Goal: Task Accomplishment & Management: Complete application form

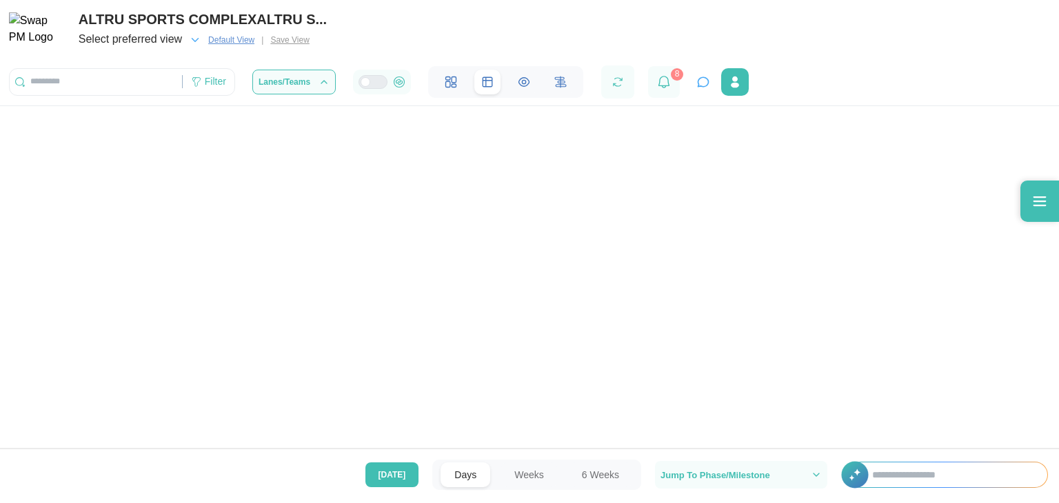
scroll to position [2, 0]
click at [128, 88] on input "text" at bounding box center [96, 82] width 172 height 21
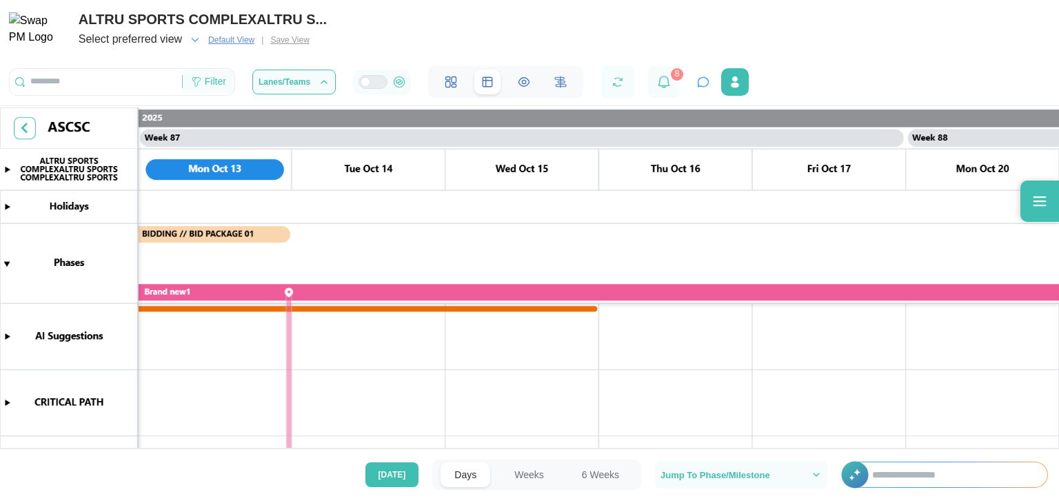
click at [192, 81] on icon at bounding box center [196, 81] width 8 height 9
click at [392, 17] on div "ALTRU SPORTS COMPLEXALTRU S... Select preferred view Default View | Save View F…" at bounding box center [529, 49] width 1059 height 99
click at [212, 89] on div "Filter" at bounding box center [215, 81] width 21 height 15
click at [309, 445] on canvas at bounding box center [529, 280] width 1059 height 344
click at [214, 70] on div "Filter" at bounding box center [122, 82] width 226 height 28
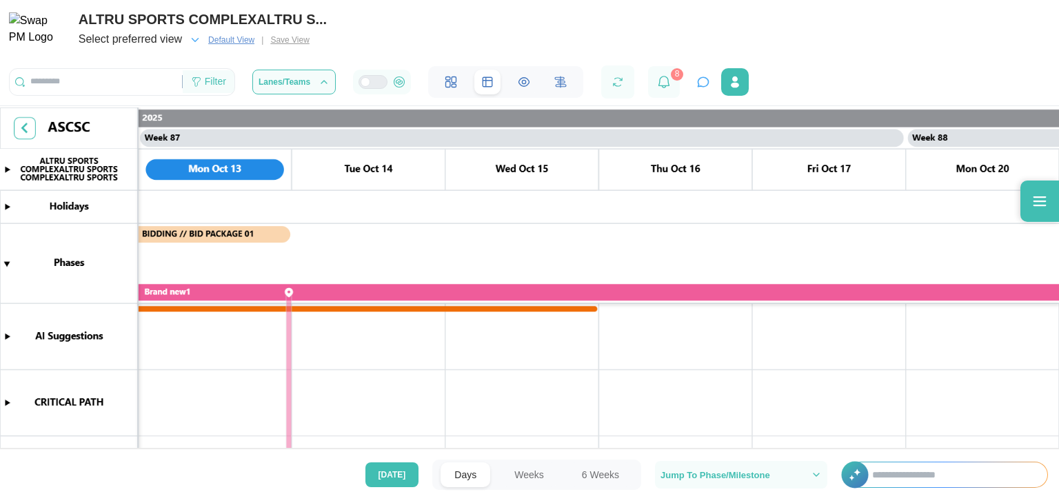
click at [211, 76] on div "Filter" at bounding box center [215, 81] width 21 height 15
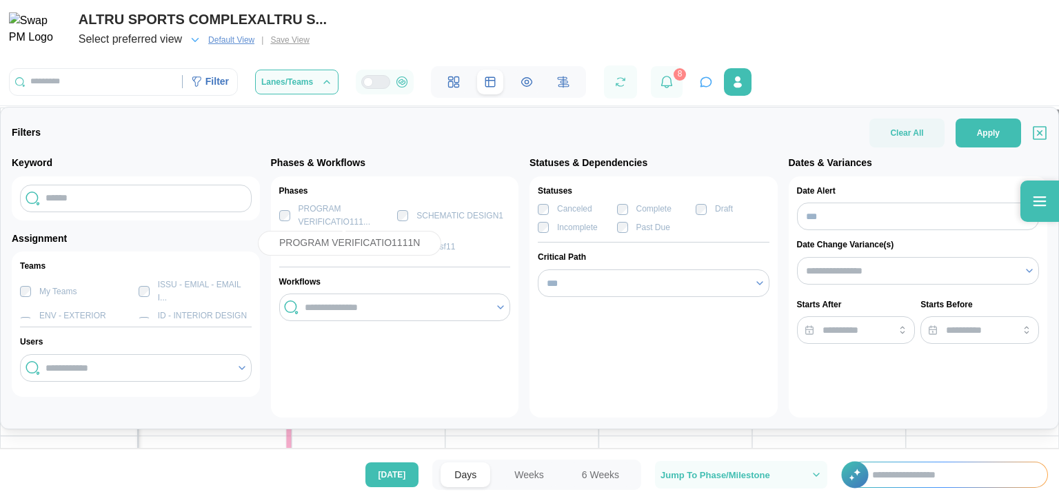
click at [299, 220] on div "PROGRAM VERIFICATIO111..." at bounding box center [346, 216] width 94 height 26
click at [898, 136] on span "Clear All" at bounding box center [906, 133] width 33 height 29
click at [553, 216] on div "Canceled Complete Draft Incomplete Past Due" at bounding box center [654, 218] width 232 height 31
click at [623, 221] on div "Past Due" at bounding box center [643, 227] width 53 height 13
click at [283, 222] on div "PROGRAM VERIFICATIO111..." at bounding box center [335, 216] width 113 height 26
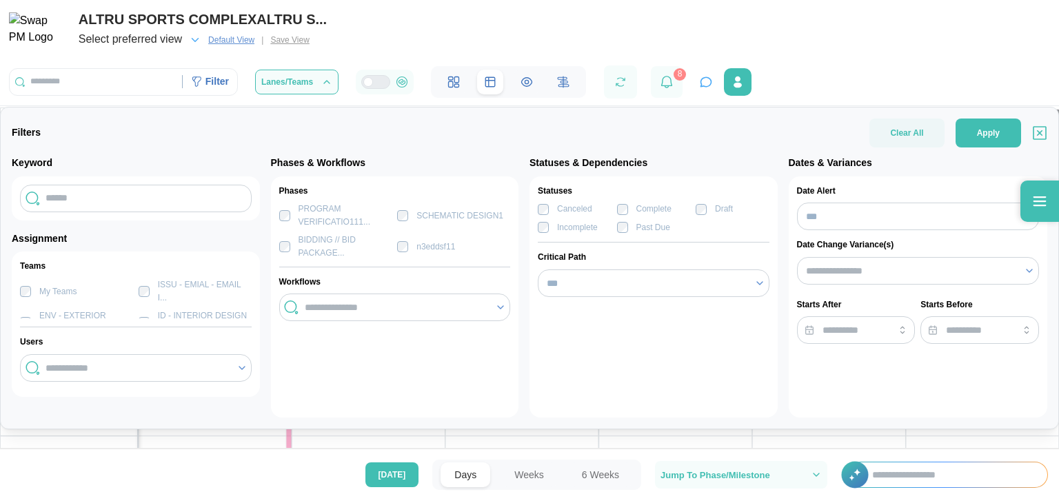
click at [37, 290] on label "My Teams" at bounding box center [54, 291] width 46 height 11
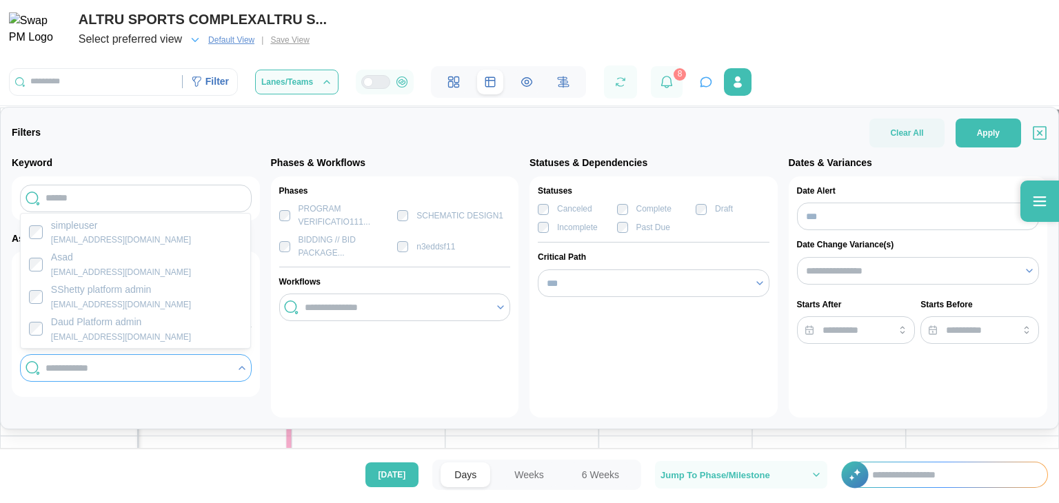
click at [131, 371] on input "search" at bounding box center [137, 368] width 183 height 11
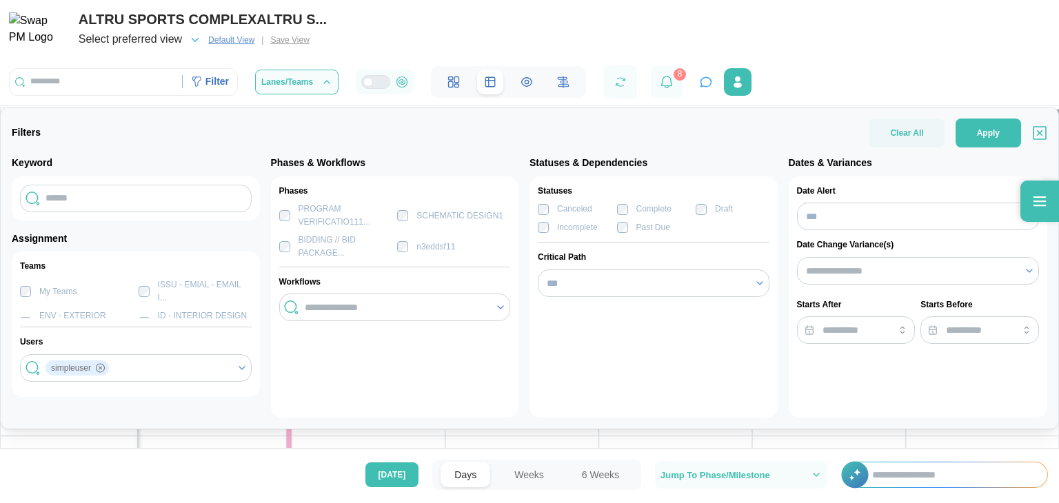
click at [279, 336] on div "Phases PROGRAM VERIFICATIO111... SCHEMATIC DESIGN1 BIDDING // BID PACKAGE... n3…" at bounding box center [395, 297] width 248 height 241
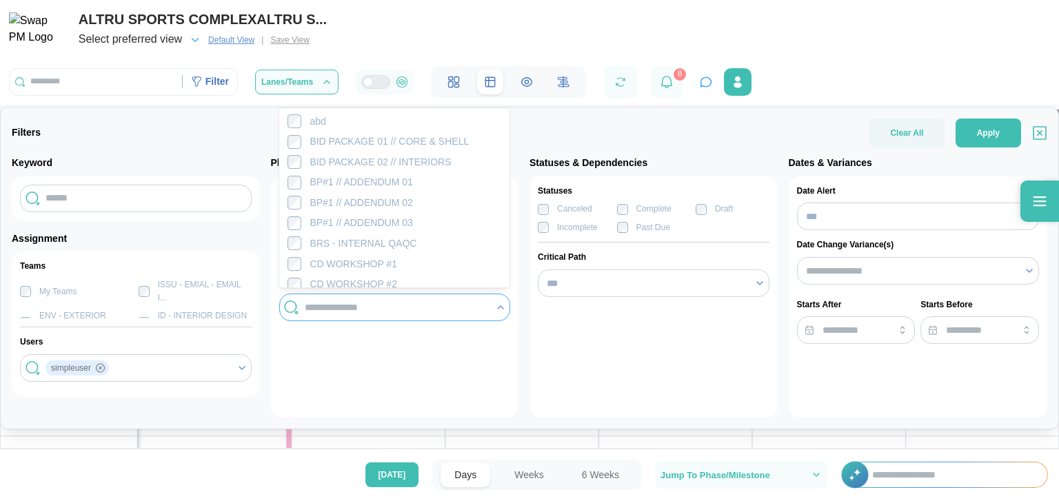
click at [356, 302] on input "search" at bounding box center [396, 307] width 183 height 11
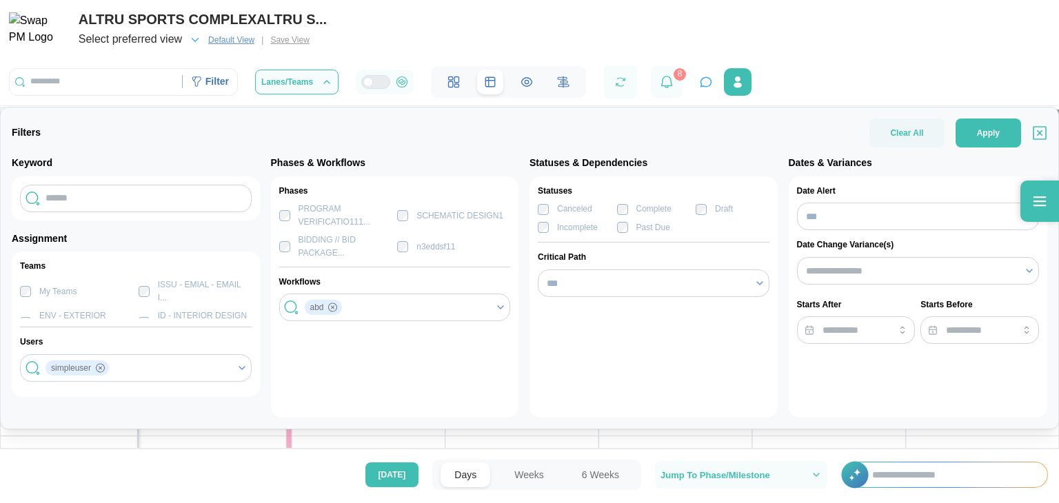
click at [515, 312] on div "Phases PROGRAM VERIFICATIO111... SCHEMATIC DESIGN1 BIDDING // BID PACKAGE... n3…" at bounding box center [395, 297] width 248 height 241
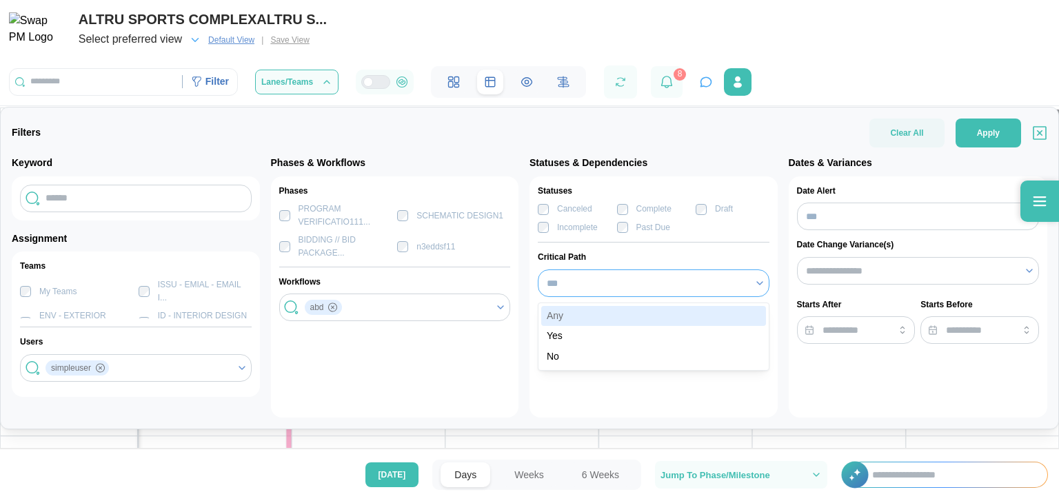
click at [585, 282] on input "***" at bounding box center [654, 284] width 232 height 28
type input "***"
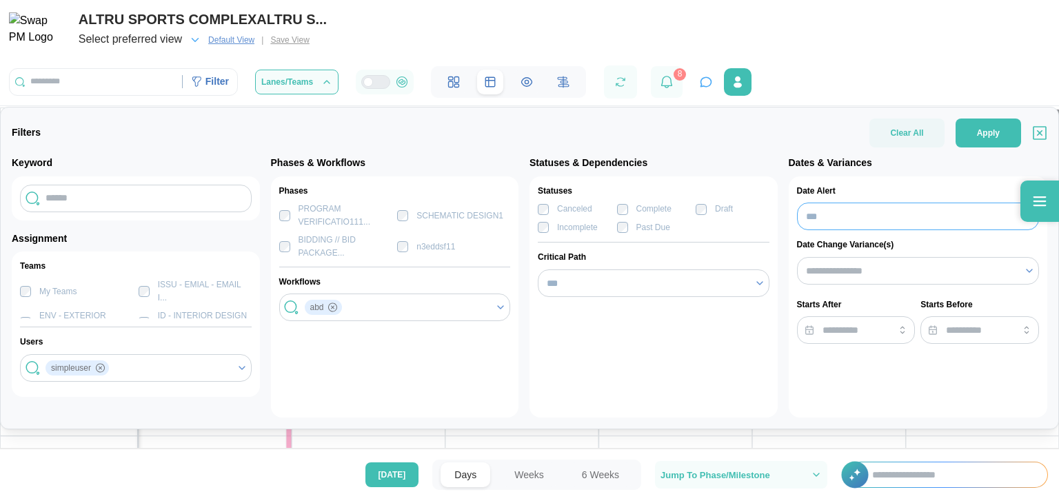
click at [825, 219] on input "***" at bounding box center [918, 217] width 243 height 28
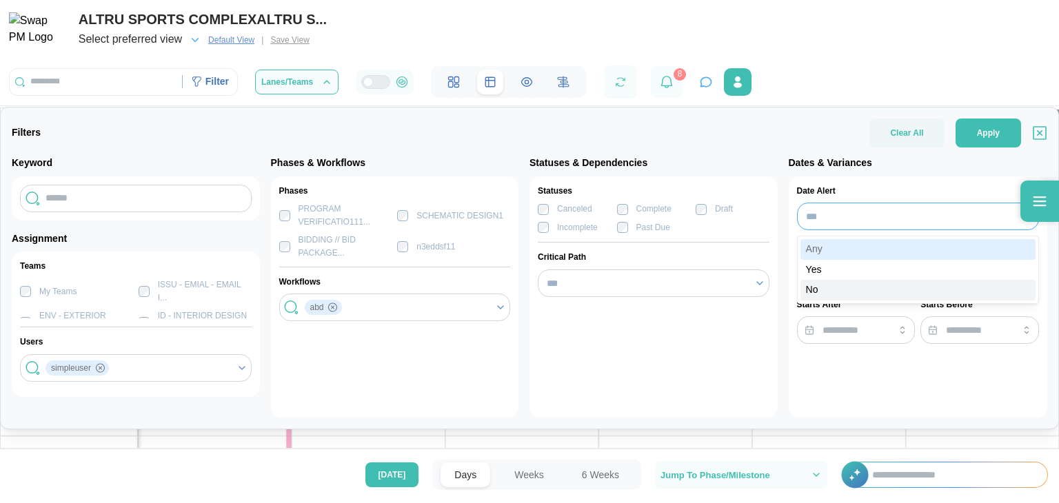
type input "**"
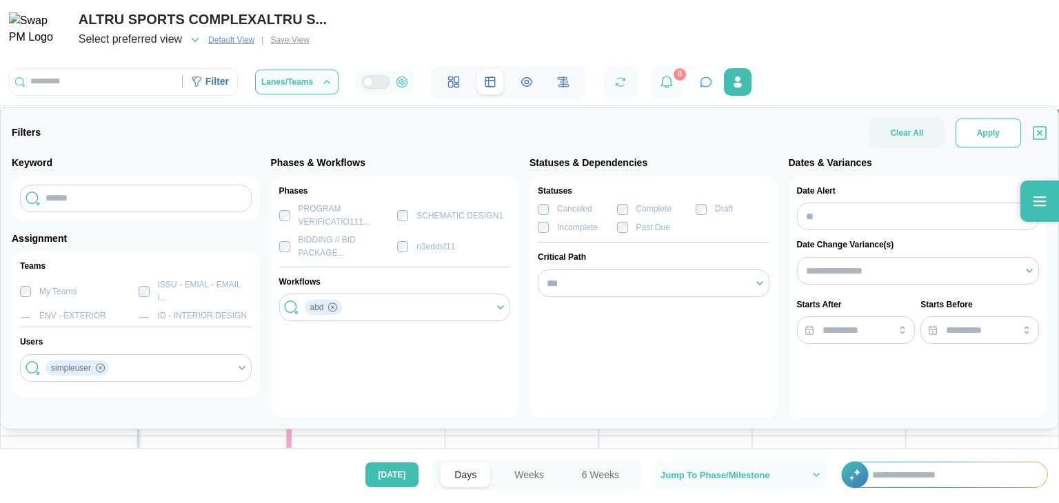
click at [989, 121] on span "Apply" at bounding box center [988, 133] width 23 height 28
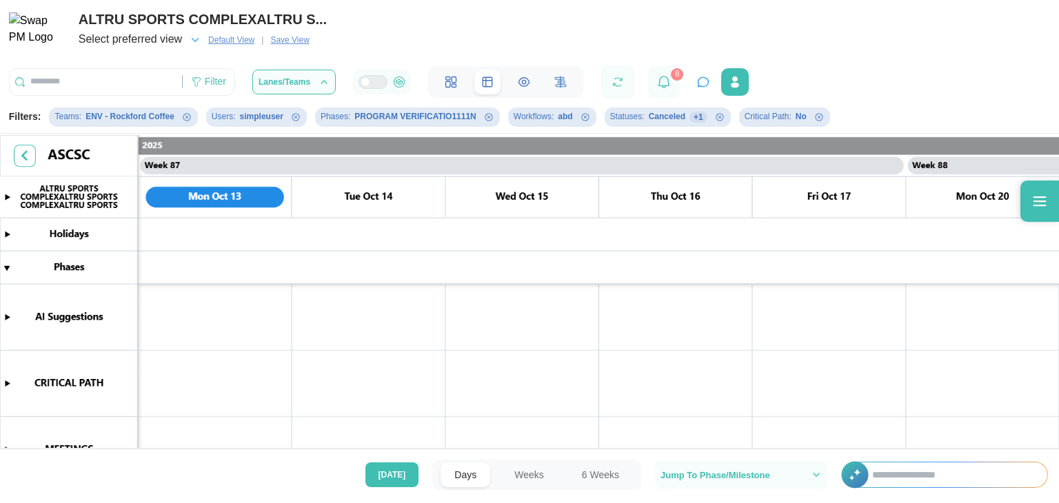
scroll to position [0, 0]
click at [483, 113] on button "Remove Phases filter" at bounding box center [488, 117] width 11 height 11
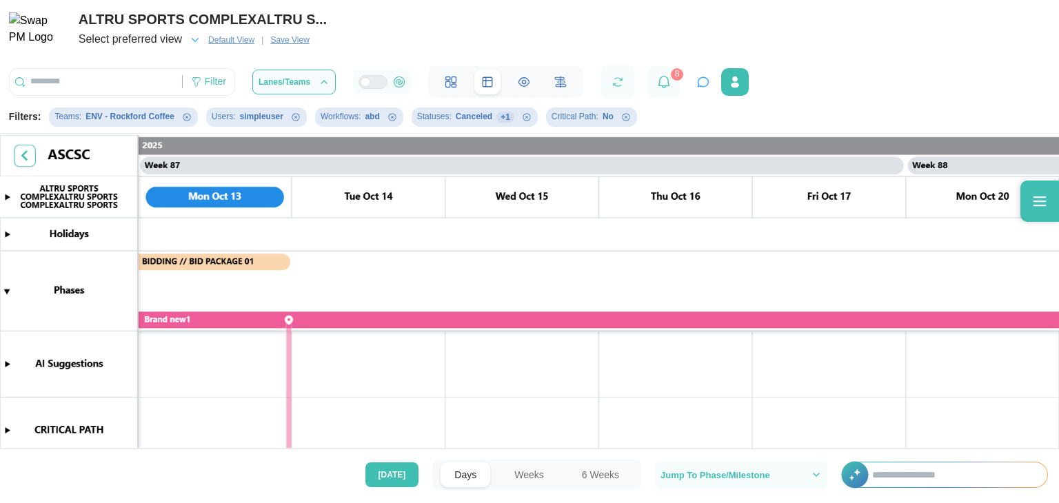
click at [523, 121] on icon "Remove Statuses filter" at bounding box center [527, 117] width 8 height 8
click at [293, 85] on span "Lanes/Teams" at bounding box center [285, 82] width 52 height 8
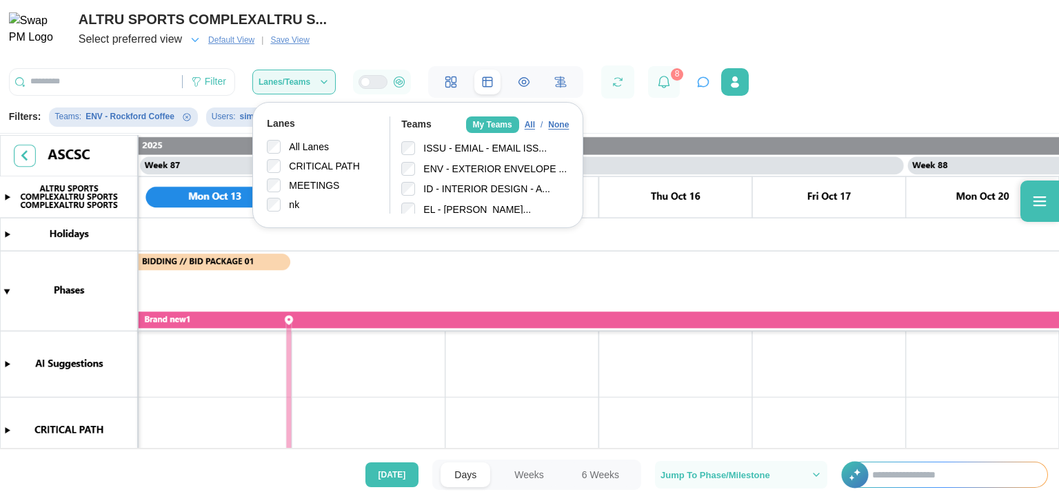
click at [293, 85] on span "Lanes/Teams" at bounding box center [285, 82] width 52 height 8
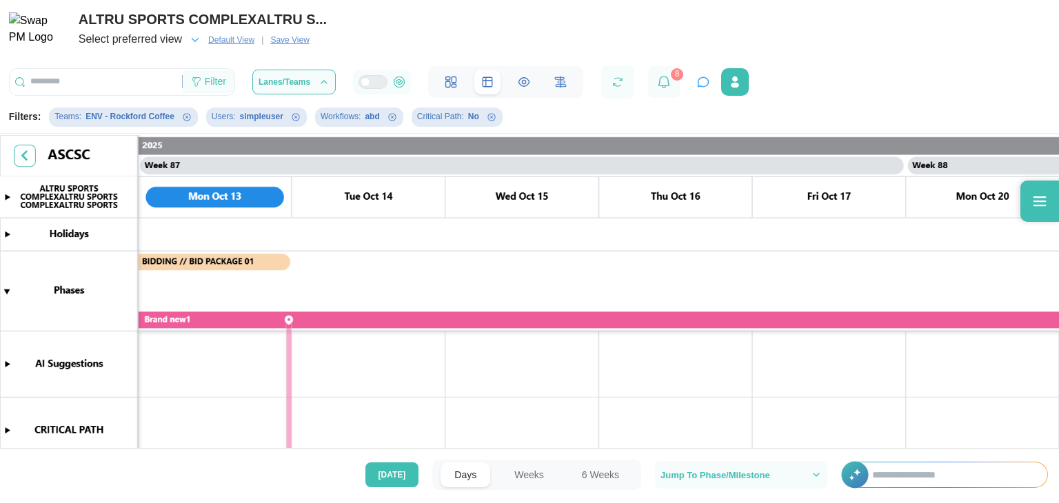
click at [205, 81] on div "Filter" at bounding box center [215, 81] width 21 height 15
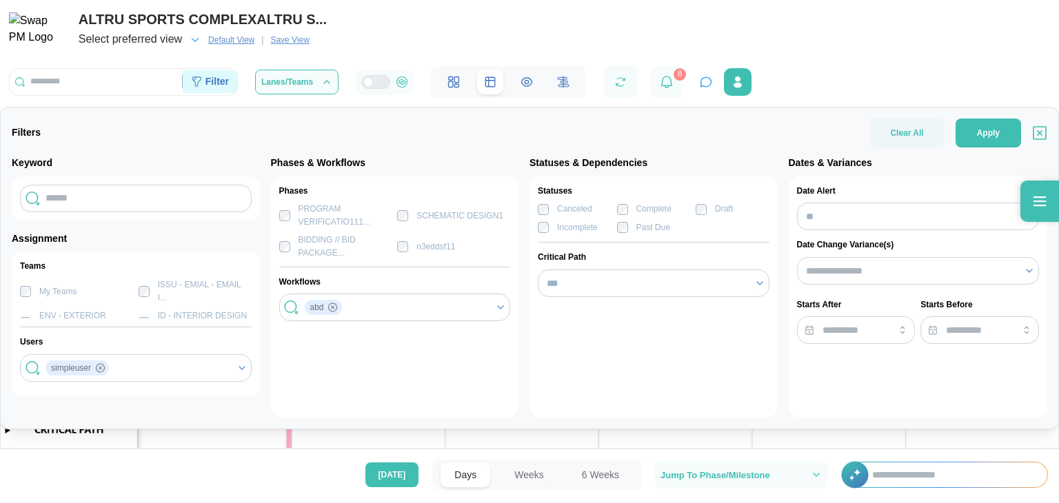
click at [226, 79] on div "Filter" at bounding box center [216, 81] width 23 height 15
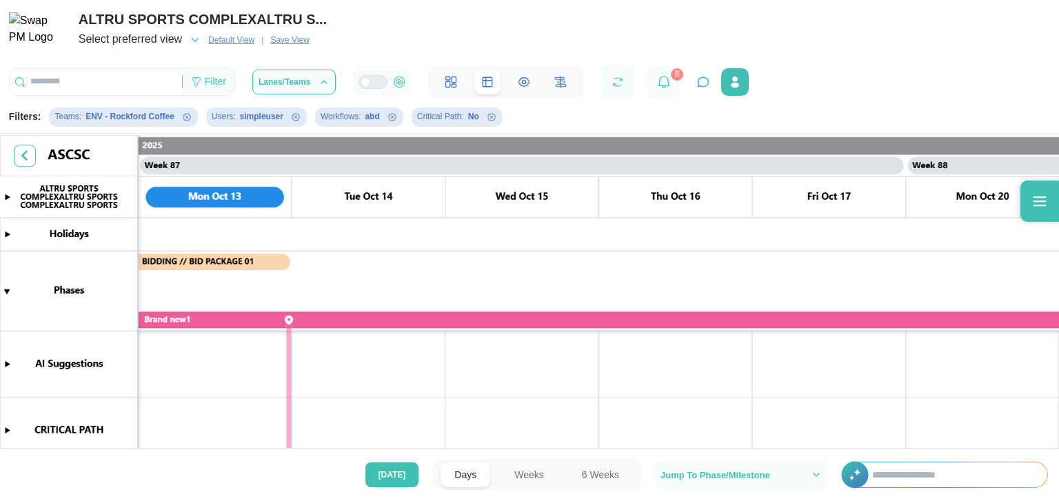
click at [226, 79] on div "Filter" at bounding box center [209, 81] width 52 height 23
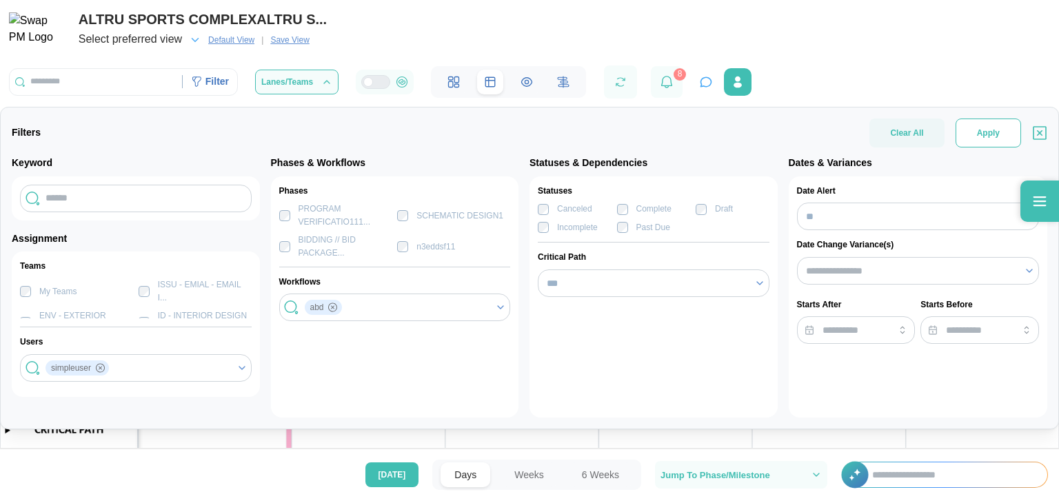
click at [996, 143] on span "Apply" at bounding box center [988, 133] width 23 height 28
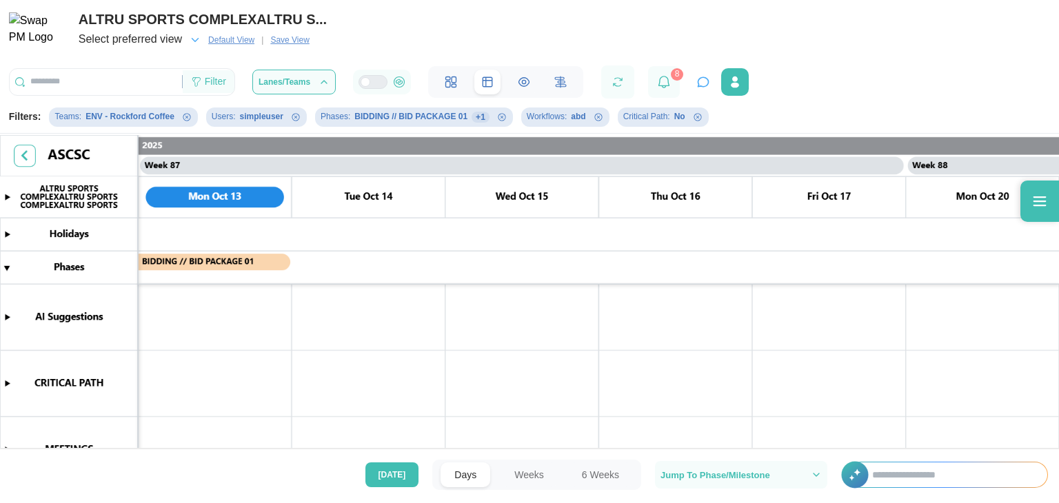
click at [228, 83] on div "Filter" at bounding box center [209, 81] width 52 height 23
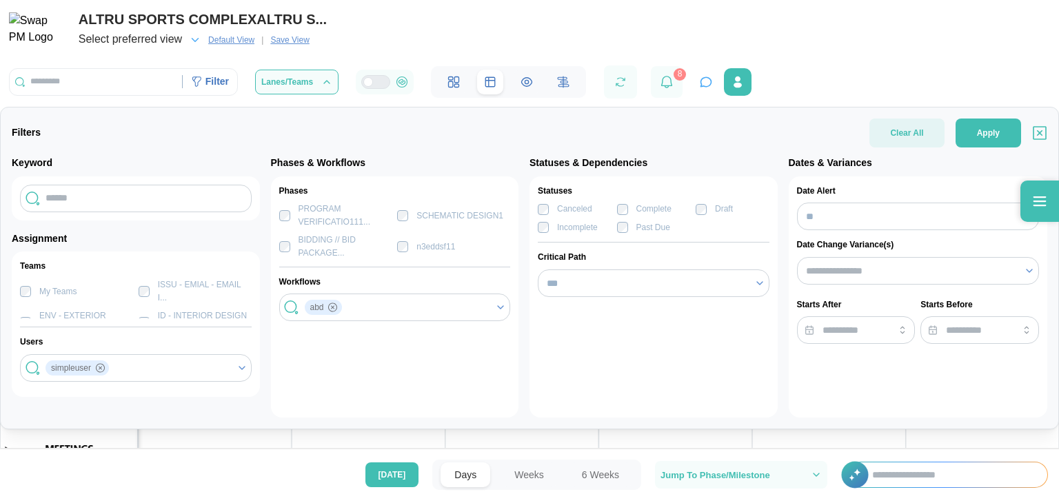
click at [913, 137] on span "Clear All" at bounding box center [906, 133] width 33 height 29
click at [1037, 136] on icon "button" at bounding box center [1040, 133] width 14 height 18
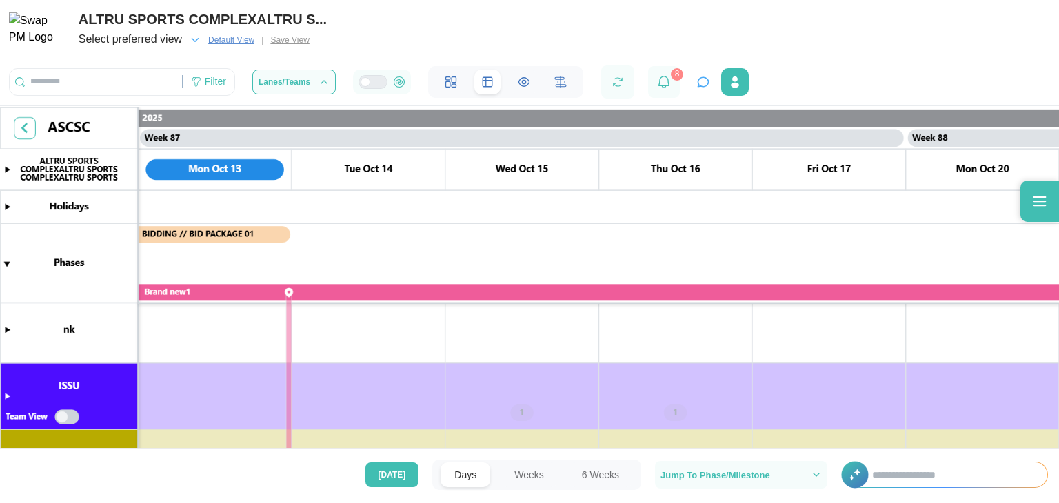
scroll to position [205, 0]
click at [1040, 201] on icon at bounding box center [1040, 202] width 13 height 10
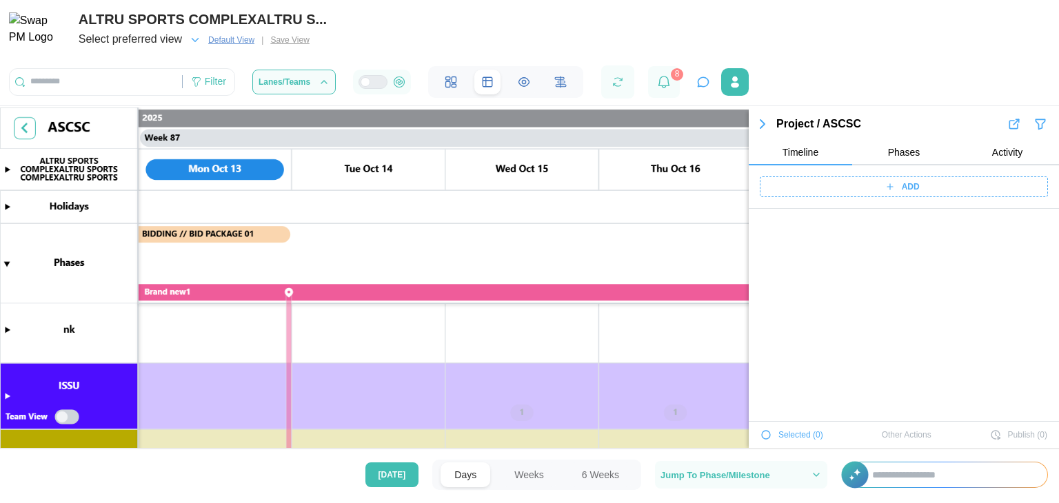
scroll to position [51786, 0]
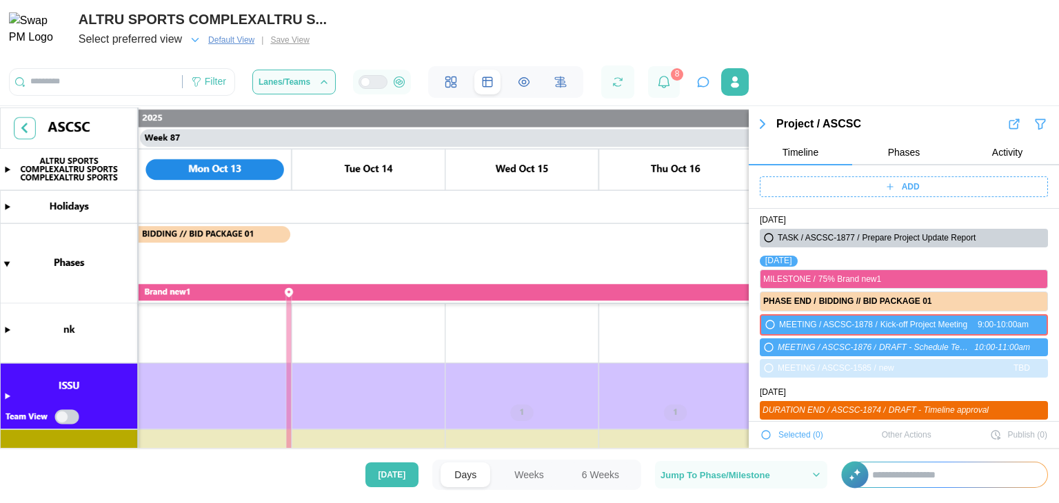
click at [765, 126] on icon "button" at bounding box center [762, 124] width 17 height 17
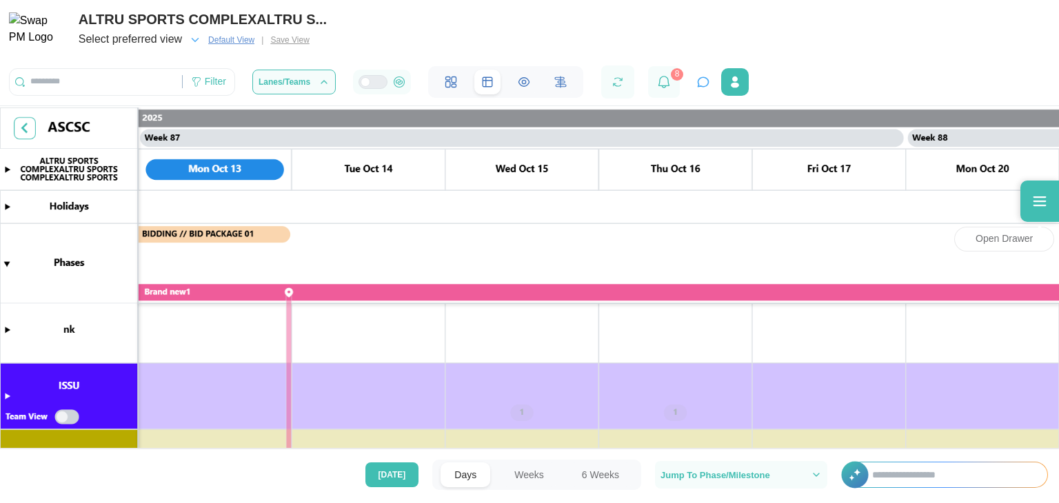
click at [1045, 207] on icon at bounding box center [1040, 201] width 17 height 17
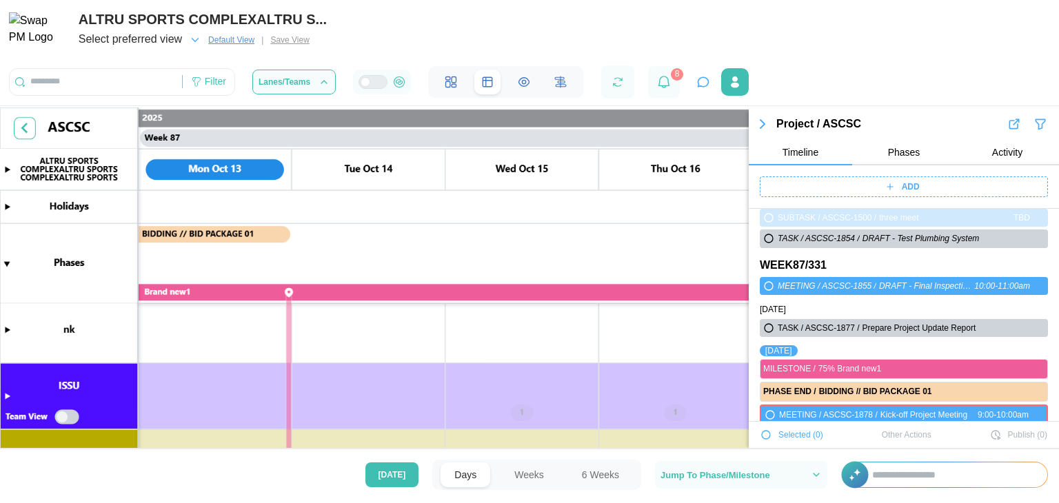
scroll to position [51581, 0]
click at [761, 125] on icon "button" at bounding box center [763, 124] width 4 height 8
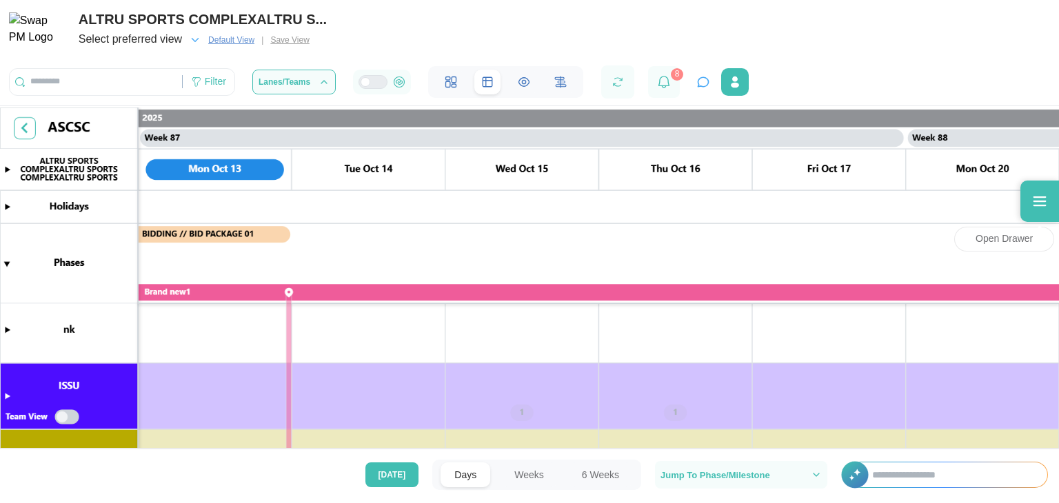
click at [1044, 210] on div at bounding box center [1039, 201] width 39 height 41
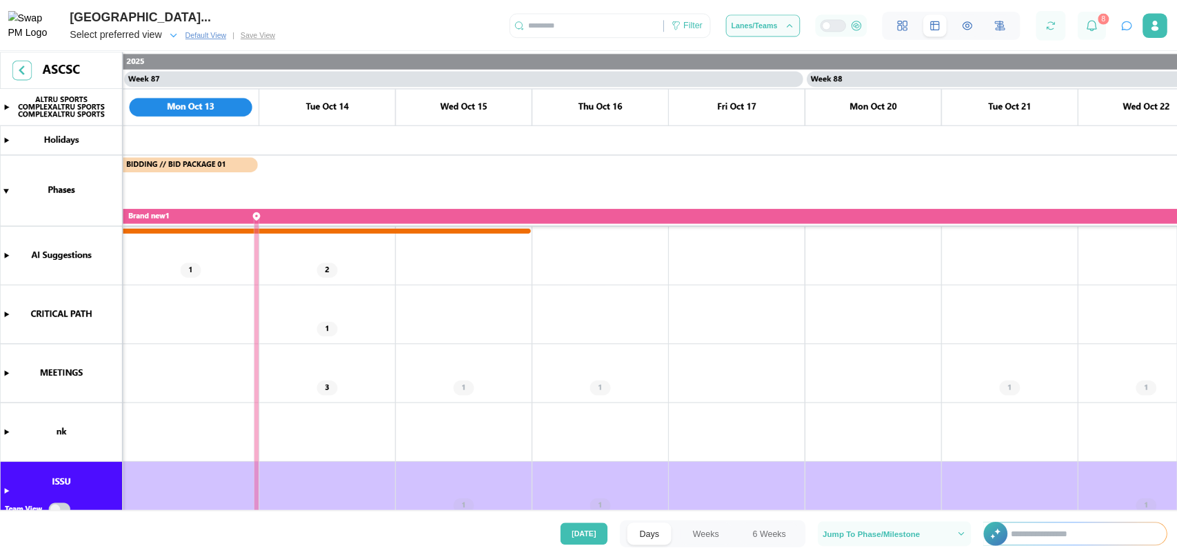
scroll to position [0, 66019]
drag, startPoint x: 1058, startPoint y: 1, endPoint x: 1020, endPoint y: 318, distance: 319.4
click at [1020, 318] on canvas at bounding box center [662, 318] width 1324 height 519
drag, startPoint x: 1322, startPoint y: 0, endPoint x: 1013, endPoint y: 261, distance: 405.1
click at [1013, 261] on canvas at bounding box center [662, 318] width 1324 height 519
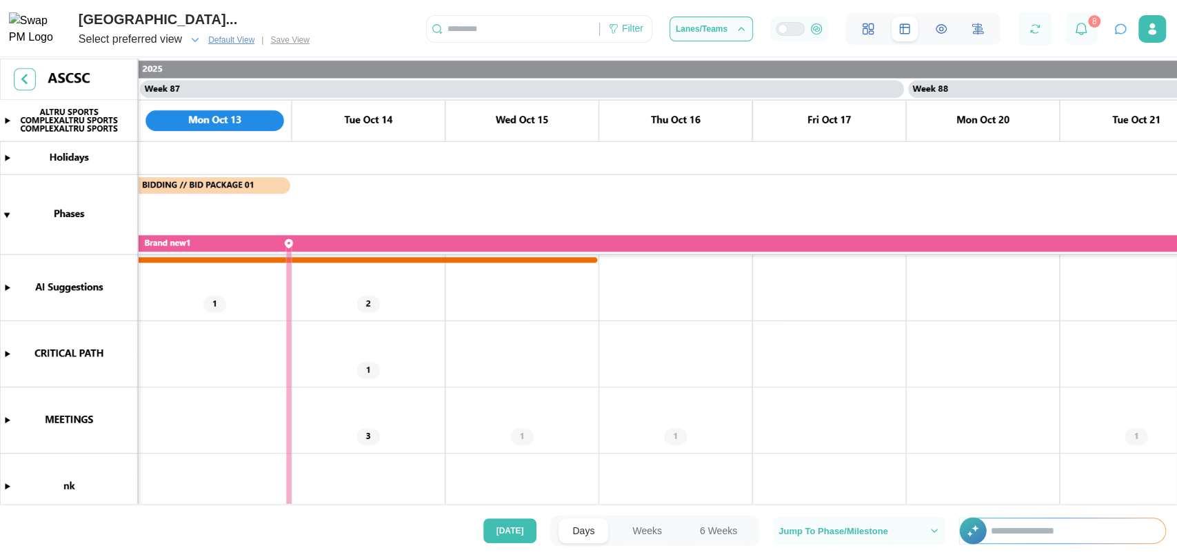
scroll to position [108, 0]
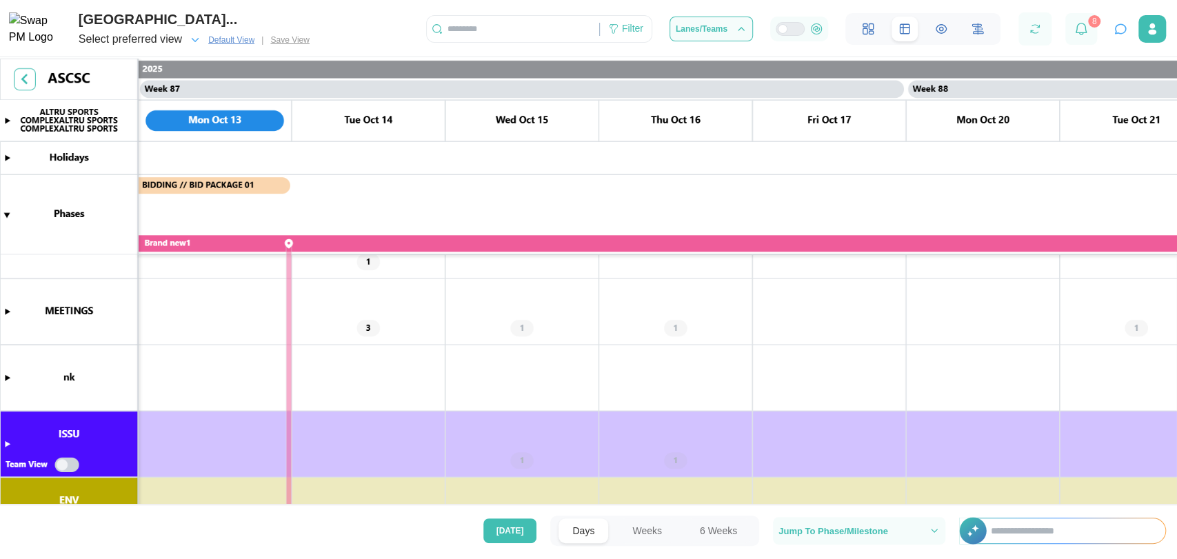
click at [3, 312] on canvas at bounding box center [588, 283] width 1177 height 449
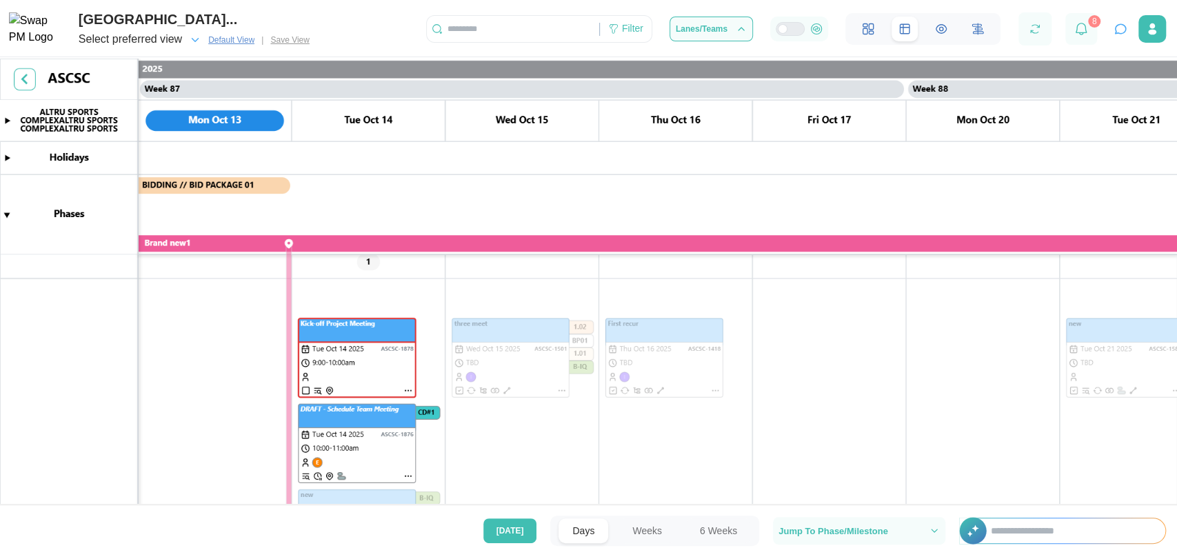
click at [3, 312] on canvas at bounding box center [588, 283] width 1177 height 449
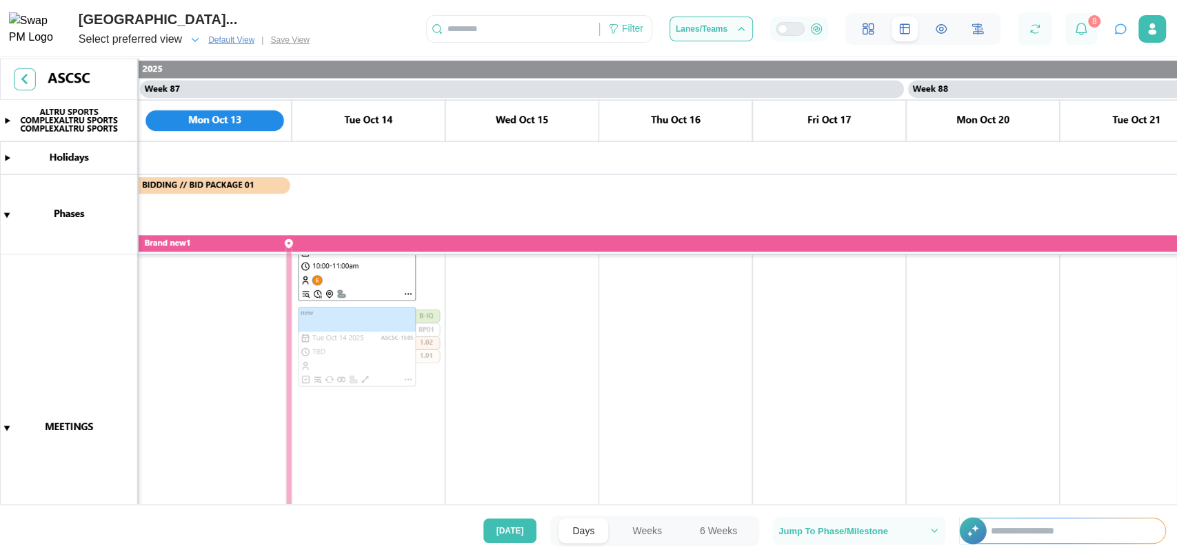
scroll to position [0, 0]
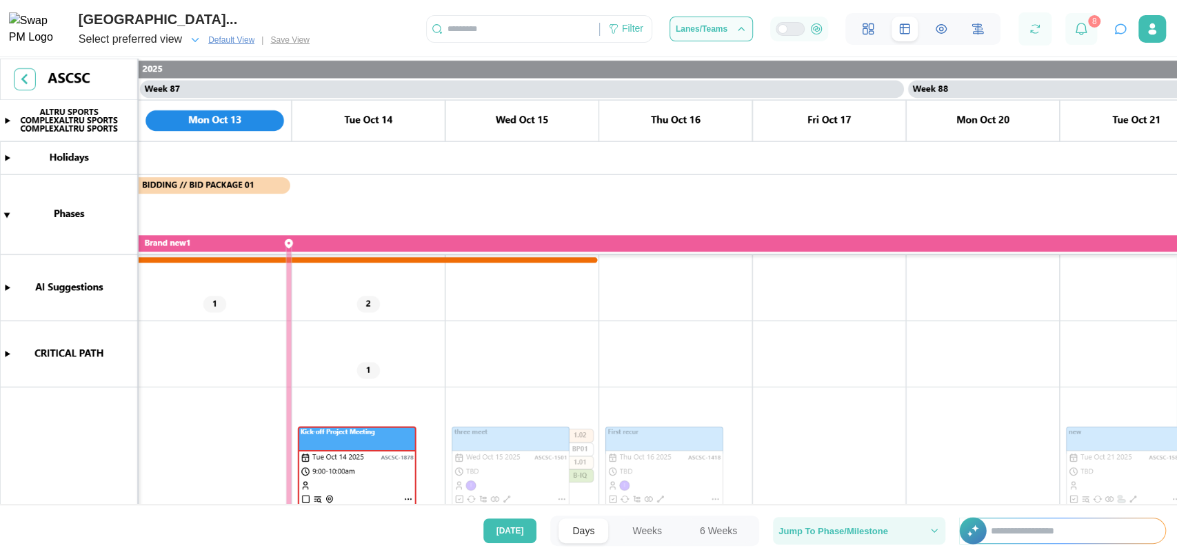
click at [816, 503] on span "Jump To Phase/Milestone" at bounding box center [833, 531] width 110 height 9
click at [516, 503] on span "Today" at bounding box center [510, 530] width 28 height 23
click at [829, 503] on span "Jump To Phase/Milestone" at bounding box center [833, 531] width 110 height 9
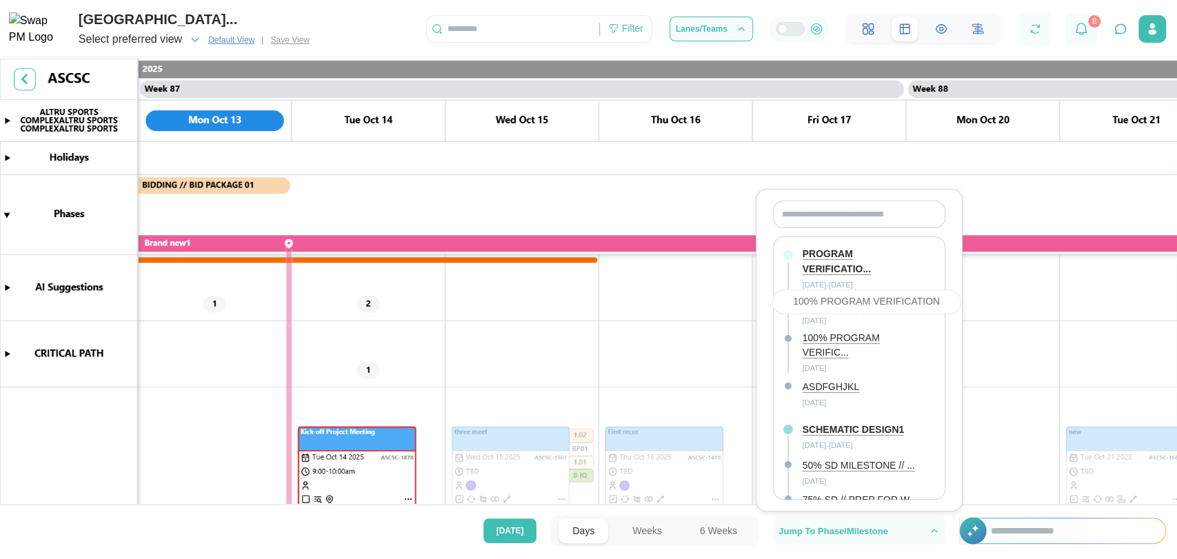
click at [849, 335] on div "100% PROGRAM VERIFIC..." at bounding box center [862, 346] width 119 height 30
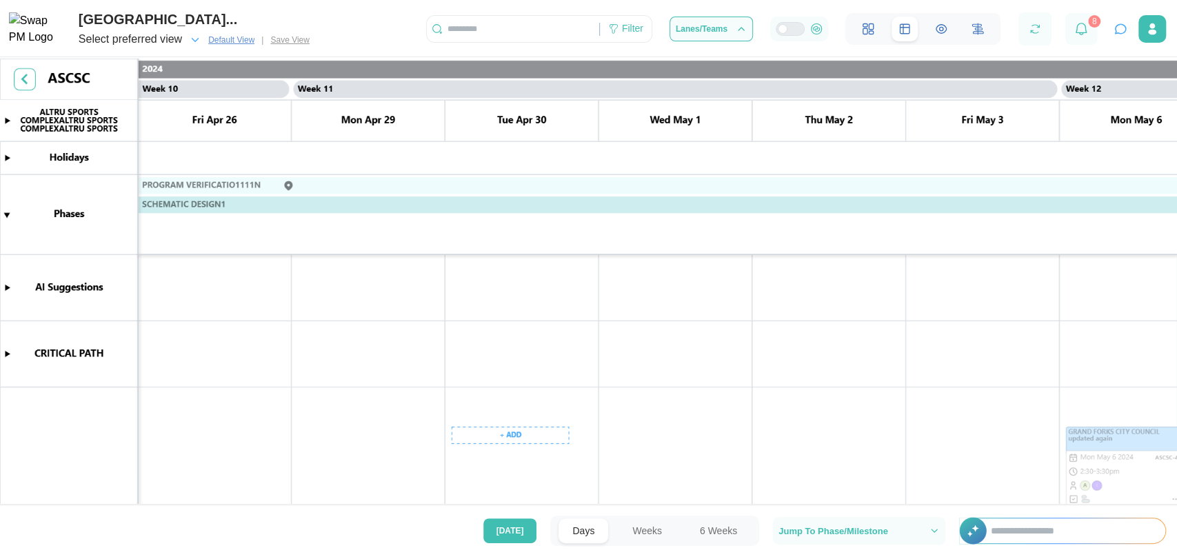
click at [501, 470] on canvas at bounding box center [588, 283] width 1177 height 449
click at [511, 503] on span "Today" at bounding box center [510, 530] width 28 height 23
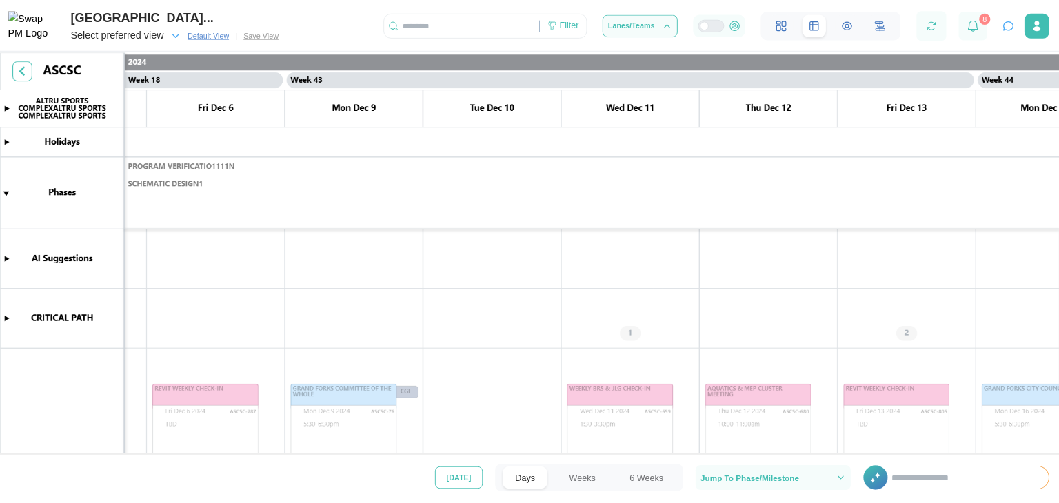
scroll to position [0, 66018]
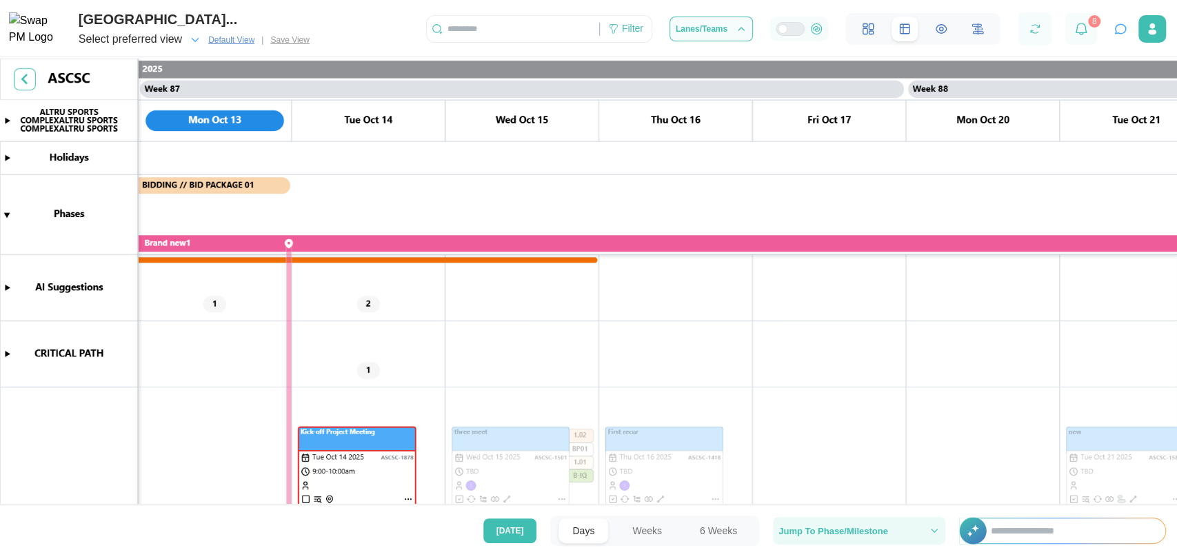
click at [855, 503] on span "Jump To Phase/Milestone" at bounding box center [833, 531] width 110 height 9
click at [1023, 503] on input "text" at bounding box center [1070, 531] width 189 height 25
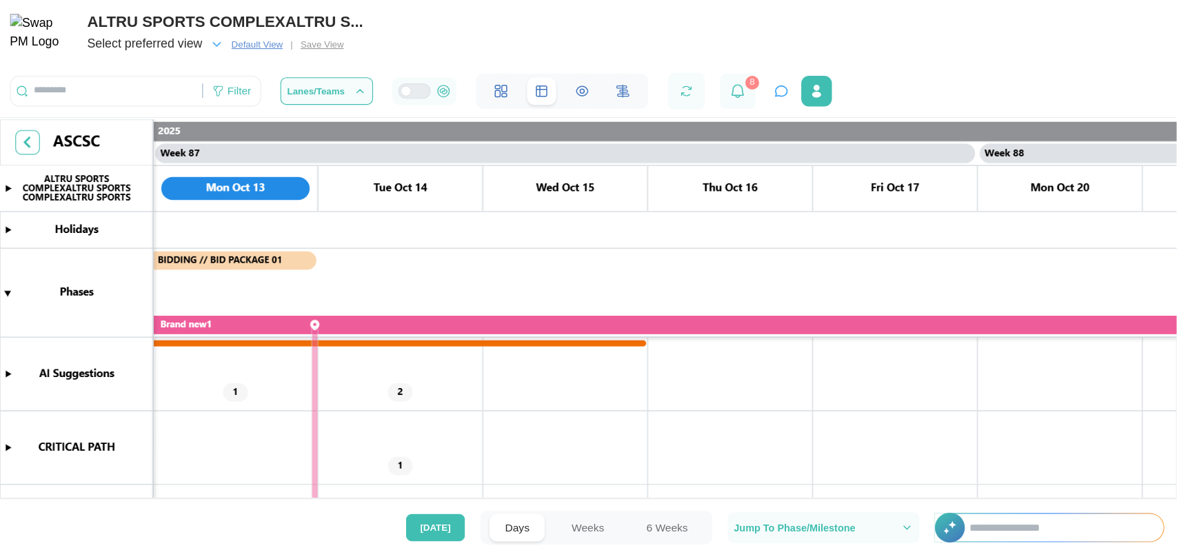
scroll to position [0, 63816]
drag, startPoint x: 1030, startPoint y: 4, endPoint x: 753, endPoint y: 230, distance: 357.3
click at [753, 230] on canvas at bounding box center [529, 280] width 1059 height 344
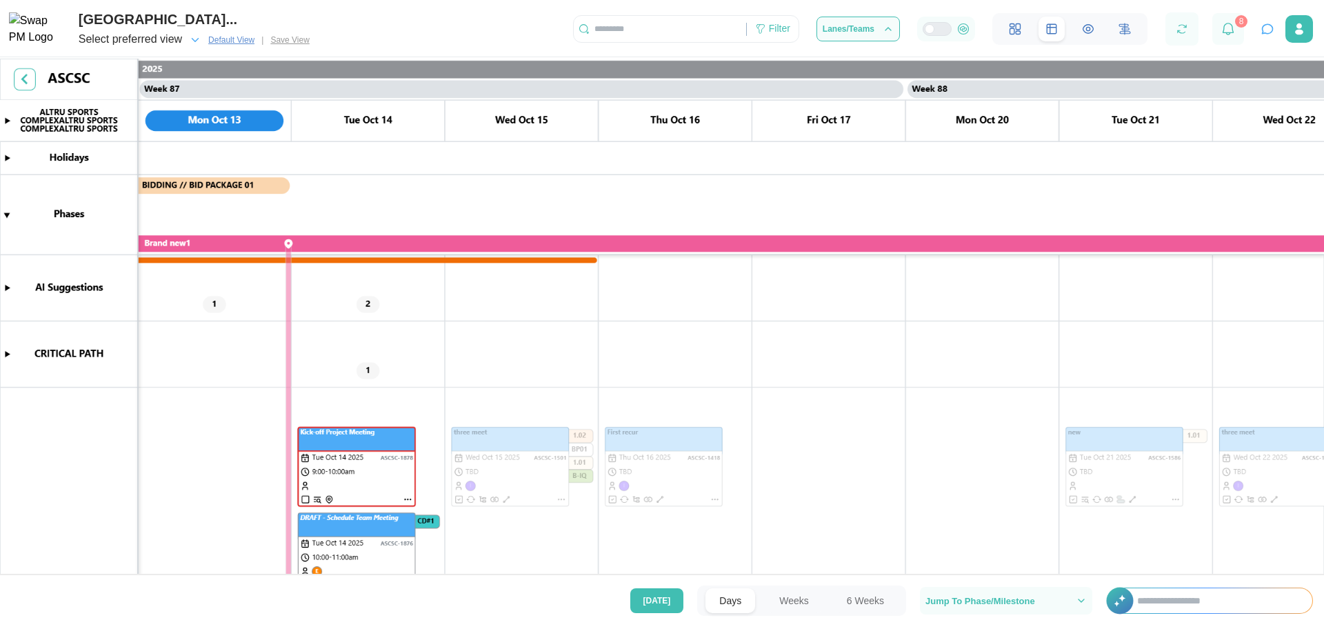
scroll to position [0, 66019]
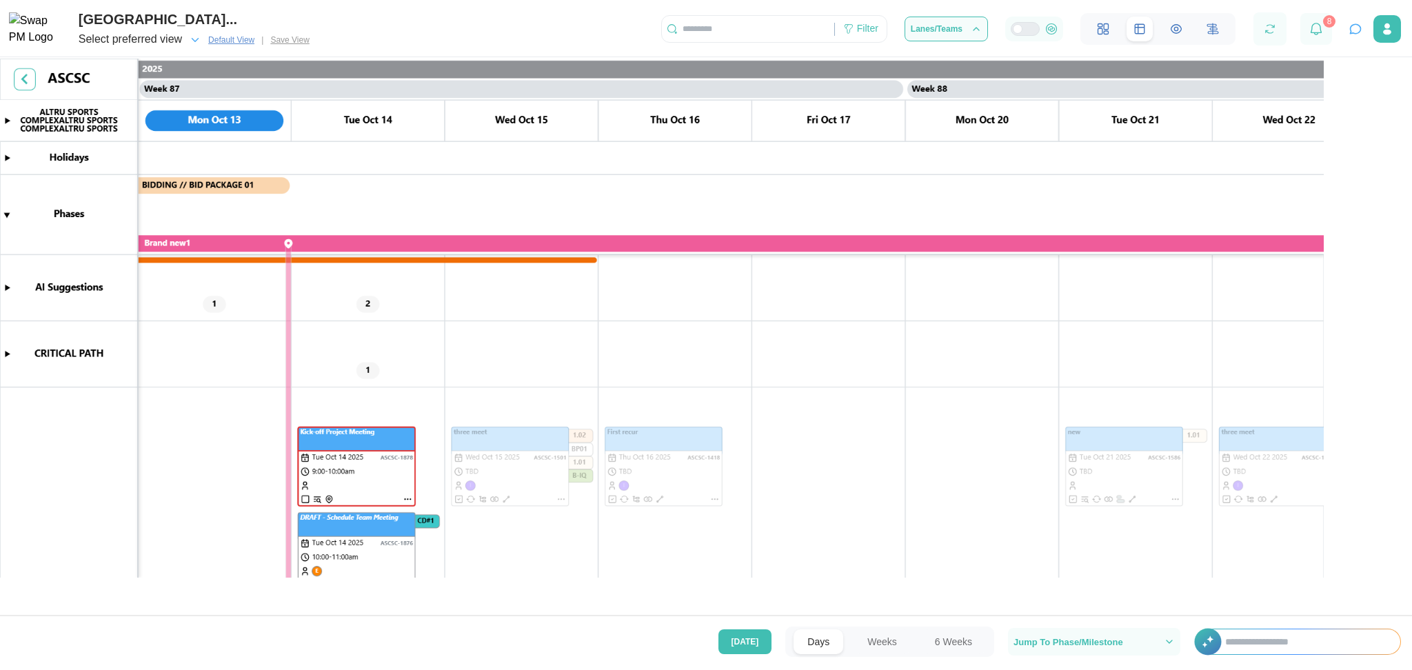
drag, startPoint x: 1167, startPoint y: 0, endPoint x: 1034, endPoint y: 314, distance: 341.1
click at [1034, 314] on canvas at bounding box center [706, 339] width 1412 height 561
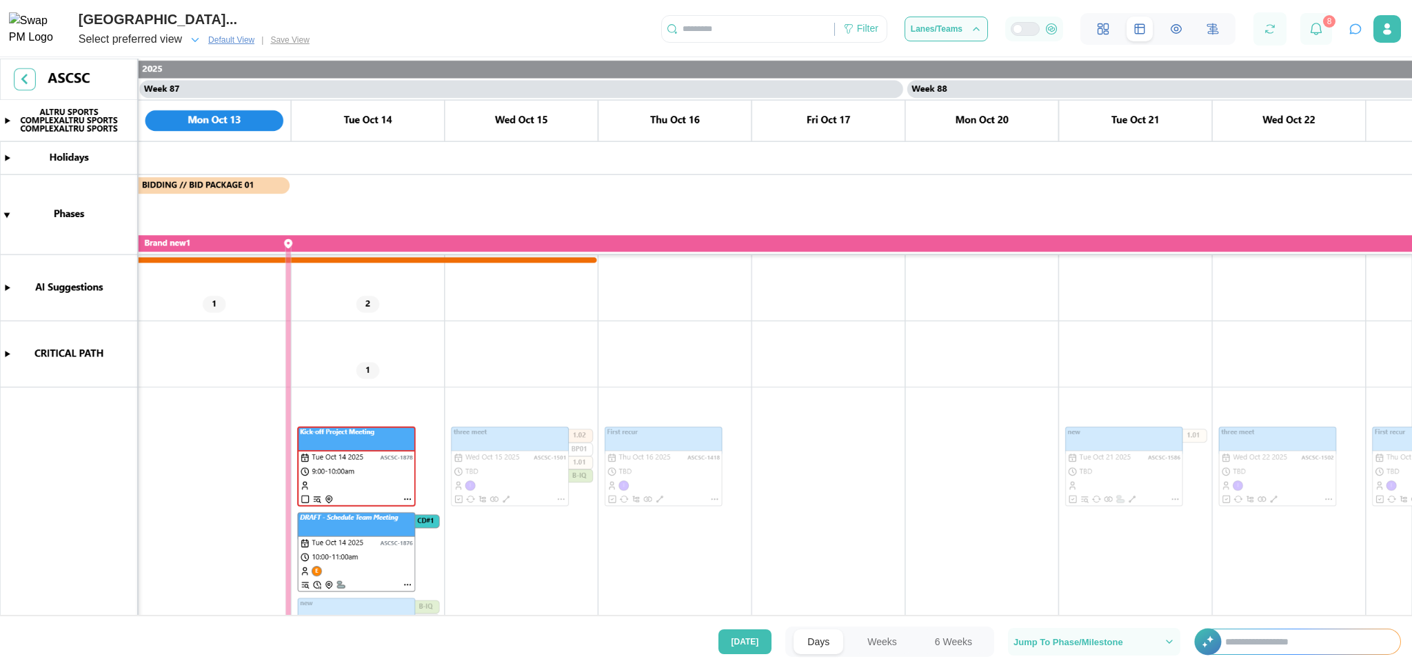
click at [405, 283] on canvas at bounding box center [706, 339] width 1412 height 561
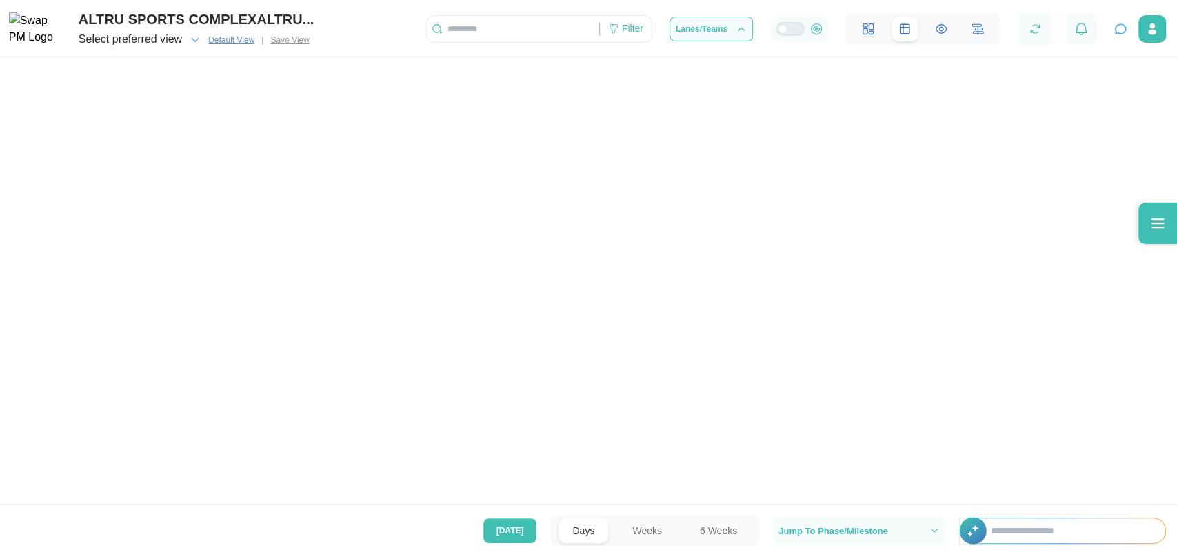
drag, startPoint x: 0, startPoint y: 0, endPoint x: 767, endPoint y: 90, distance: 772.0
click at [767, 90] on div at bounding box center [588, 253] width 1177 height 507
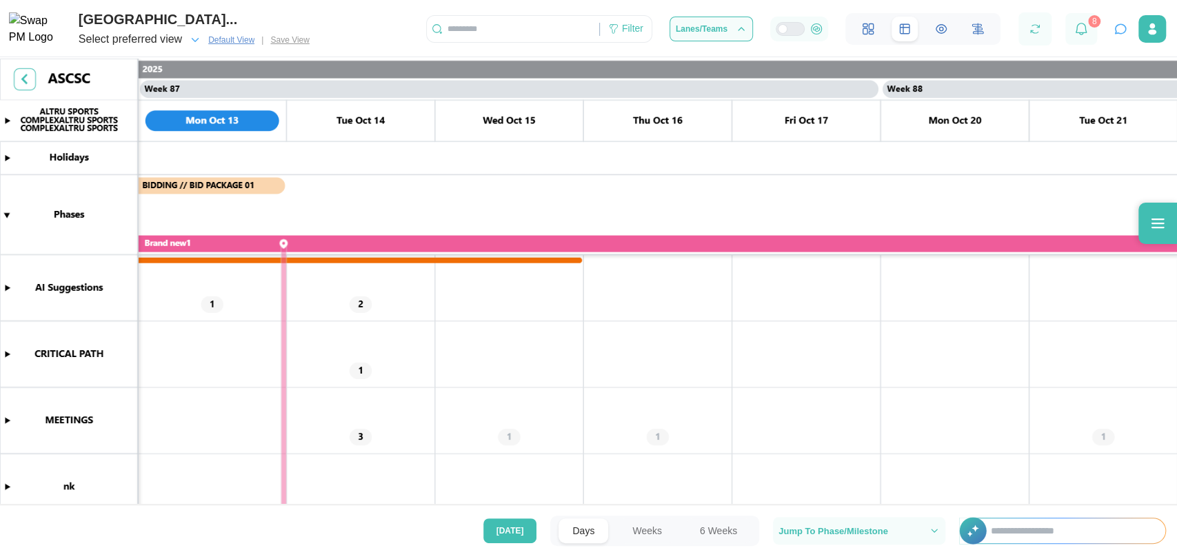
scroll to position [0, 63816]
click at [1071, 28] on div at bounding box center [1081, 29] width 32 height 32
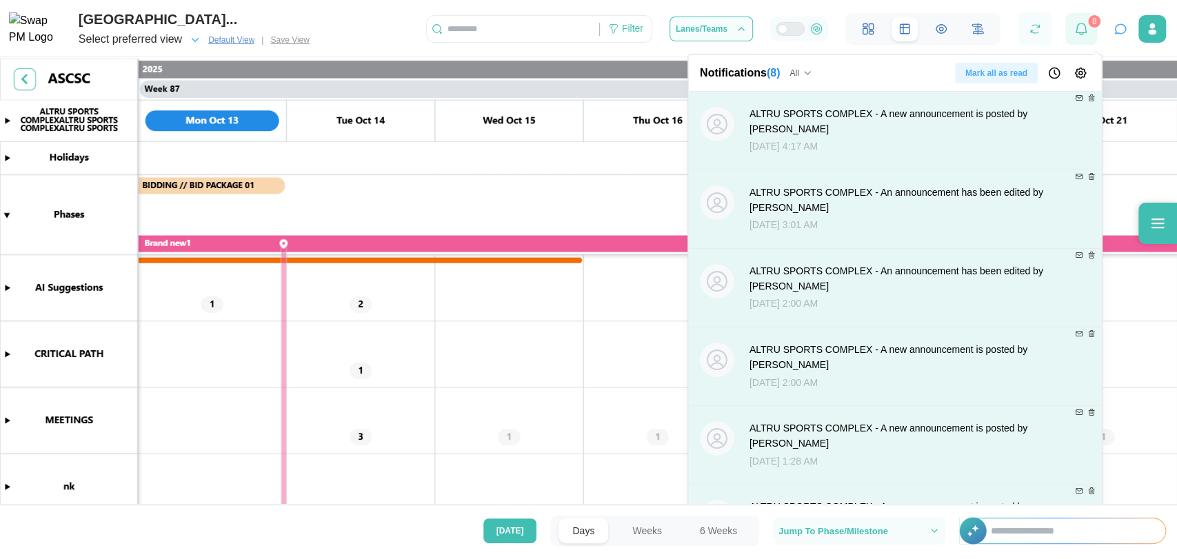
click at [1071, 28] on div at bounding box center [1081, 29] width 32 height 32
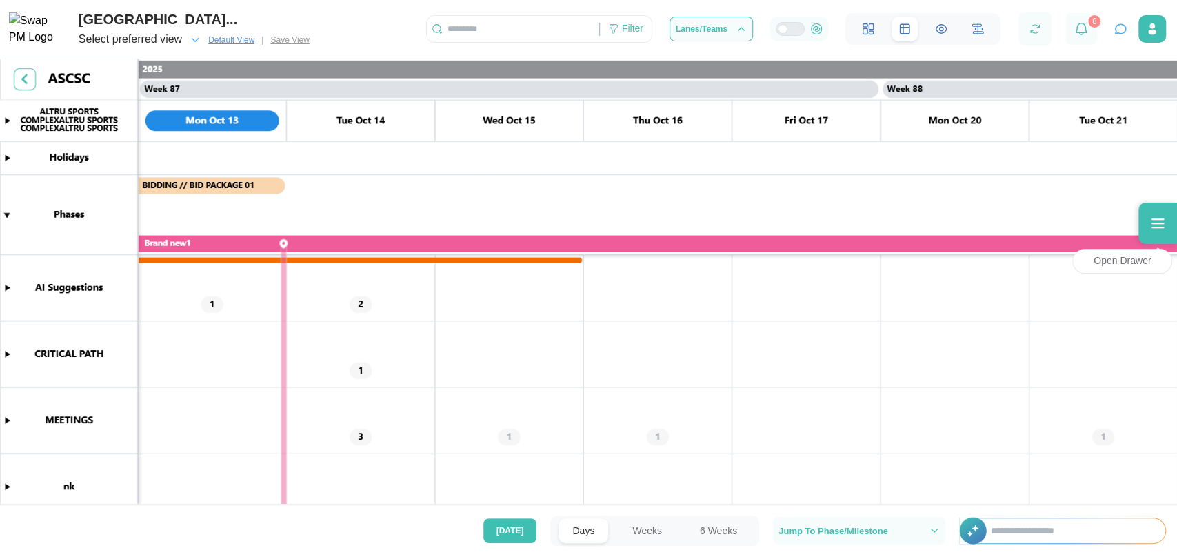
click at [1153, 228] on icon at bounding box center [1157, 223] width 17 height 17
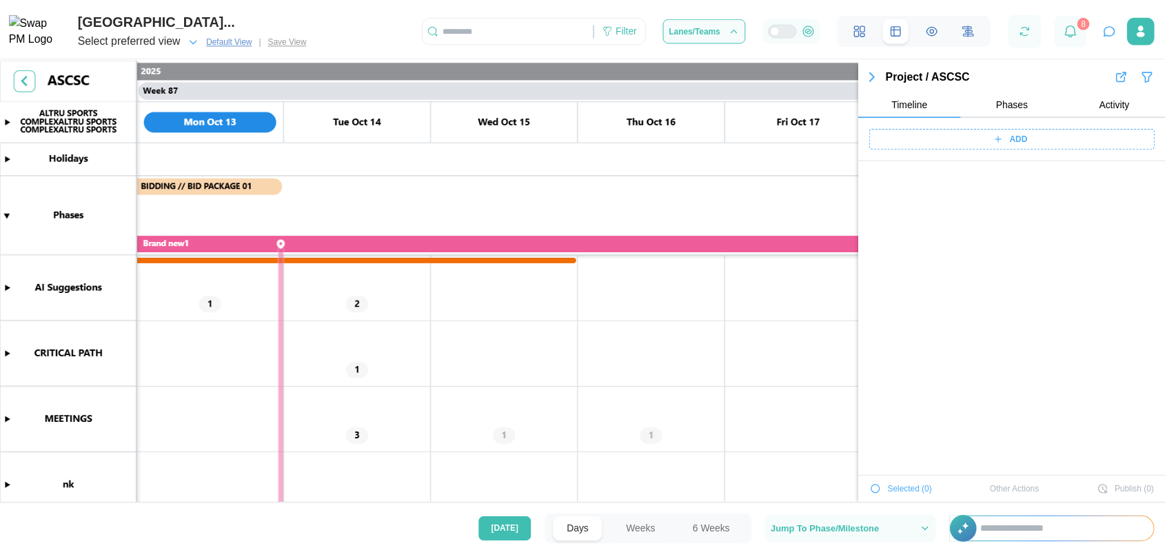
scroll to position [51786, 0]
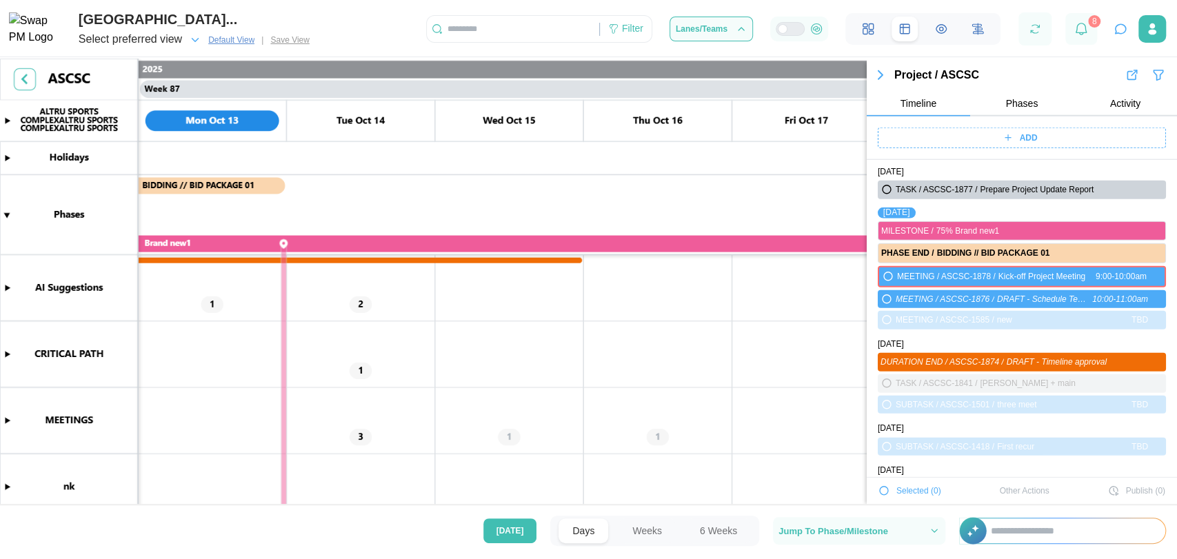
click at [1032, 88] on div "Project / ASCSC Timeline Phases Activity" at bounding box center [1022, 91] width 310 height 51
click at [1142, 19] on button "button" at bounding box center [1152, 29] width 28 height 28
click at [1154, 30] on icon "button" at bounding box center [1152, 29] width 14 height 14
click at [1118, 58] on button "Profile Settings" at bounding box center [1104, 67] width 123 height 26
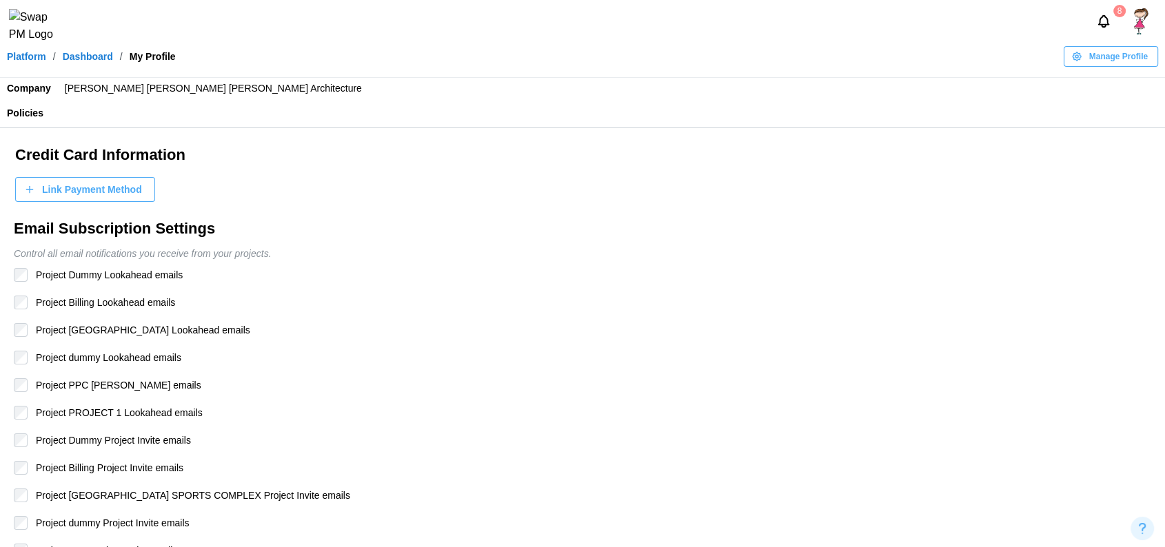
click at [83, 61] on link "Dashboard" at bounding box center [88, 57] width 50 height 10
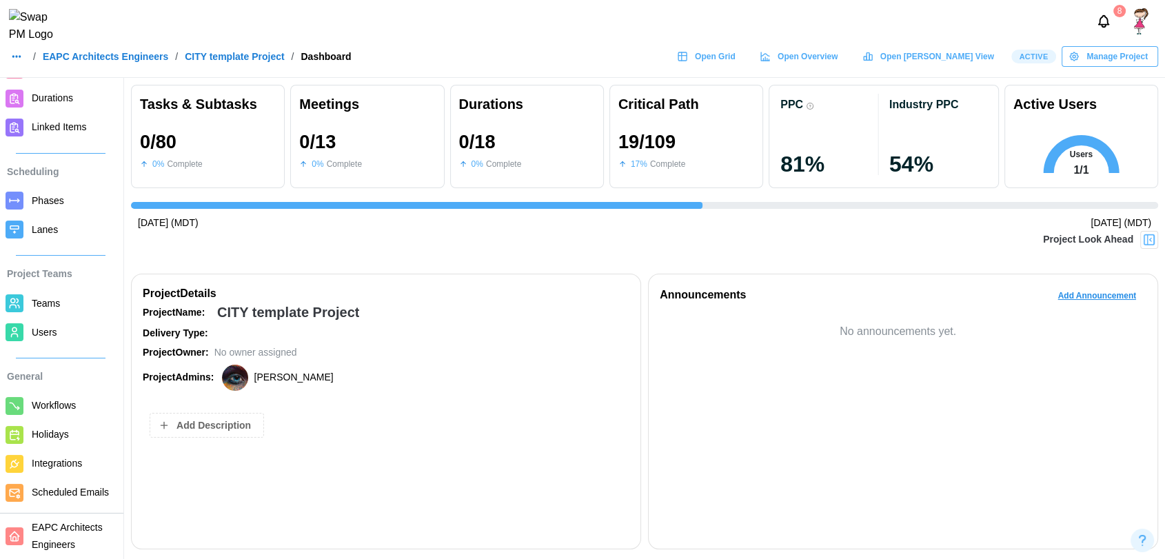
scroll to position [0, 13477]
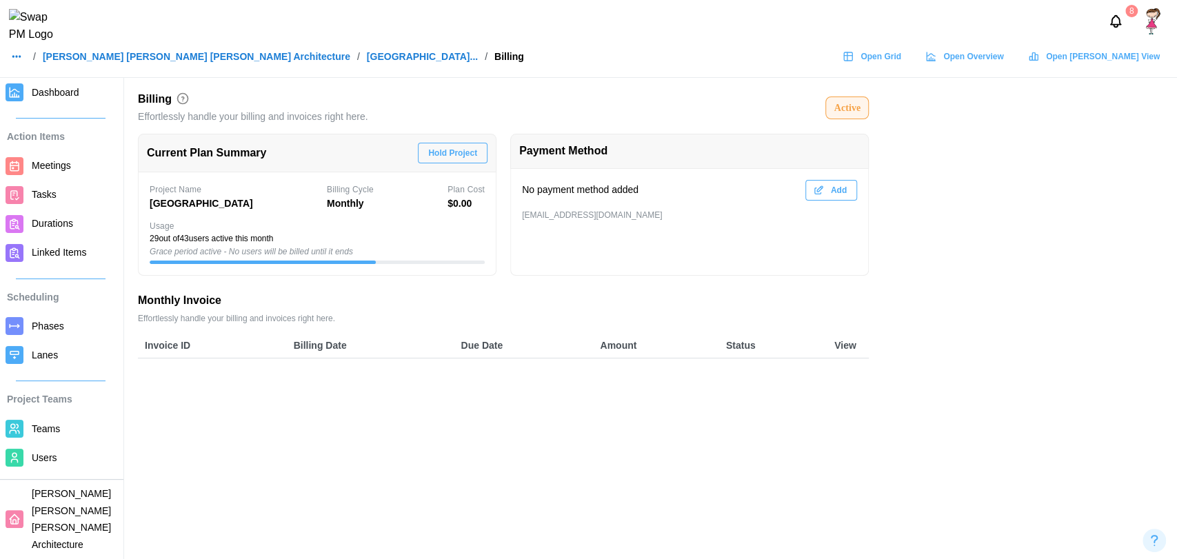
click at [901, 66] on span "Open Grid" at bounding box center [881, 56] width 41 height 19
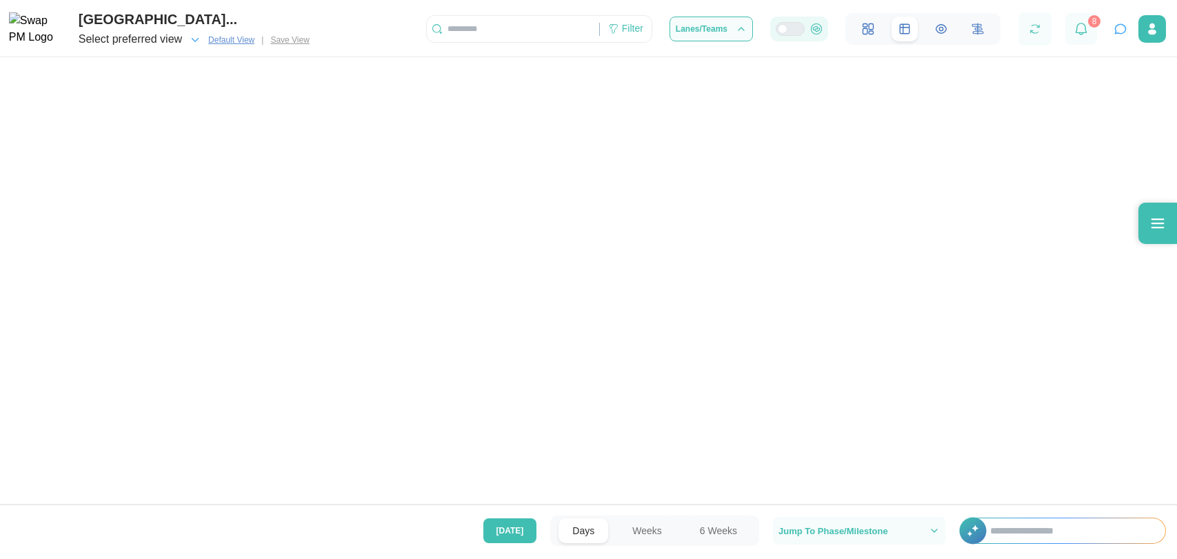
click at [787, 32] on div at bounding box center [795, 29] width 17 height 12
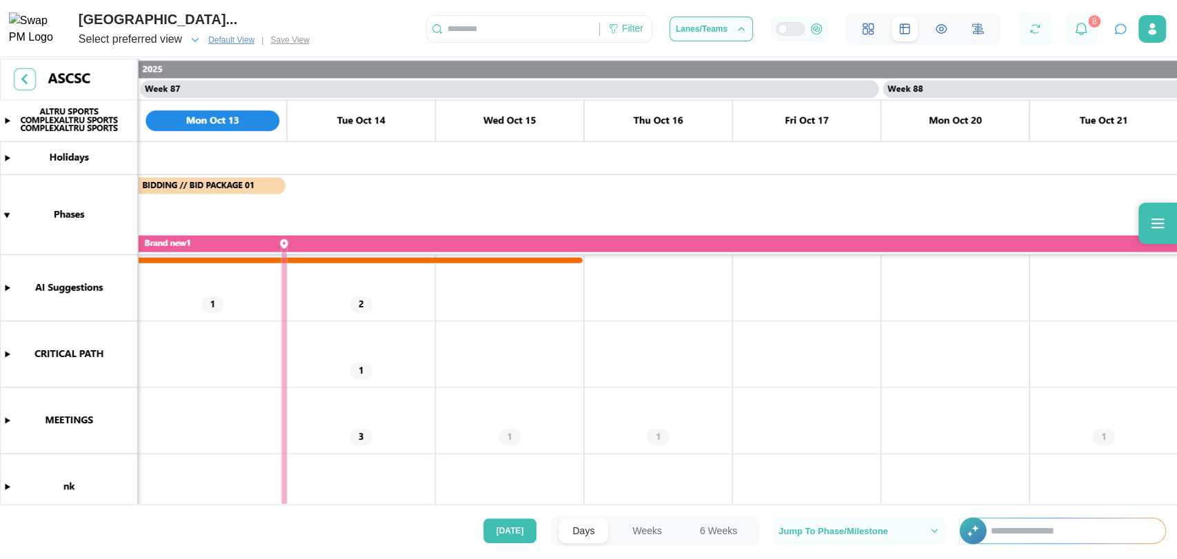
scroll to position [0, 63816]
click at [789, 35] on div at bounding box center [795, 29] width 17 height 12
click at [792, 34] on div at bounding box center [795, 29] width 17 height 12
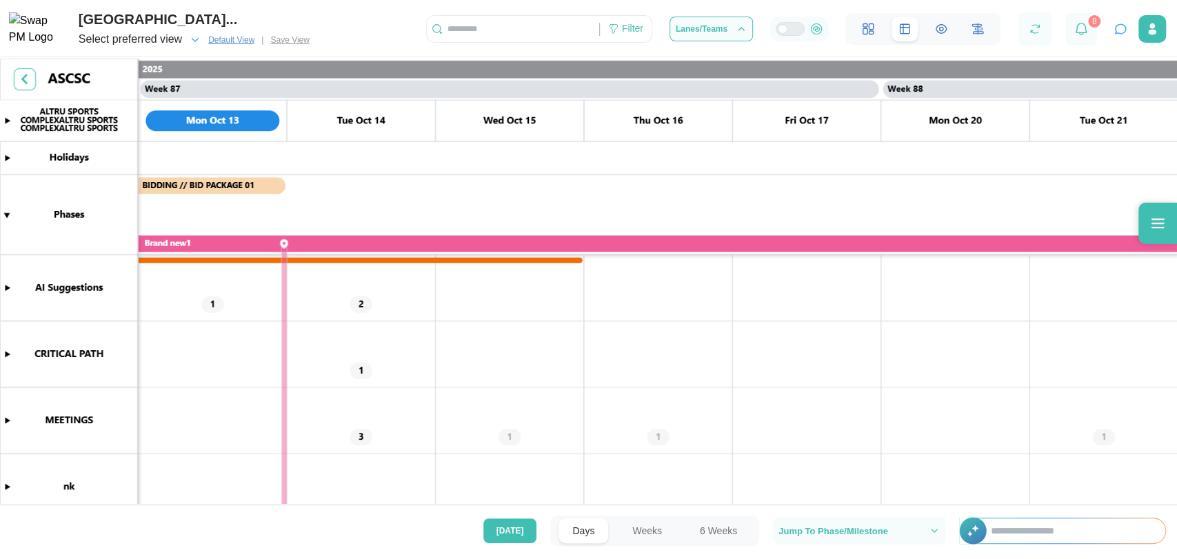
click at [563, 19] on input "text" at bounding box center [513, 29] width 172 height 21
click at [613, 23] on div "Filter" at bounding box center [626, 28] width 52 height 23
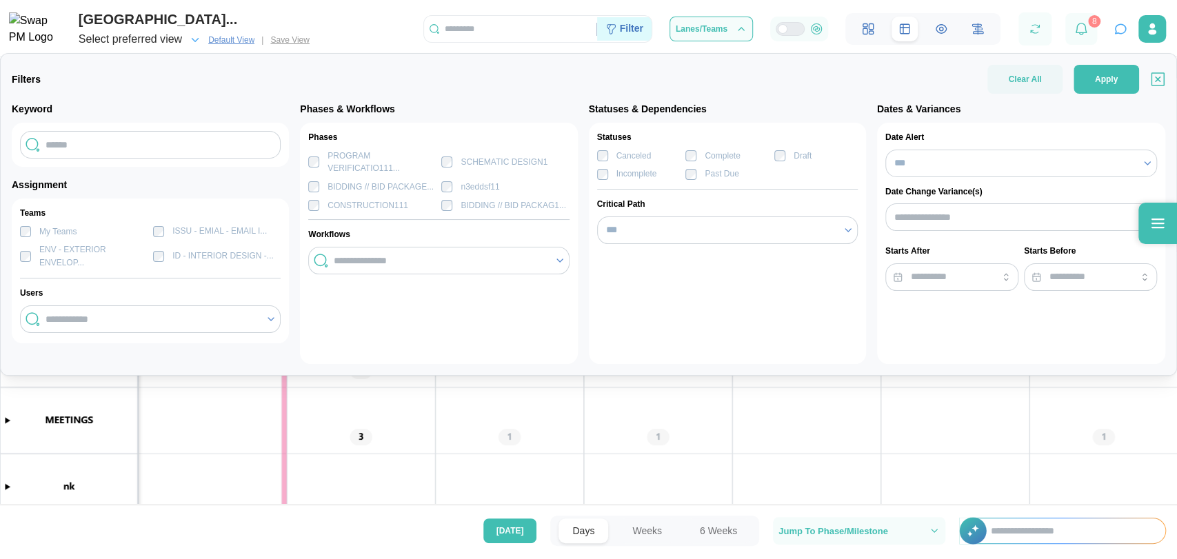
click at [632, 26] on div "Filter" at bounding box center [631, 28] width 23 height 15
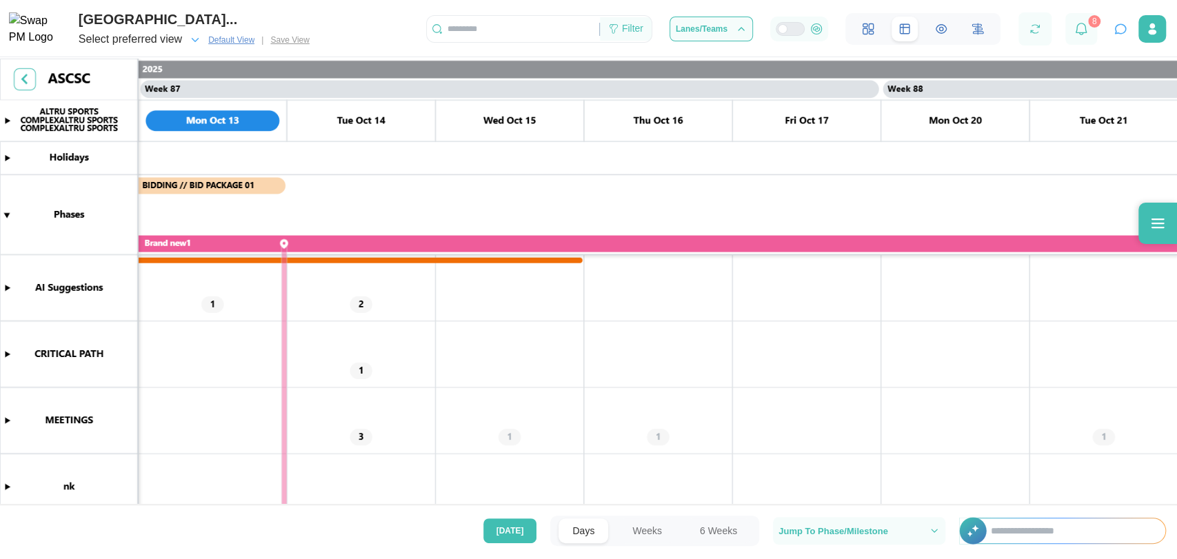
click at [632, 26] on div "Filter" at bounding box center [632, 28] width 21 height 15
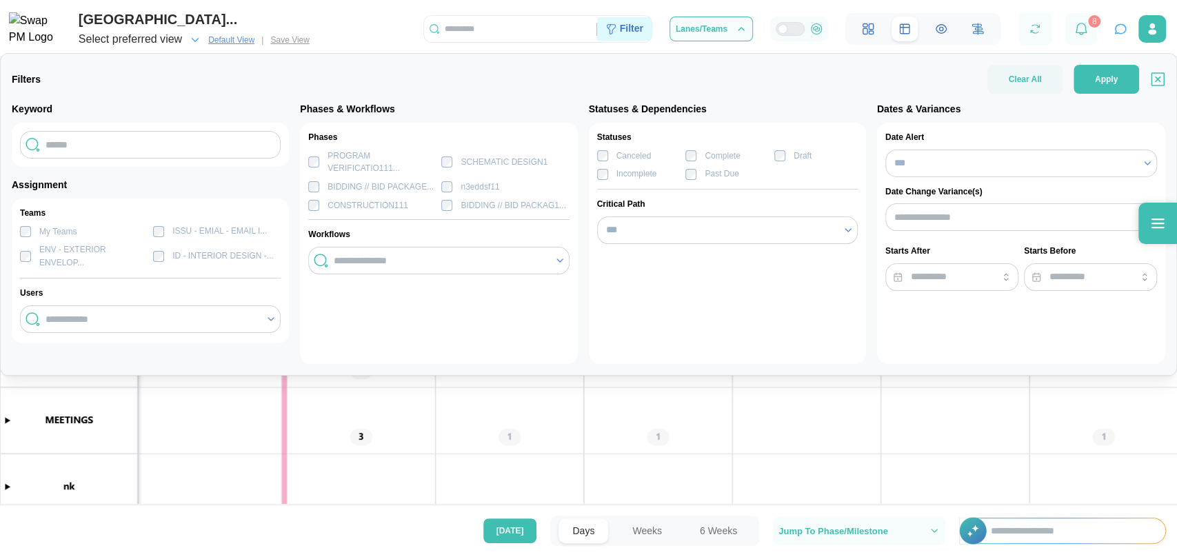
click at [632, 26] on div "Filter" at bounding box center [631, 28] width 23 height 15
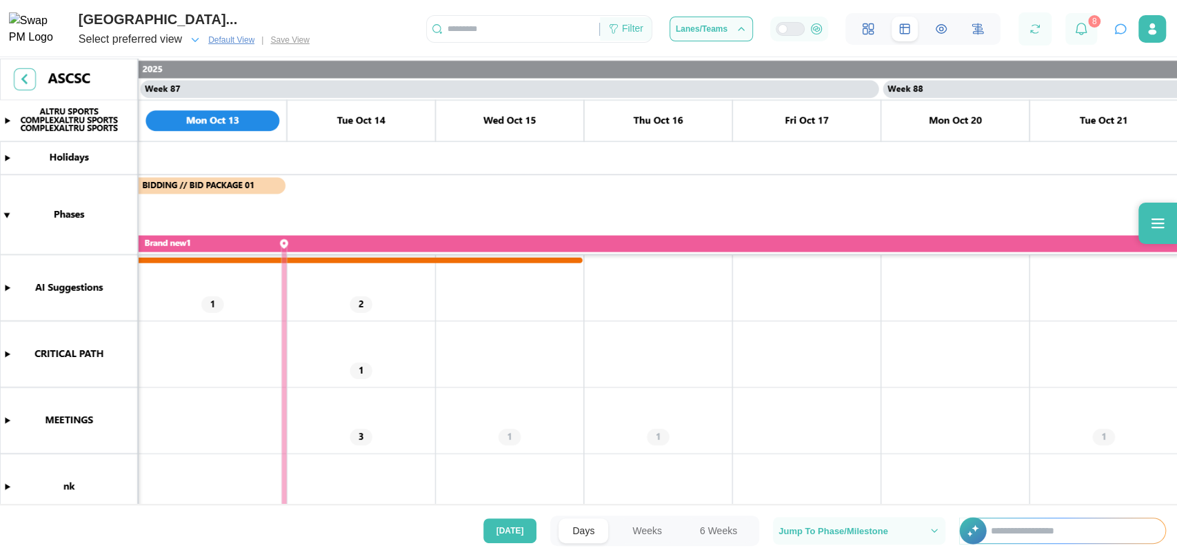
click at [632, 26] on div "Filter" at bounding box center [632, 28] width 21 height 15
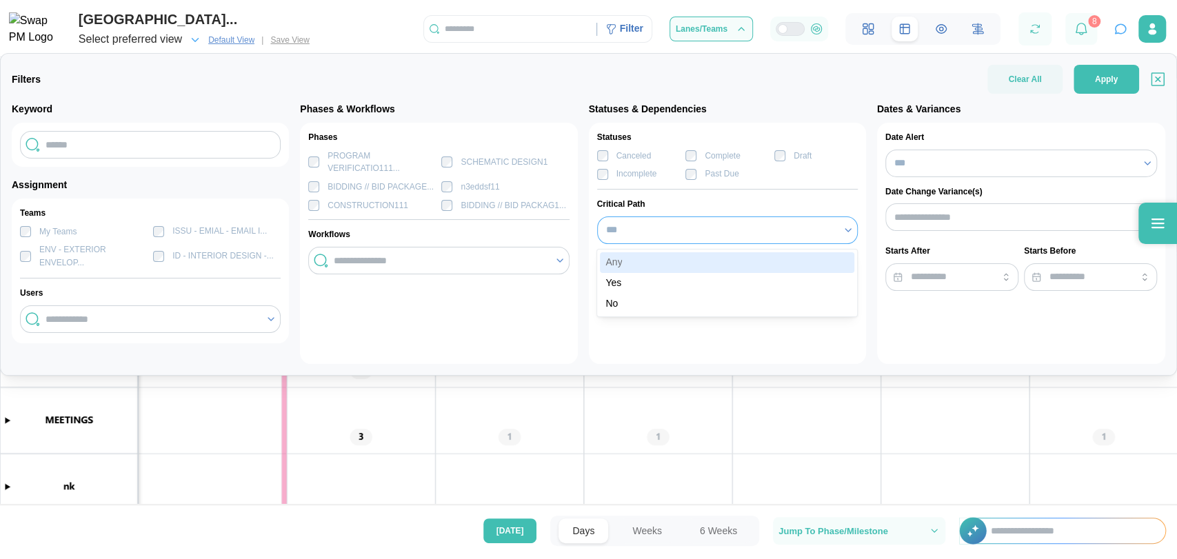
click at [767, 228] on input "***" at bounding box center [727, 231] width 261 height 28
click at [785, 240] on input "***" at bounding box center [727, 231] width 261 height 28
type input "***"
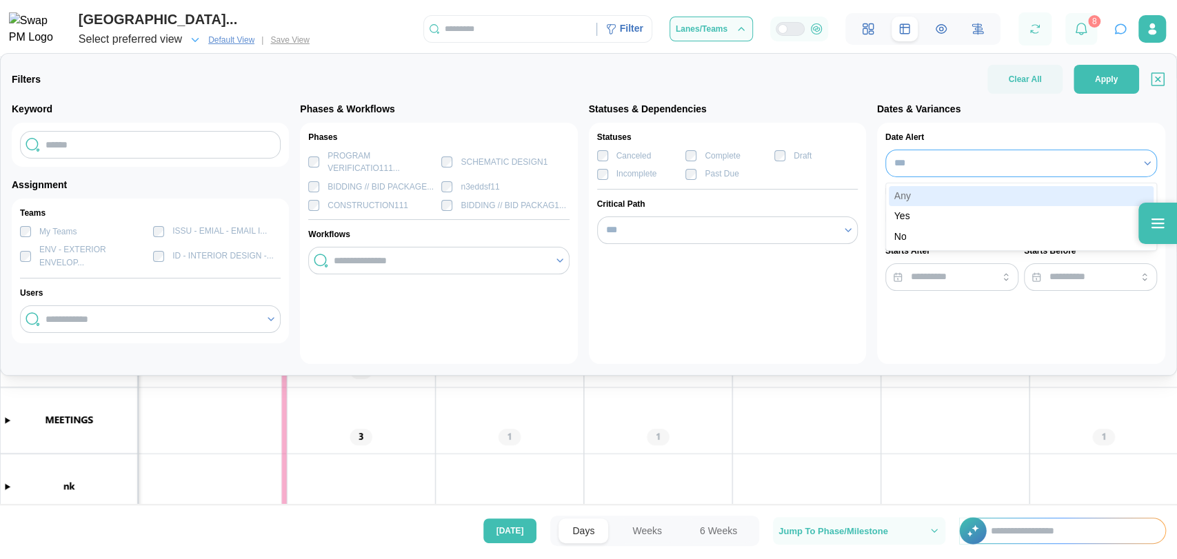
click at [955, 172] on input "***" at bounding box center [1021, 164] width 272 height 28
click at [916, 128] on div "Date Alert *** Date Change Variance(s) Starts After Starts Before" at bounding box center [1021, 243] width 288 height 241
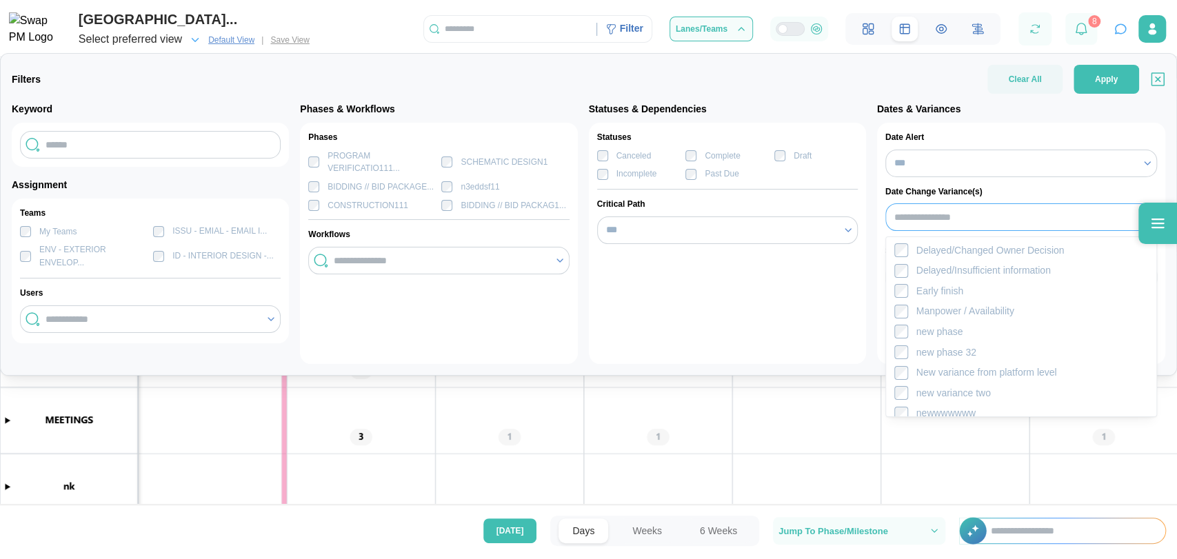
click at [956, 212] on input "search" at bounding box center [1013, 217] width 239 height 11
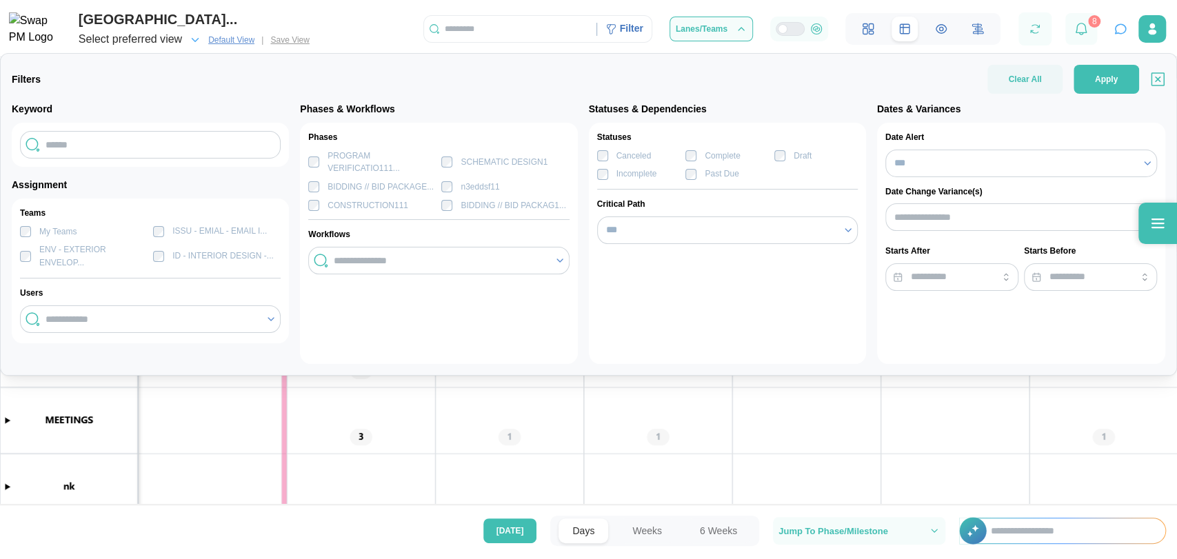
click at [833, 343] on div "Statuses Canceled Complete Draft Incomplete Past Due Critical Path ***" at bounding box center [727, 243] width 277 height 241
click at [245, 157] on input "text" at bounding box center [150, 145] width 261 height 28
type input "**"
click at [630, 27] on div "Filter" at bounding box center [631, 28] width 23 height 15
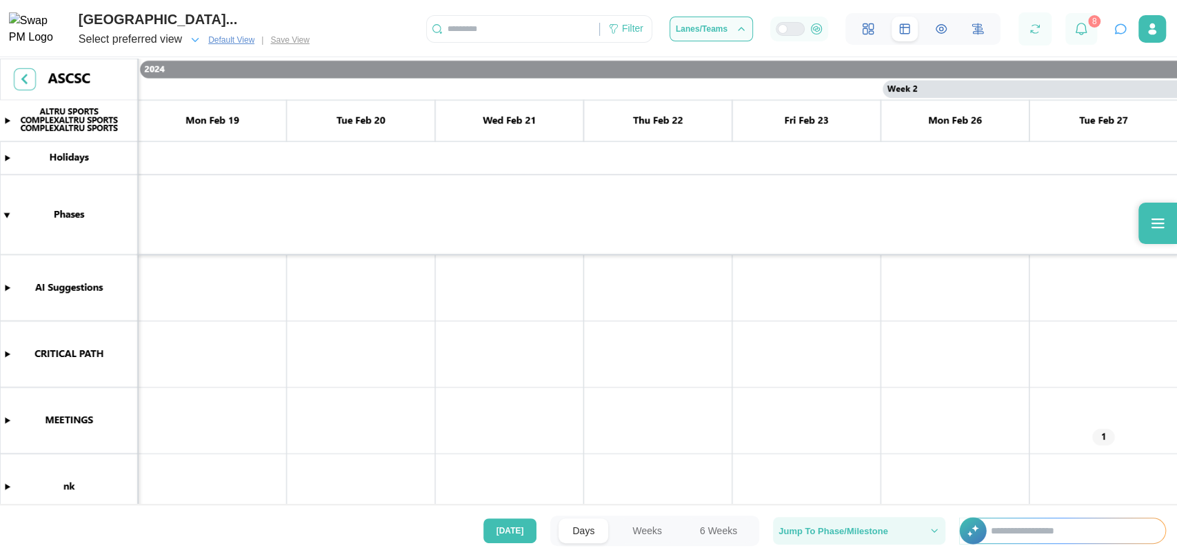
click at [872, 531] on span "Jump To Phase/Milestone" at bounding box center [833, 531] width 110 height 9
click at [453, 143] on canvas at bounding box center [588, 283] width 1177 height 449
click at [6, 219] on canvas at bounding box center [588, 283] width 1177 height 449
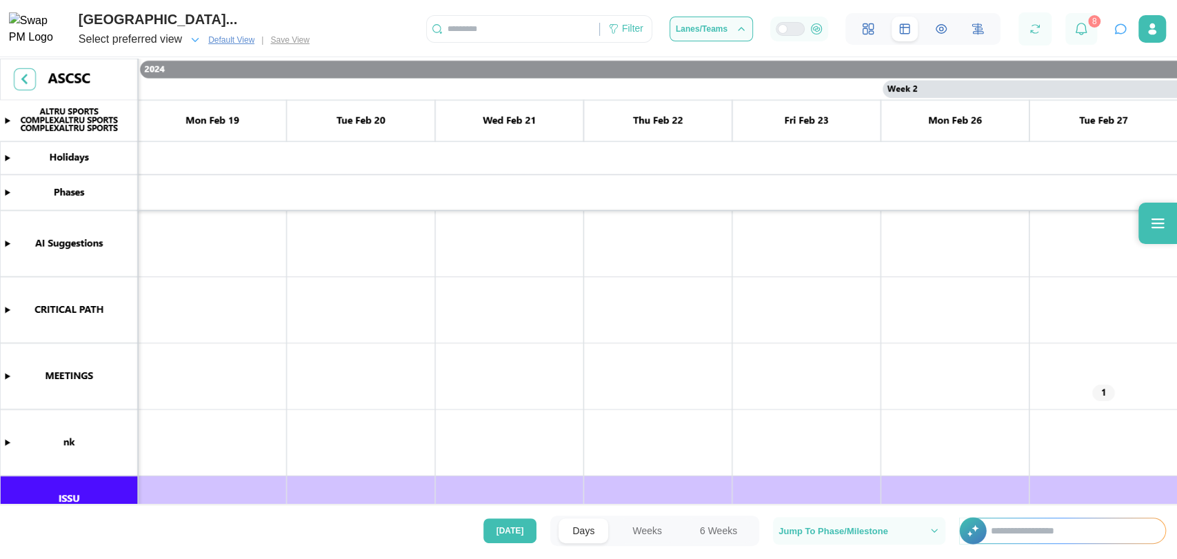
click at [2, 191] on canvas at bounding box center [588, 283] width 1177 height 449
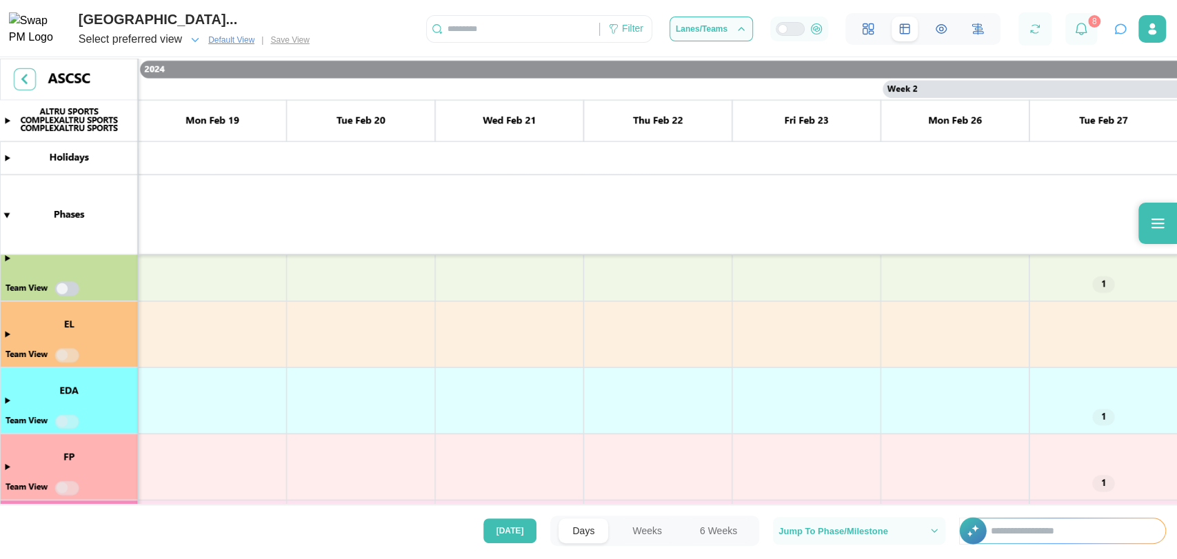
scroll to position [705, 0]
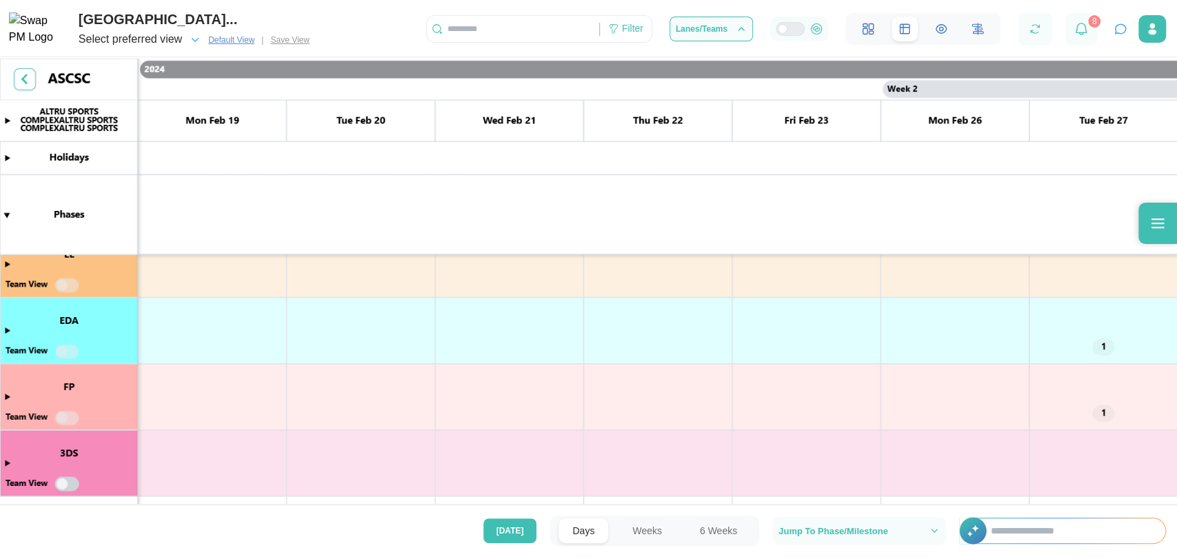
click at [6, 394] on canvas at bounding box center [588, 283] width 1177 height 449
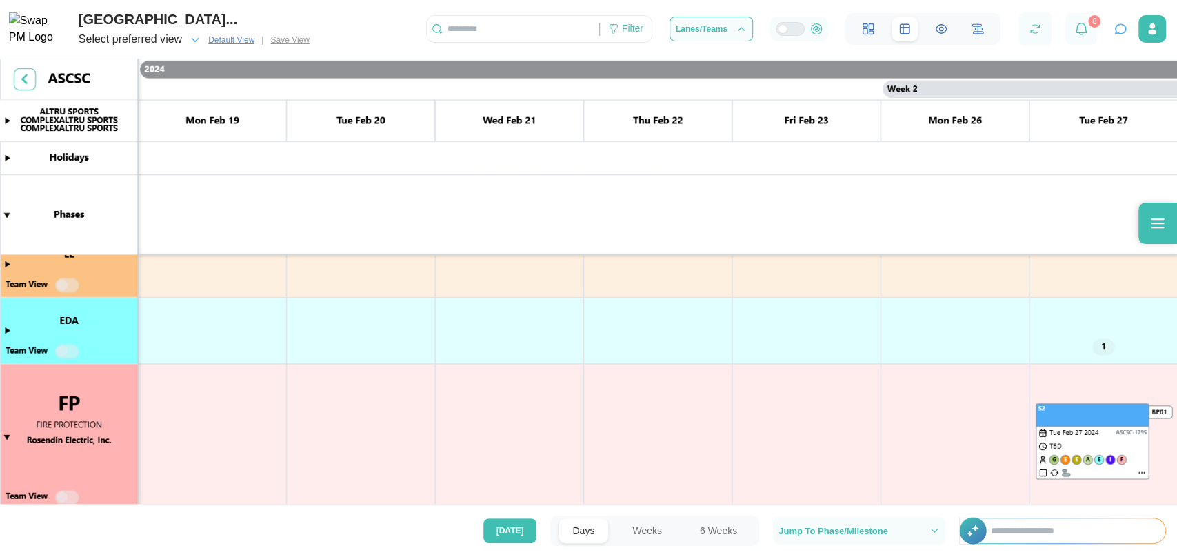
click at [6, 394] on canvas at bounding box center [588, 283] width 1177 height 449
click at [4, 439] on canvas at bounding box center [588, 283] width 1177 height 449
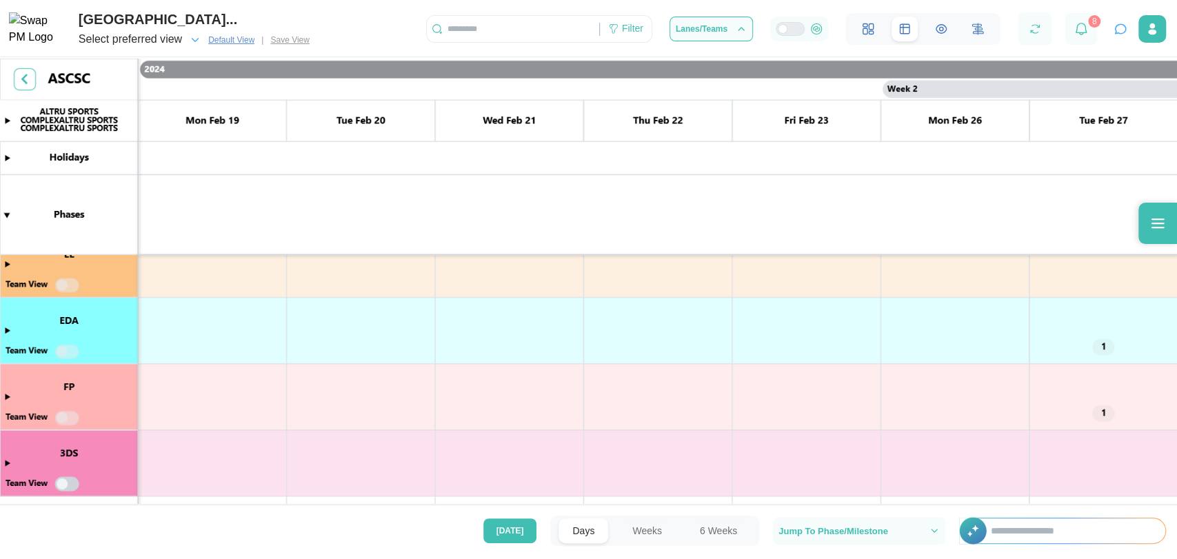
click at [72, 422] on canvas at bounding box center [588, 283] width 1177 height 449
click at [72, 418] on canvas at bounding box center [588, 283] width 1177 height 449
click at [949, 26] on button at bounding box center [941, 29] width 26 height 25
click at [1129, 35] on button "button" at bounding box center [1120, 28] width 19 height 19
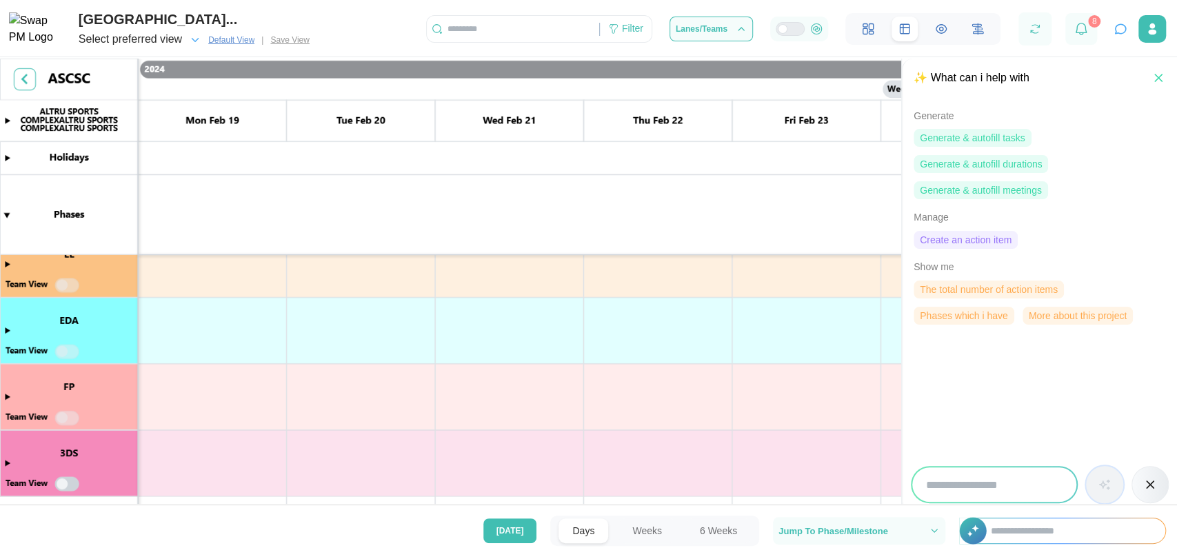
click at [1125, 34] on icon "button" at bounding box center [1121, 29] width 14 height 14
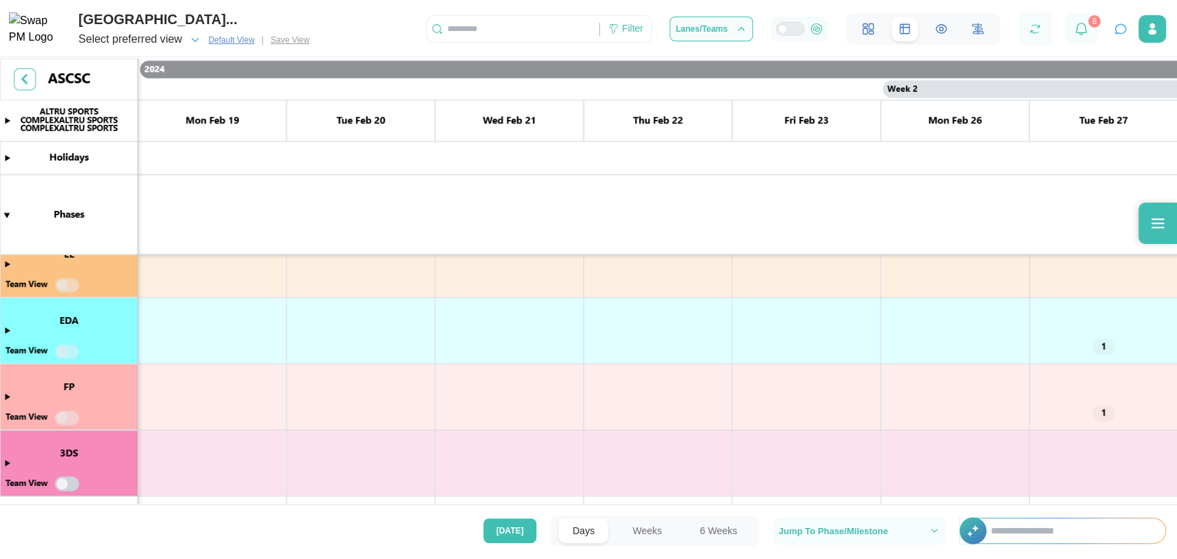
click at [1125, 34] on icon "button" at bounding box center [1121, 29] width 14 height 14
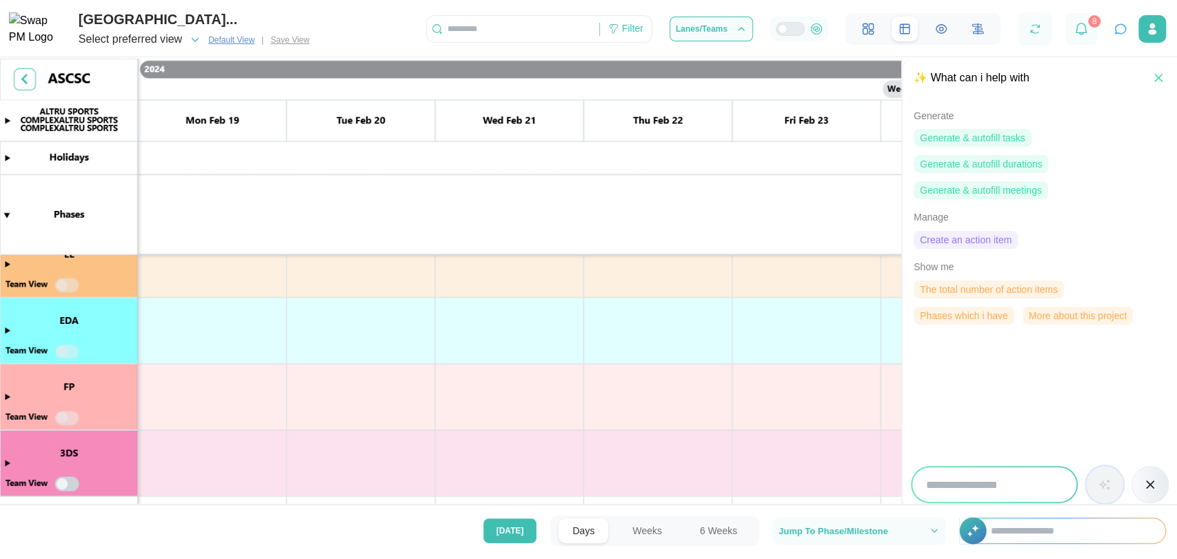
click at [1117, 44] on div "Filter Lanes/Teams 8" at bounding box center [801, 28] width 751 height 33
click at [1117, 41] on div "Filter Lanes/Teams 8" at bounding box center [801, 28] width 751 height 33
click at [1120, 34] on icon "button" at bounding box center [1121, 29] width 14 height 14
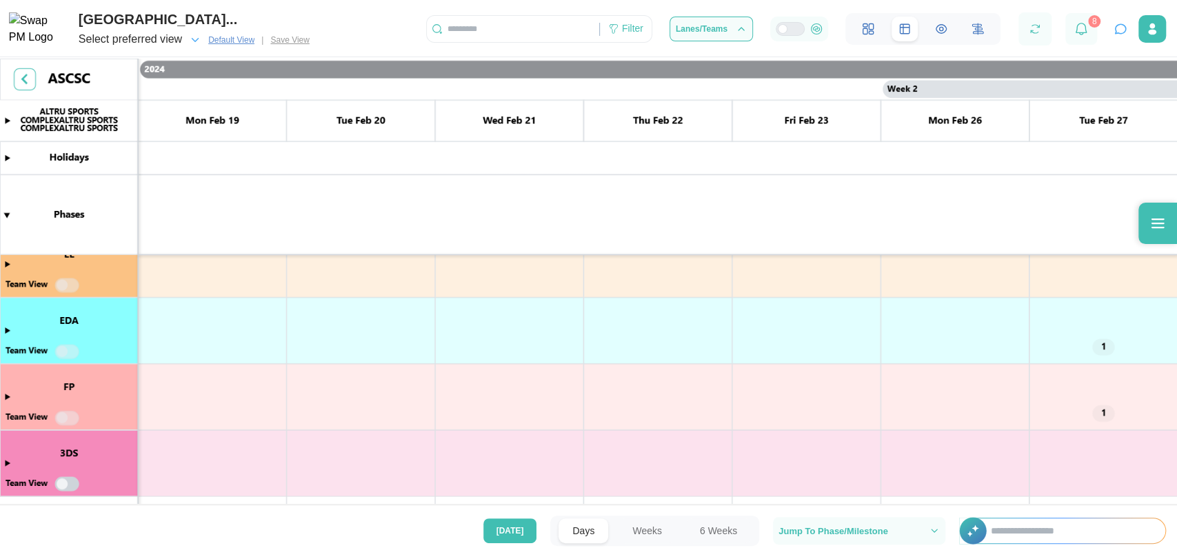
click at [496, 29] on input "text" at bounding box center [513, 29] width 172 height 21
click at [618, 27] on icon at bounding box center [613, 28] width 11 height 11
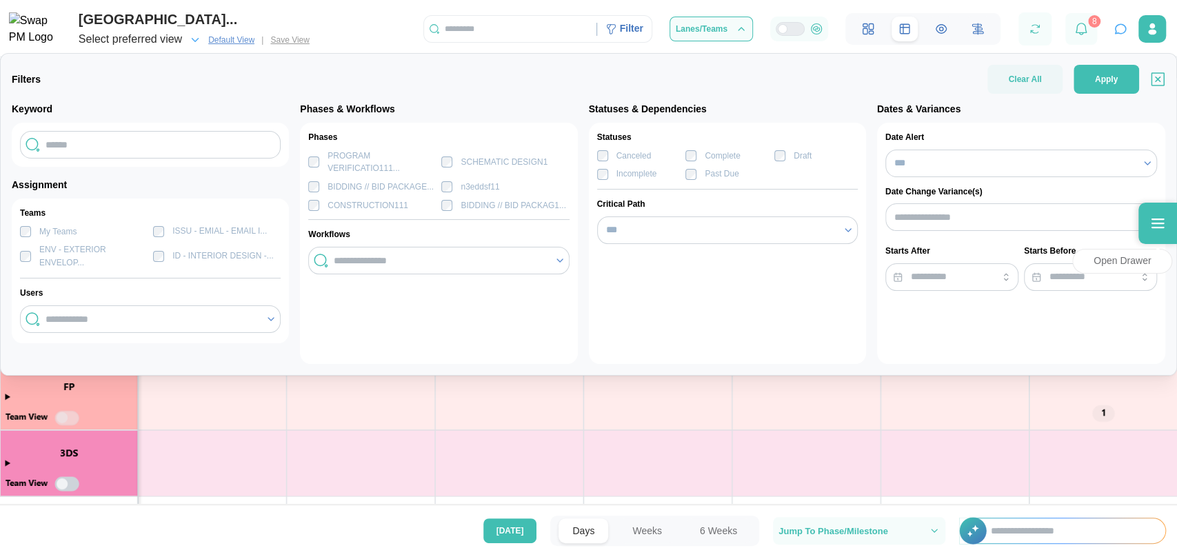
click at [1149, 203] on div at bounding box center [1157, 223] width 39 height 41
click at [546, 29] on input "text" at bounding box center [510, 29] width 172 height 21
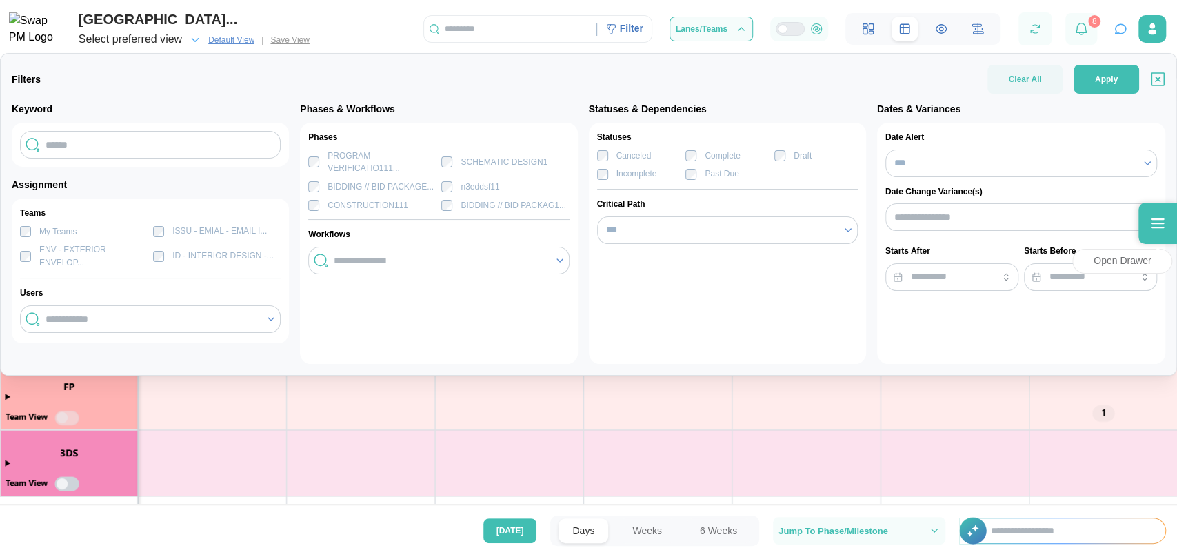
click at [546, 29] on input "text" at bounding box center [510, 29] width 172 height 21
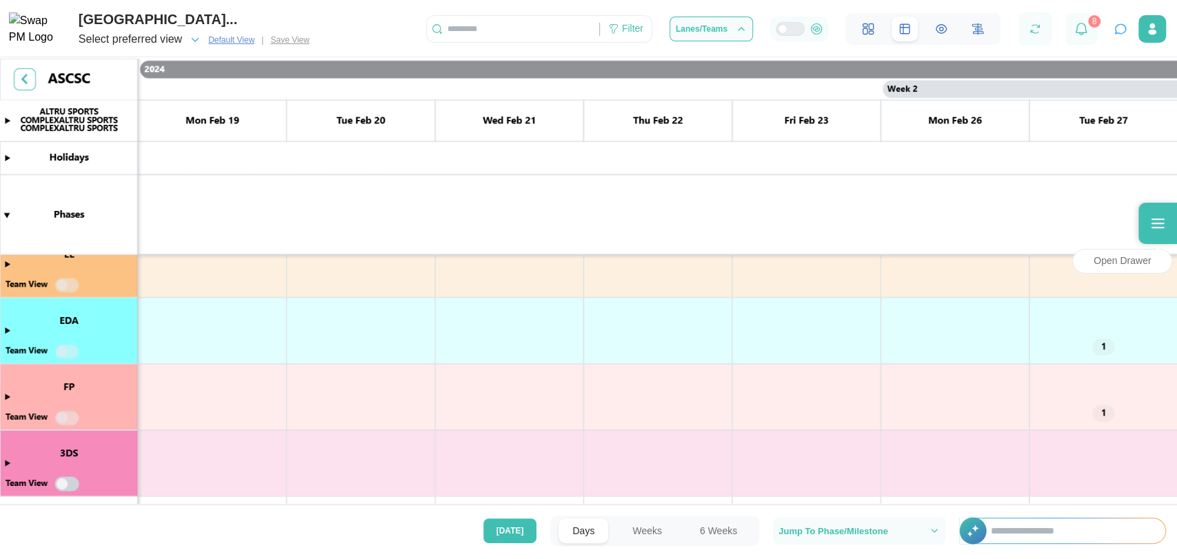
click at [641, 28] on div "Filter" at bounding box center [632, 28] width 21 height 15
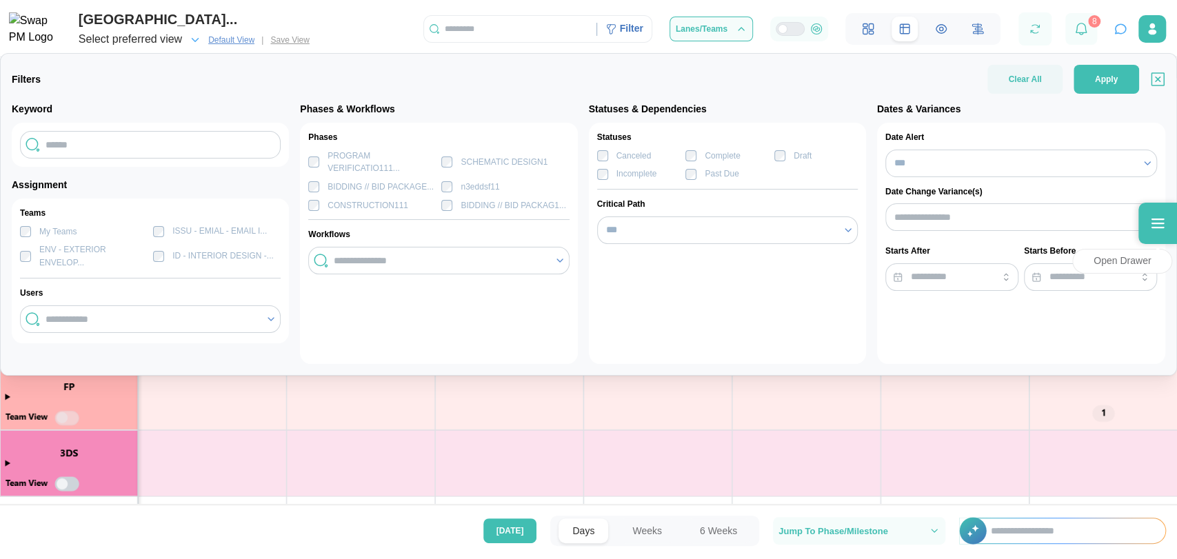
click at [536, 23] on input "text" at bounding box center [510, 29] width 172 height 21
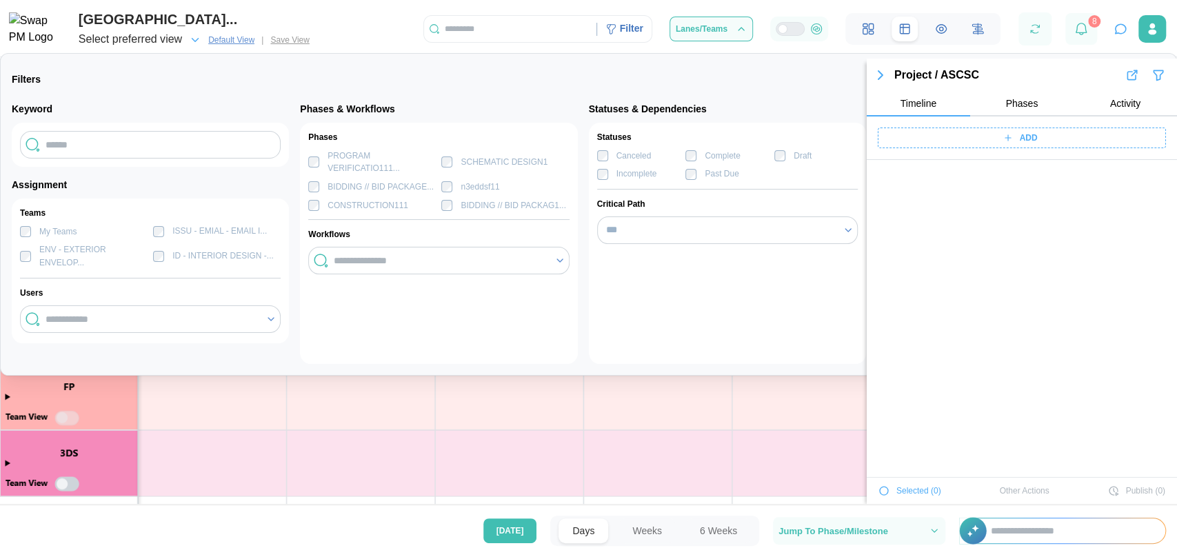
scroll to position [51786, 0]
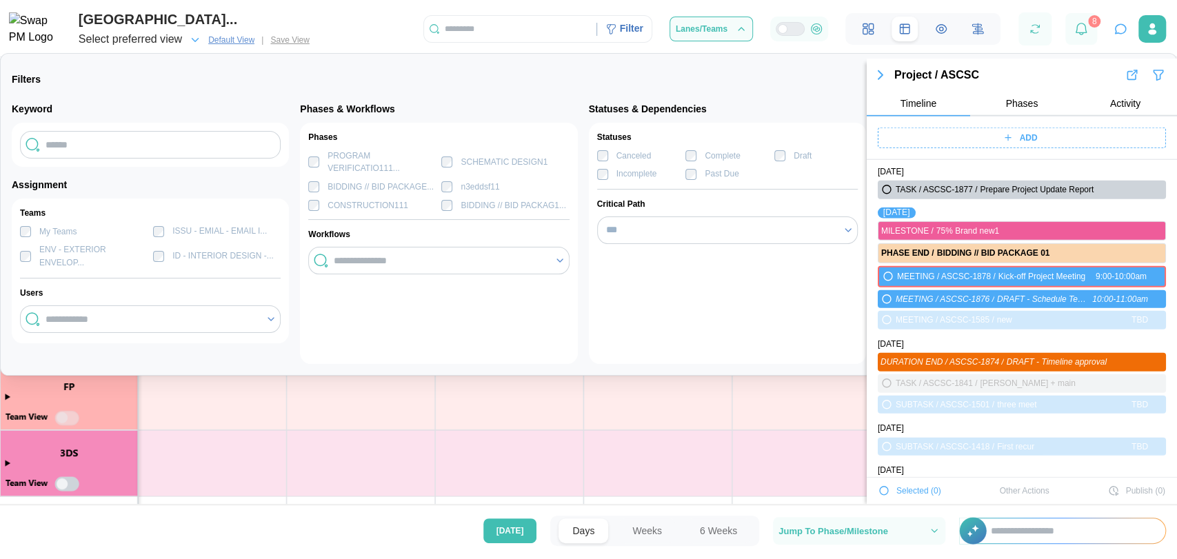
click at [501, 23] on input "text" at bounding box center [510, 29] width 172 height 21
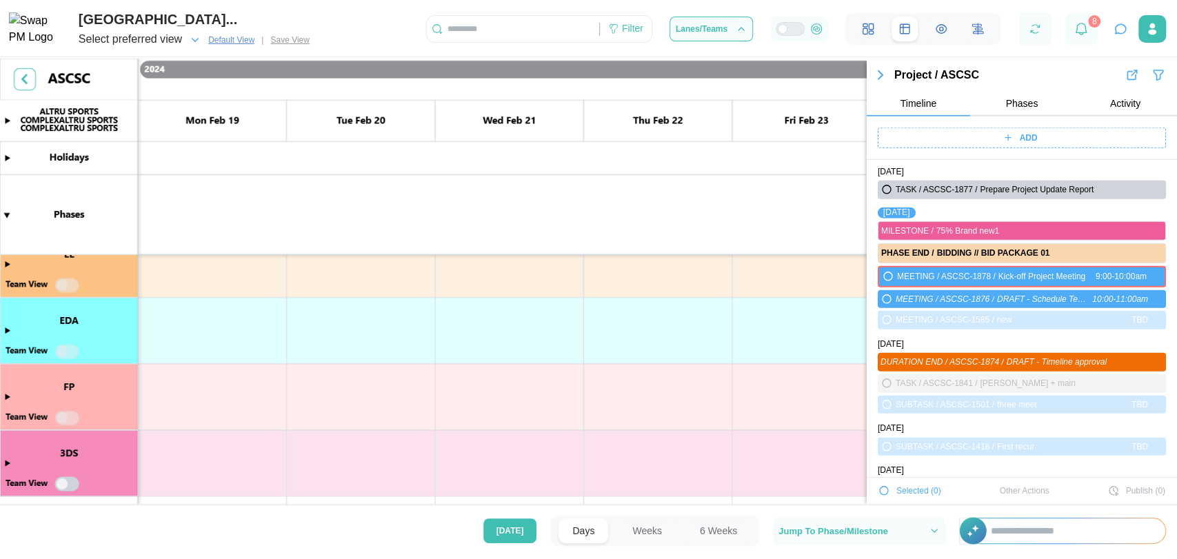
click at [880, 77] on icon "button" at bounding box center [880, 75] width 4 height 8
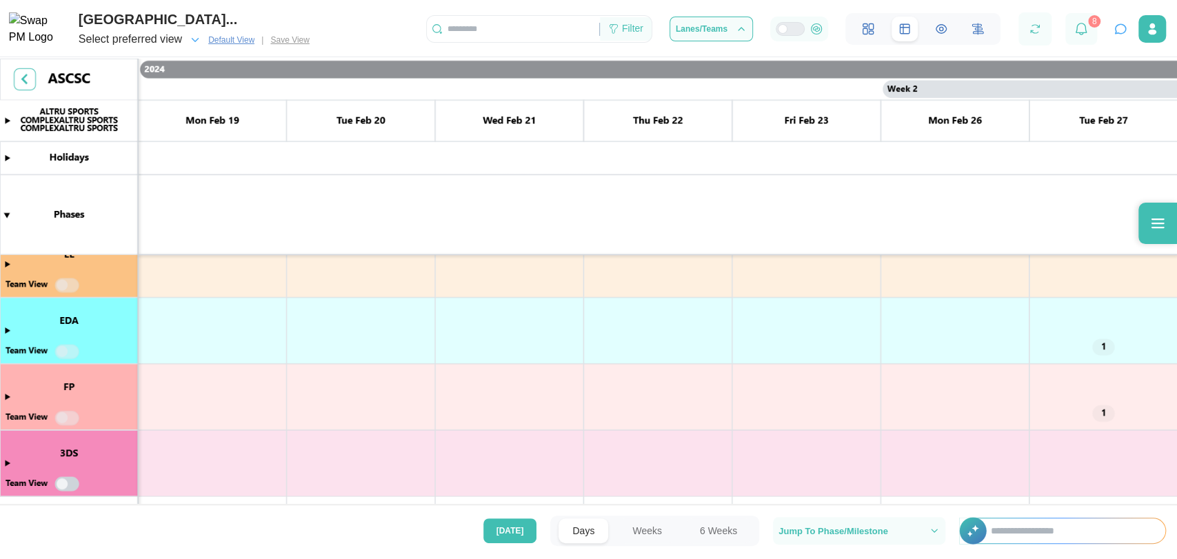
click at [615, 30] on icon at bounding box center [614, 29] width 8 height 9
click at [1147, 238] on div at bounding box center [1157, 223] width 39 height 41
click at [1146, 228] on canvas at bounding box center [588, 283] width 1177 height 449
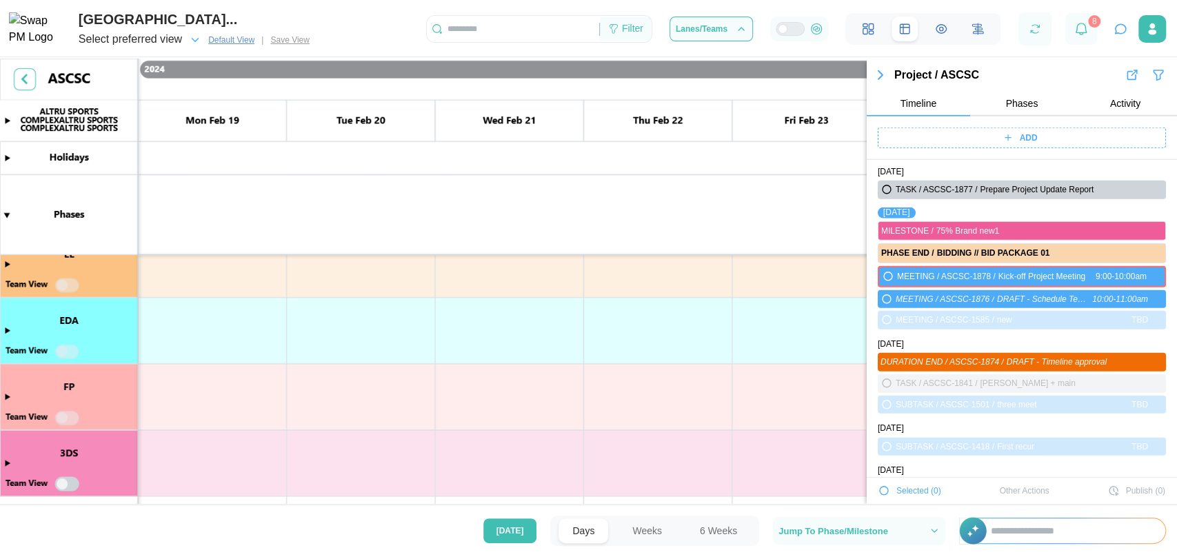
click at [638, 30] on div "Filter" at bounding box center [632, 28] width 21 height 15
click at [883, 74] on icon "button" at bounding box center [880, 75] width 17 height 17
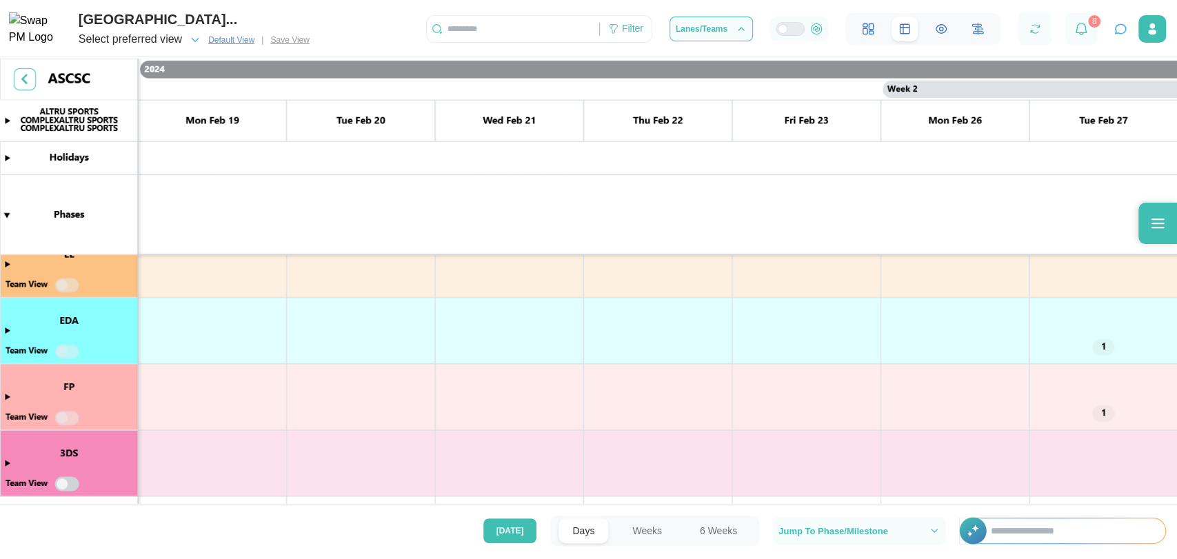
click at [883, 74] on canvas at bounding box center [588, 283] width 1177 height 449
click at [652, 21] on div "Filter" at bounding box center [626, 28] width 52 height 23
drag, startPoint x: 1149, startPoint y: 226, endPoint x: 790, endPoint y: 109, distance: 377.9
click at [1136, 250] on body "ALTRU SPORTS COMPLEXALTRU SPORTS COMPLEX... Select preferred view Default View …" at bounding box center [588, 279] width 1177 height 559
click at [643, 34] on div "Filter" at bounding box center [632, 28] width 21 height 15
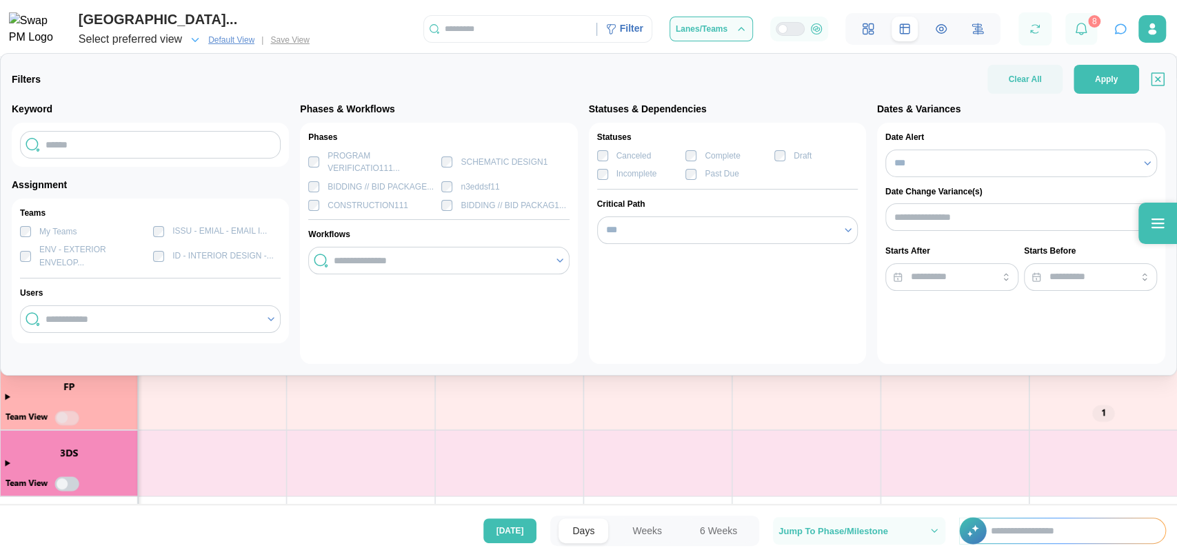
drag, startPoint x: 351, startPoint y: 460, endPoint x: 309, endPoint y: 409, distance: 66.1
click at [305, 439] on canvas at bounding box center [588, 283] width 1177 height 449
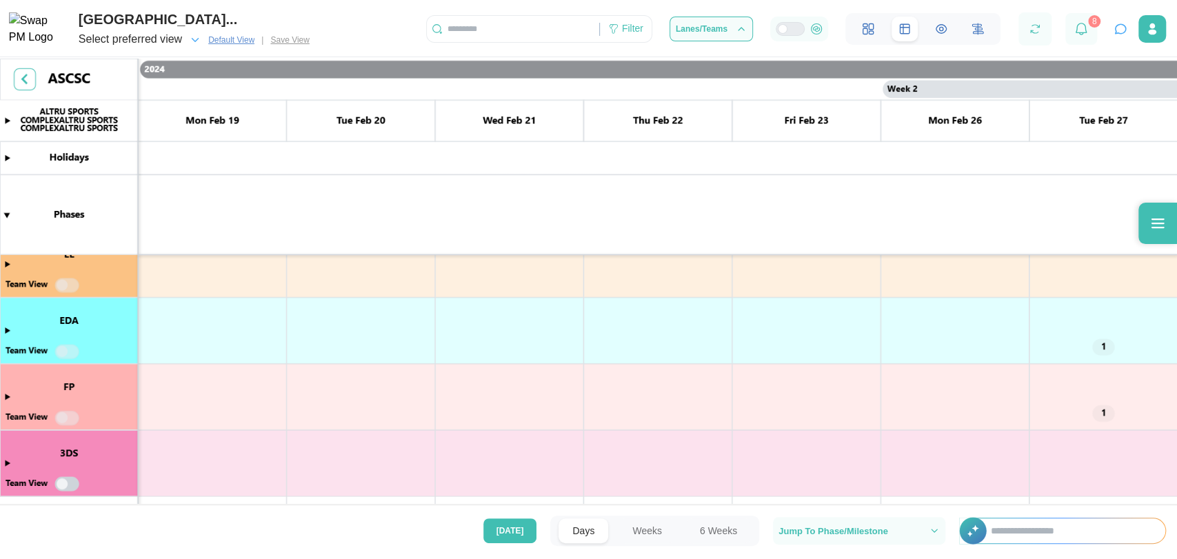
click at [309, 409] on canvas at bounding box center [588, 283] width 1177 height 449
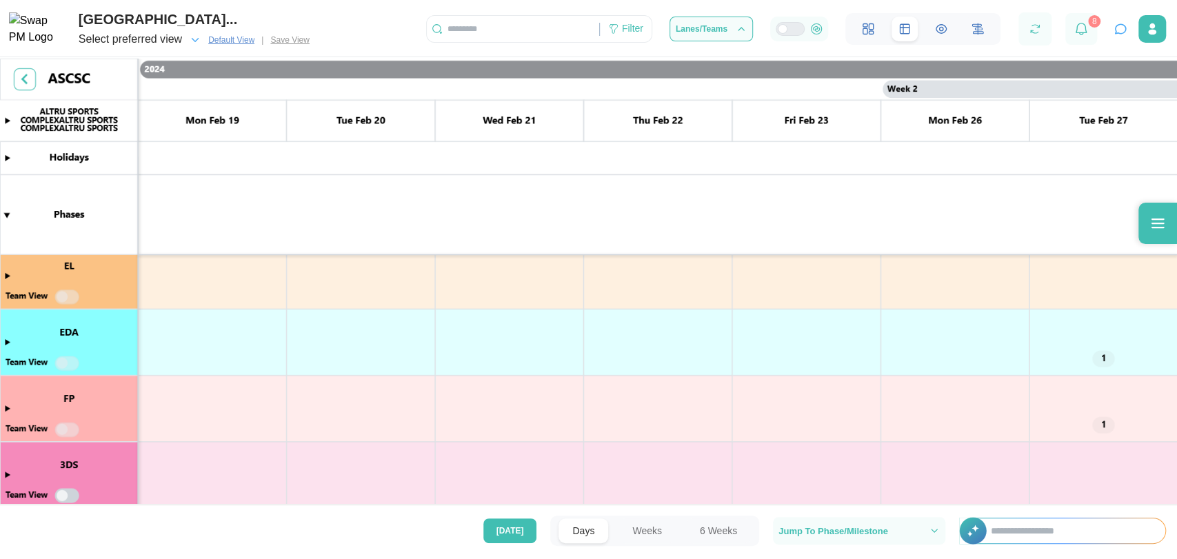
scroll to position [0, 0]
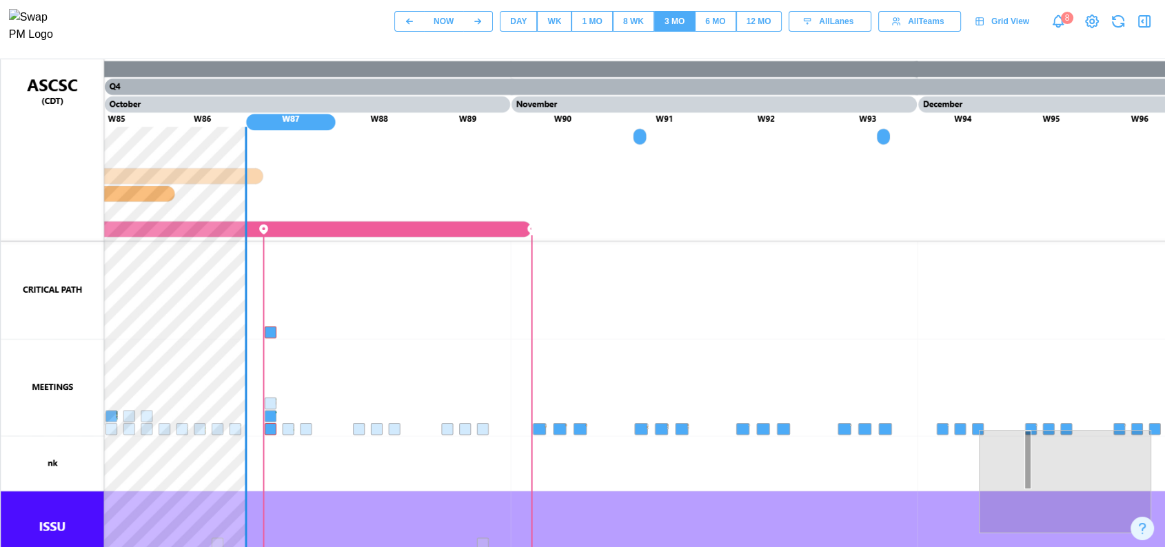
click at [765, 31] on span "12 MO" at bounding box center [759, 21] width 25 height 19
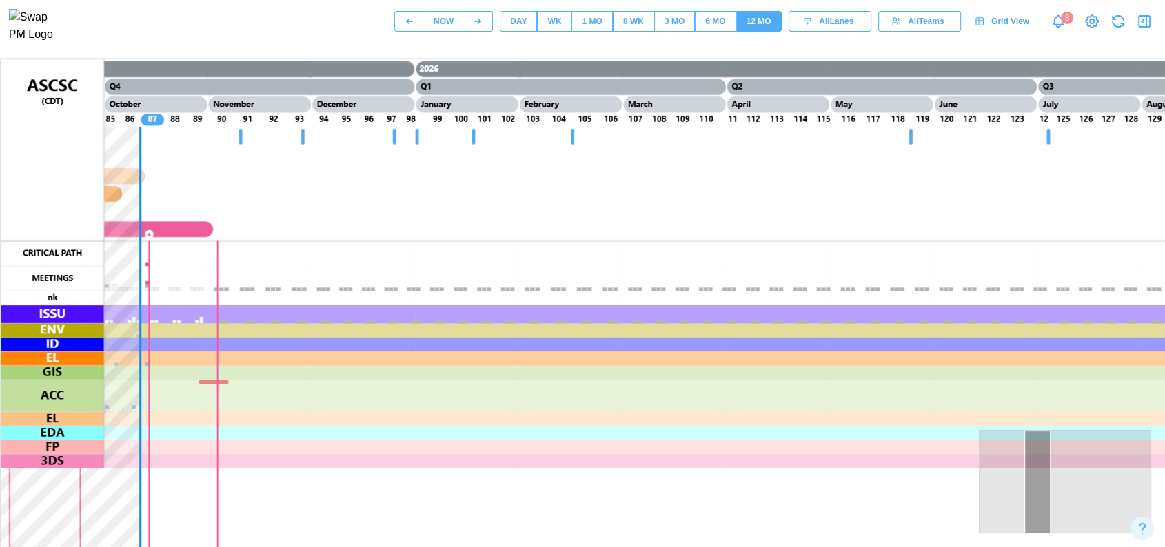
click at [678, 21] on div "3 MO" at bounding box center [675, 21] width 20 height 13
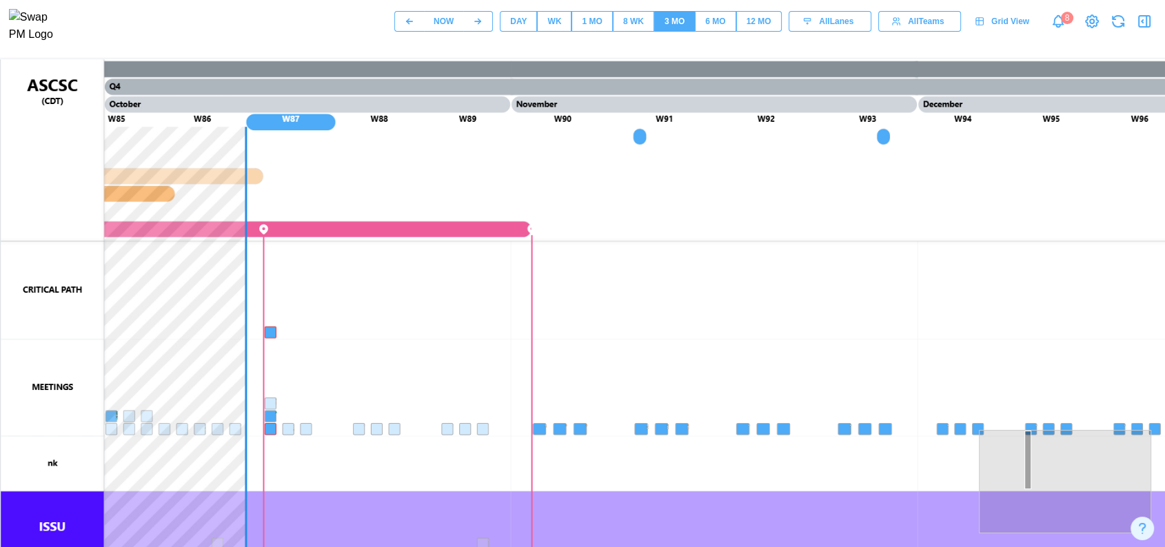
click at [707, 19] on div "6 MO" at bounding box center [715, 21] width 20 height 13
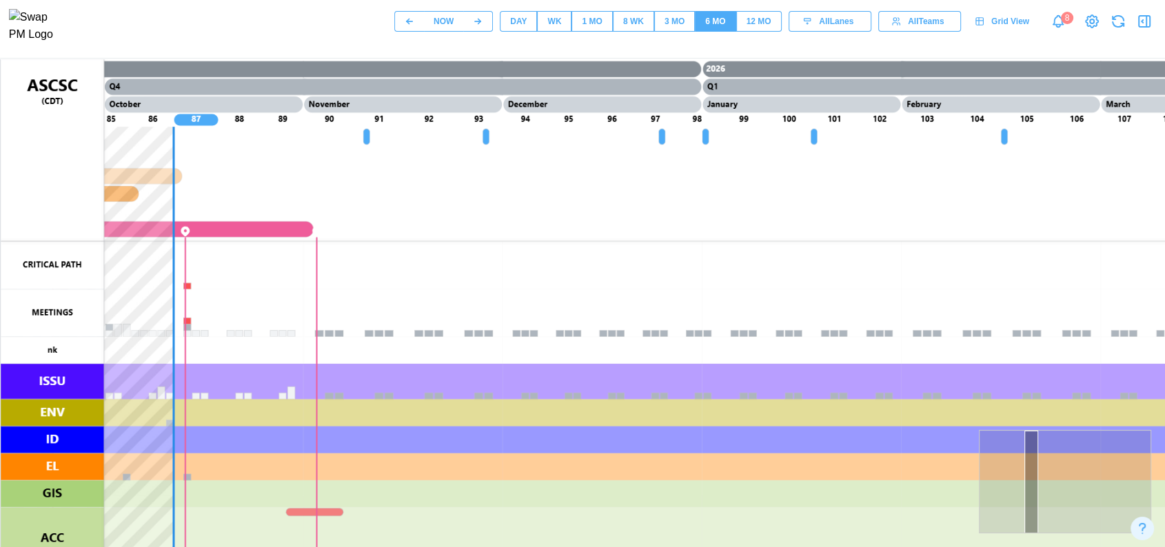
click at [667, 23] on div "3 MO" at bounding box center [675, 21] width 20 height 13
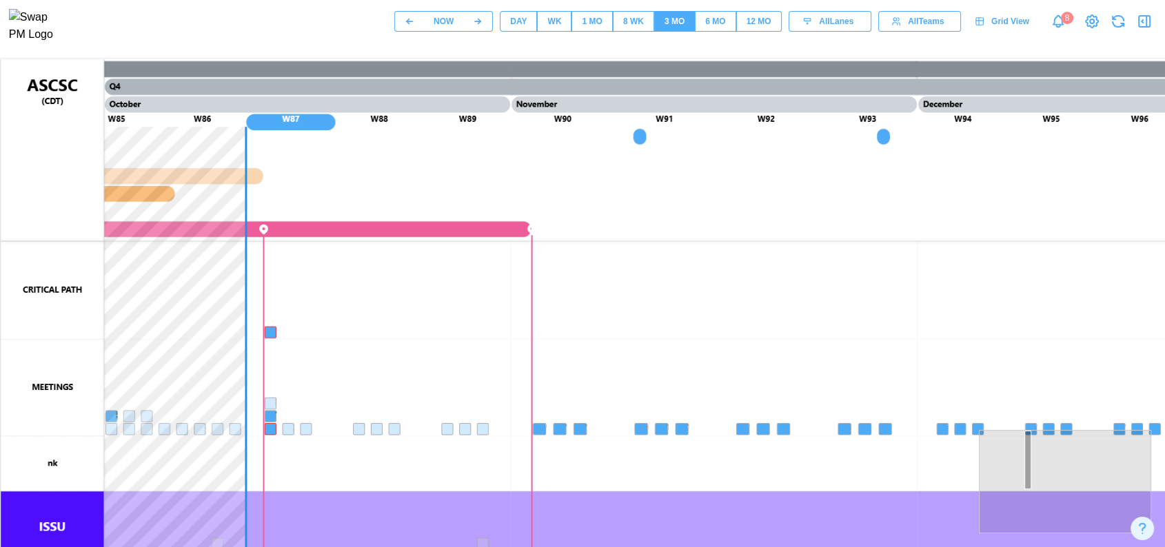
click at [636, 27] on div "8 WK" at bounding box center [633, 21] width 21 height 13
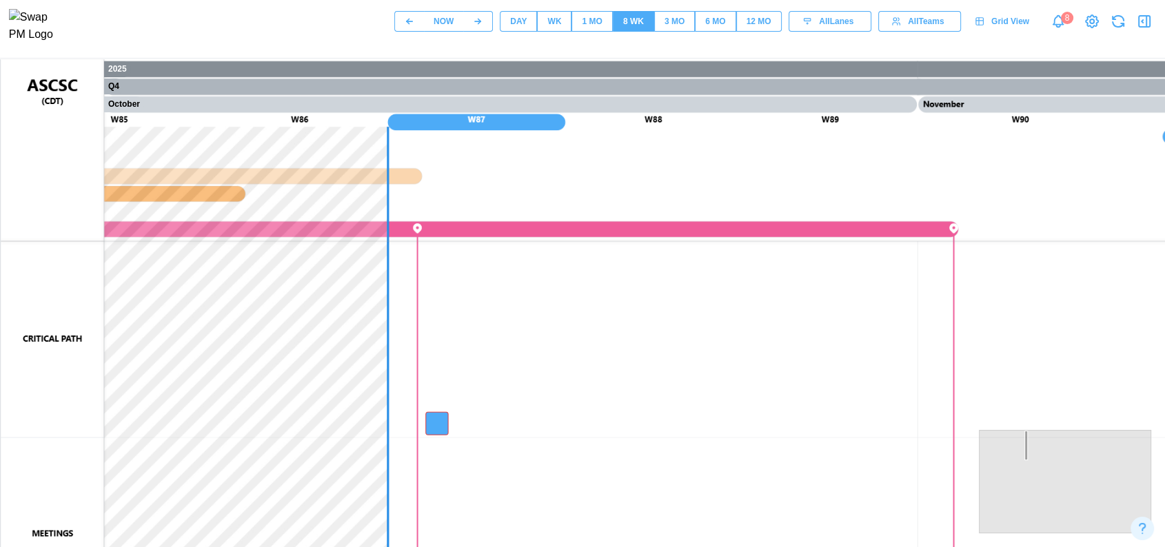
click at [552, 25] on div "WK" at bounding box center [554, 21] width 14 height 13
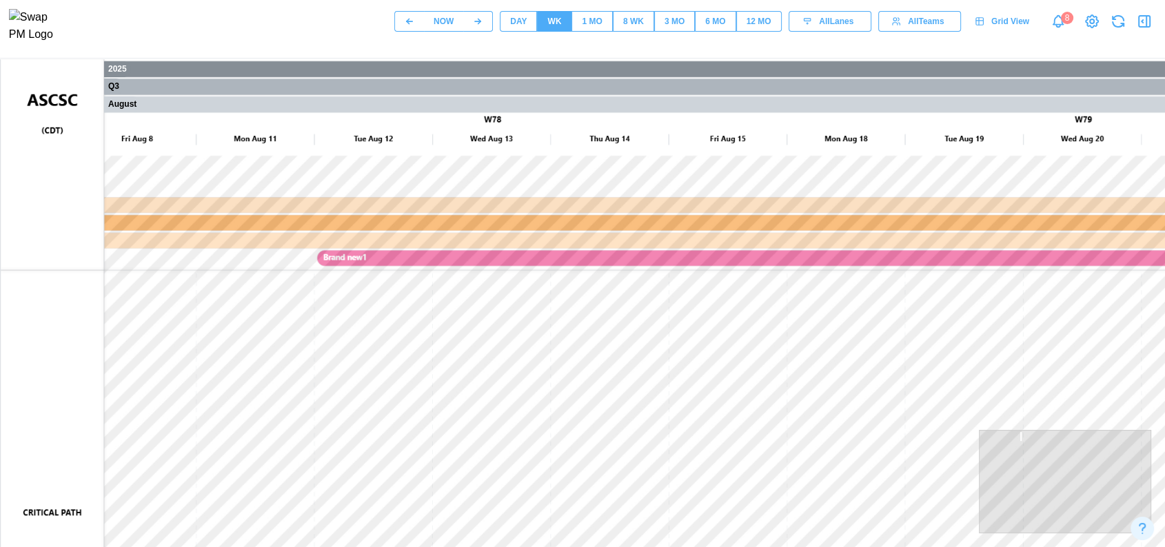
click at [763, 28] on div "12 MO" at bounding box center [759, 21] width 25 height 13
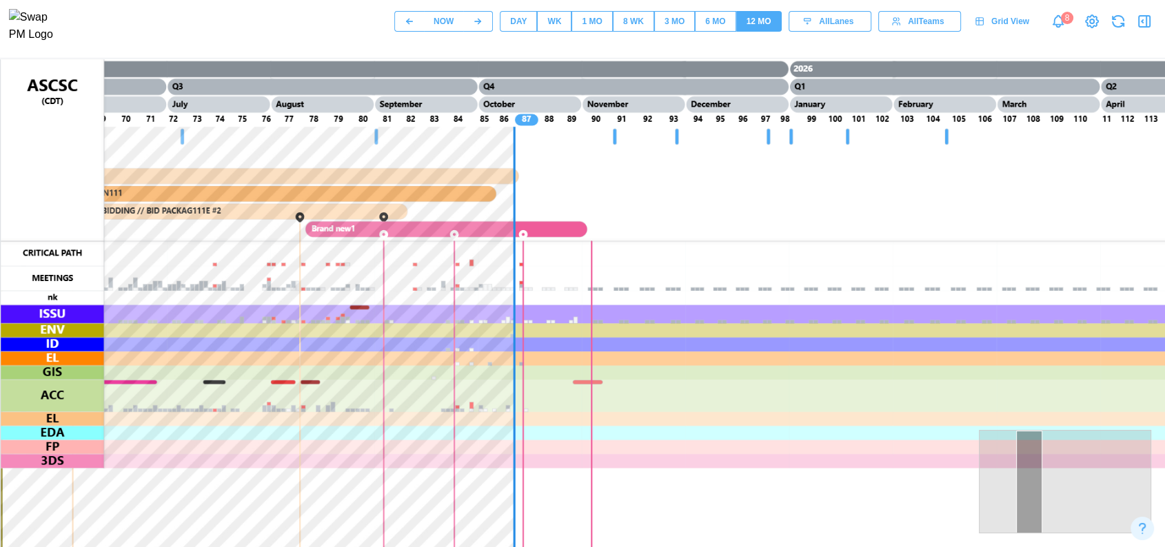
click at [365, 311] on canvas at bounding box center [663, 404] width 1324 height 690
drag, startPoint x: 370, startPoint y: 296, endPoint x: 383, endPoint y: 324, distance: 30.5
click at [383, 324] on canvas at bounding box center [663, 404] width 1324 height 690
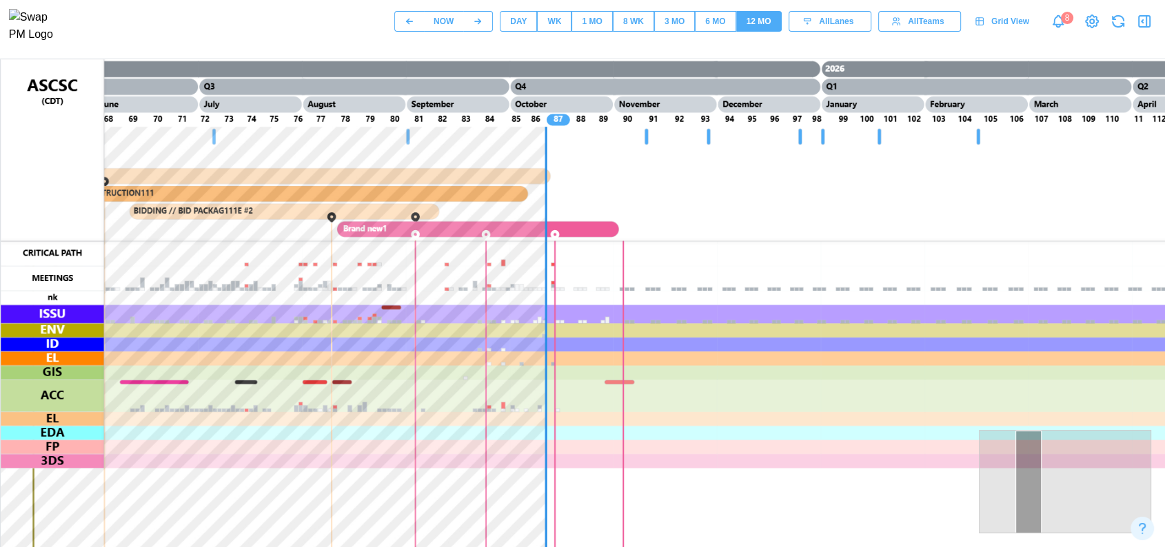
drag, startPoint x: 324, startPoint y: 279, endPoint x: 341, endPoint y: 305, distance: 31.4
click at [341, 305] on canvas at bounding box center [663, 404] width 1324 height 690
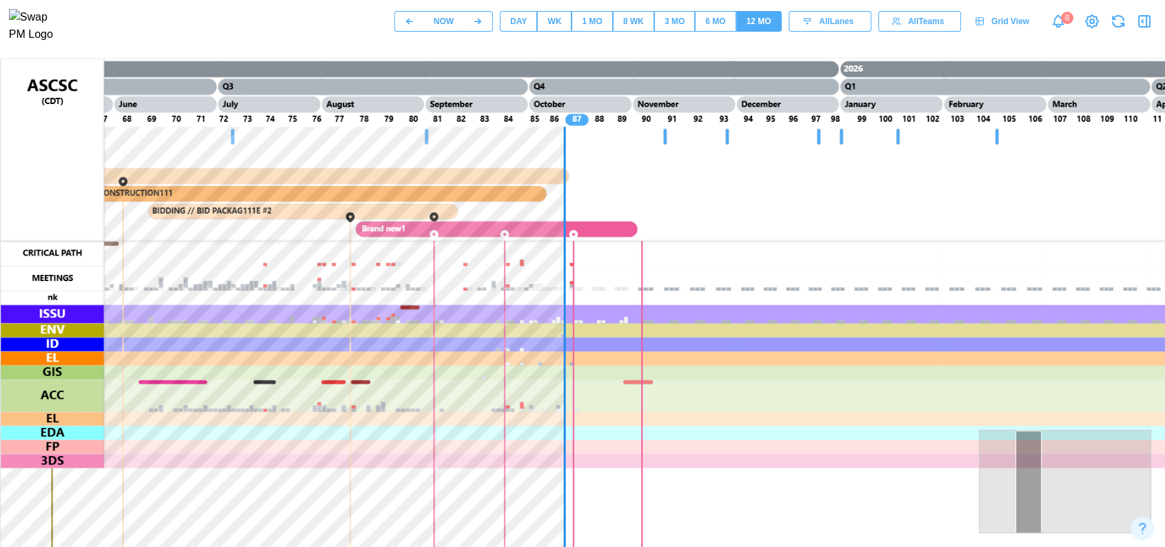
drag, startPoint x: 341, startPoint y: 281, endPoint x: 361, endPoint y: 299, distance: 27.3
click at [361, 299] on canvas at bounding box center [663, 404] width 1324 height 690
drag, startPoint x: 358, startPoint y: 274, endPoint x: 376, endPoint y: 304, distance: 34.6
click at [376, 304] on canvas at bounding box center [663, 404] width 1324 height 690
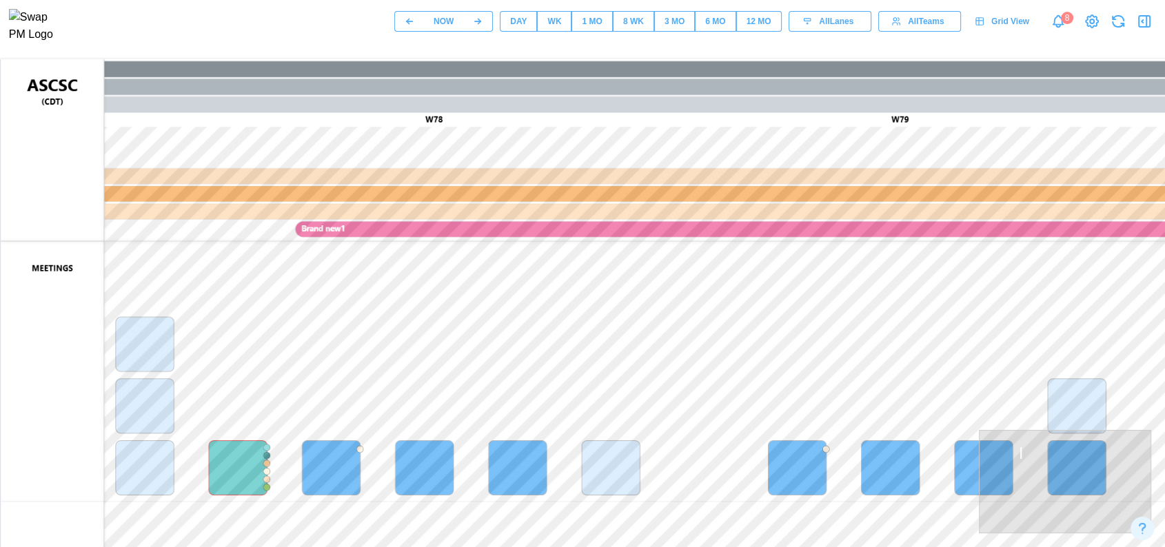
click at [376, 304] on canvas at bounding box center [663, 404] width 1324 height 690
drag, startPoint x: 203, startPoint y: 434, endPoint x: 291, endPoint y: 509, distance: 115.9
click at [291, 509] on canvas at bounding box center [663, 404] width 1324 height 690
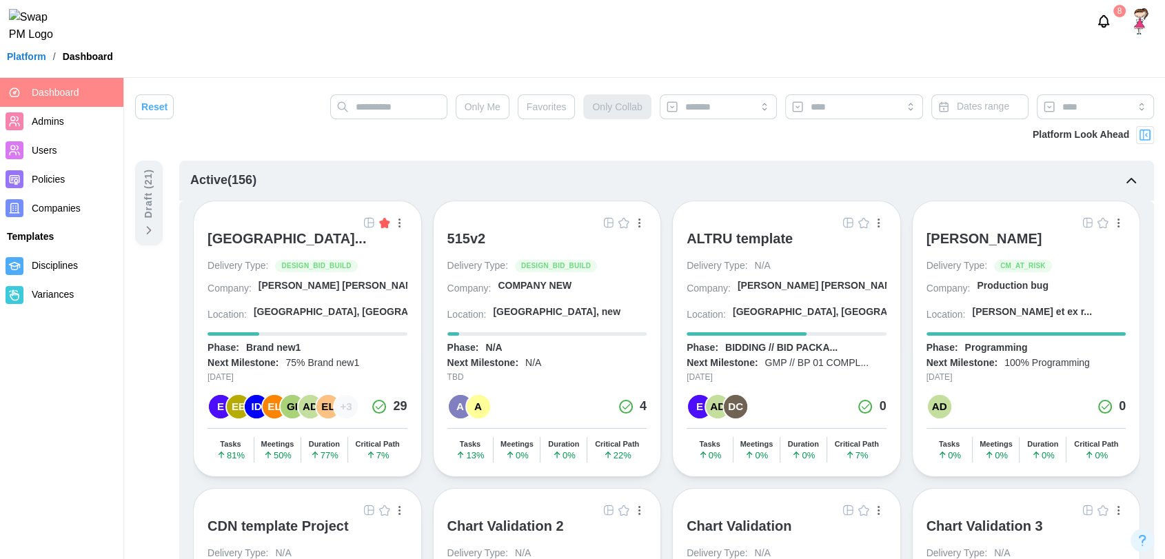
click at [605, 225] on img "button" at bounding box center [608, 222] width 11 height 11
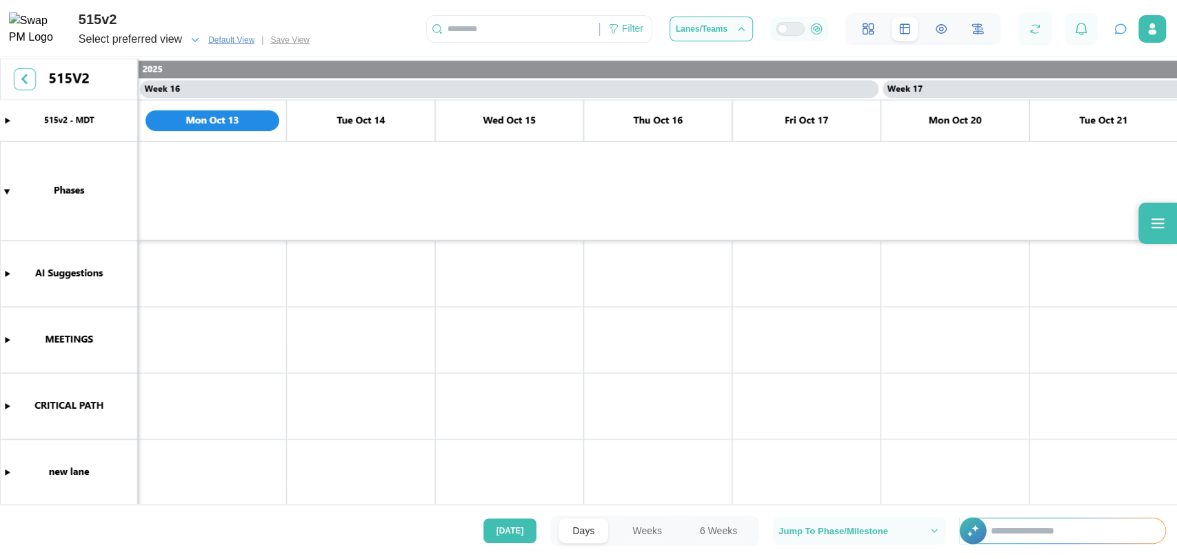
scroll to position [0, 11131]
click at [252, 437] on button "Create Task" at bounding box center [268, 430] width 101 height 25
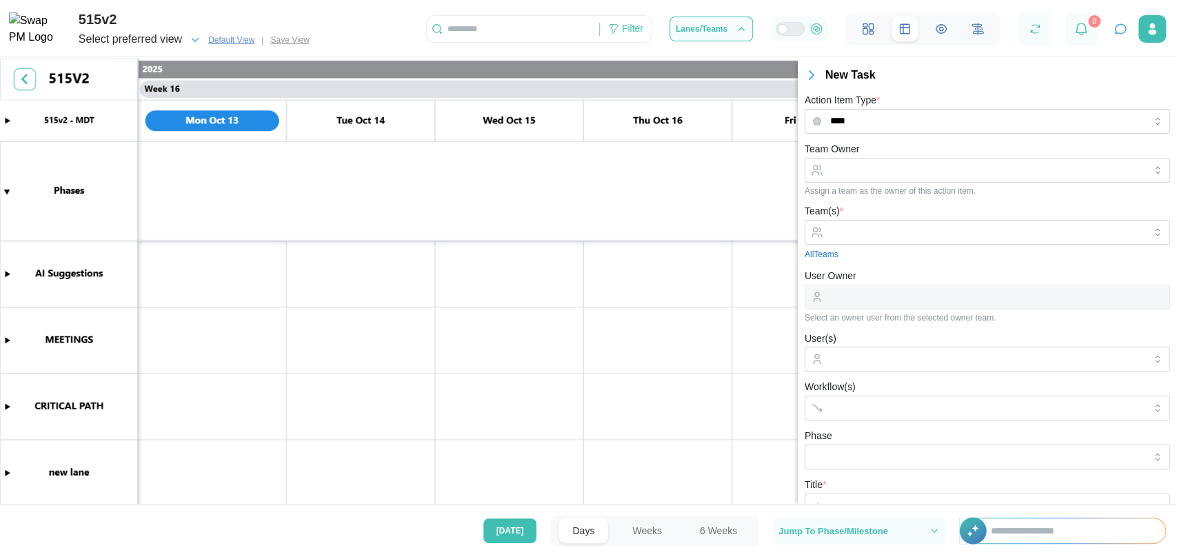
scroll to position [14, 0]
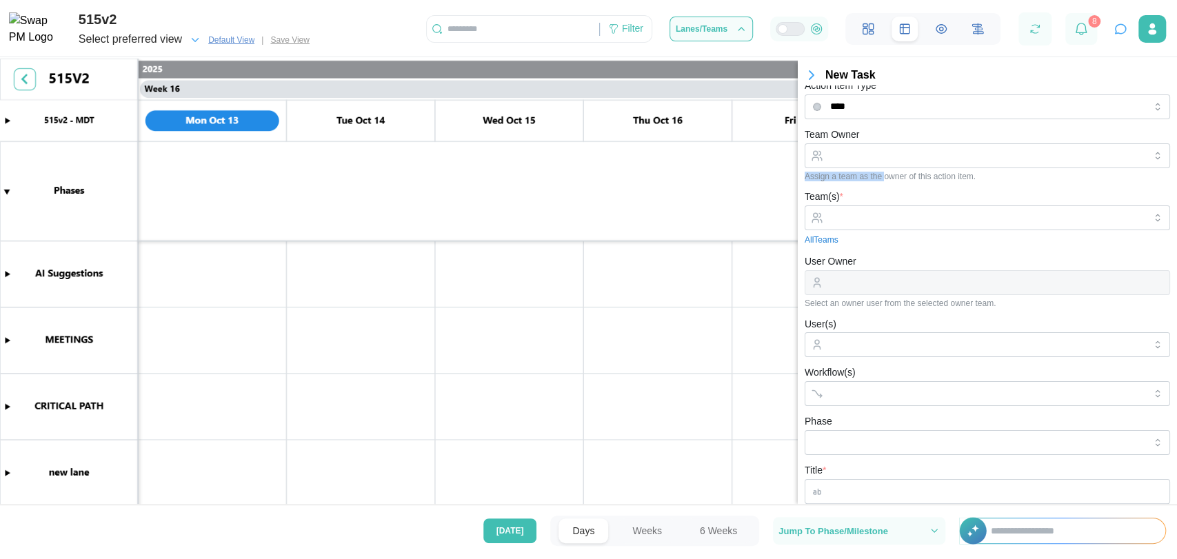
drag, startPoint x: 882, startPoint y: 175, endPoint x: 876, endPoint y: 162, distance: 14.5
click at [876, 162] on div "Team Owner Assign a team as the owner of this action item." at bounding box center [987, 153] width 365 height 55
click at [876, 162] on input "Team Owner" at bounding box center [987, 155] width 365 height 25
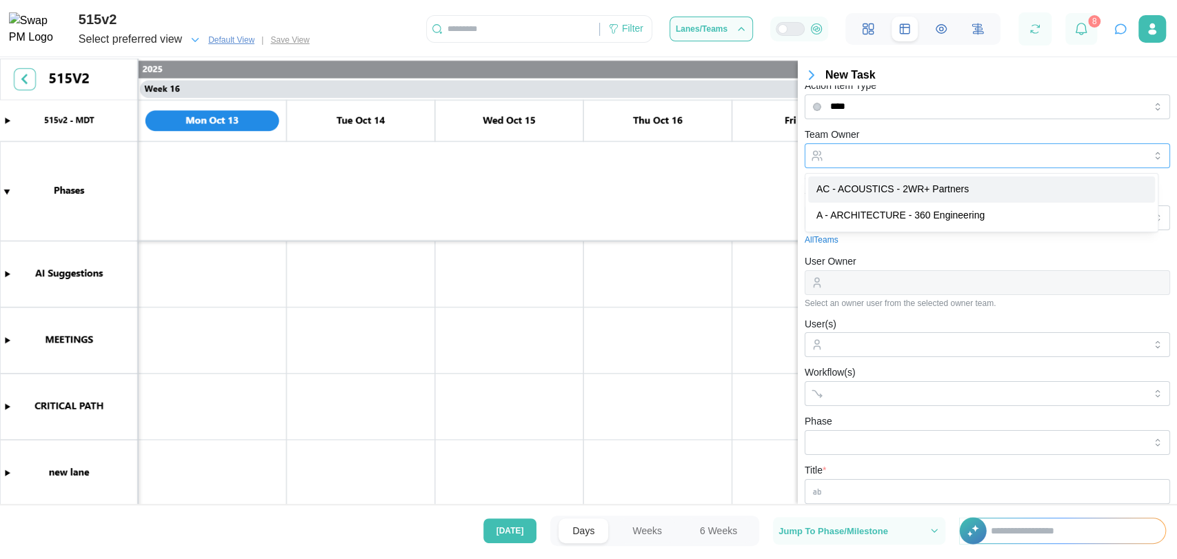
type input "**********"
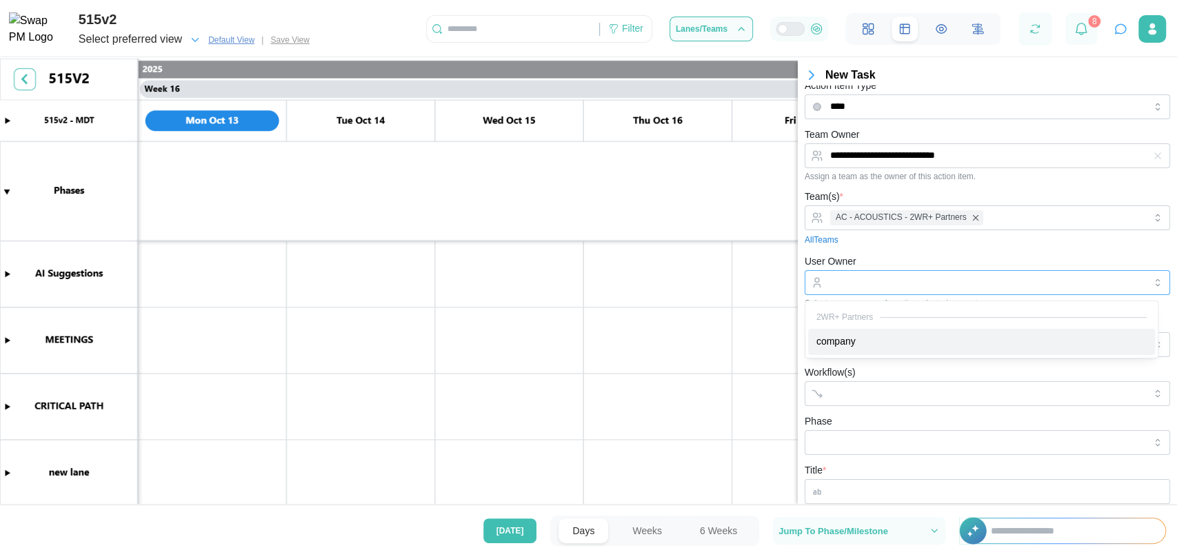
drag, startPoint x: 874, startPoint y: 280, endPoint x: 899, endPoint y: 407, distance: 129.4
click at [899, 407] on form "**********" at bounding box center [987, 439] width 365 height 627
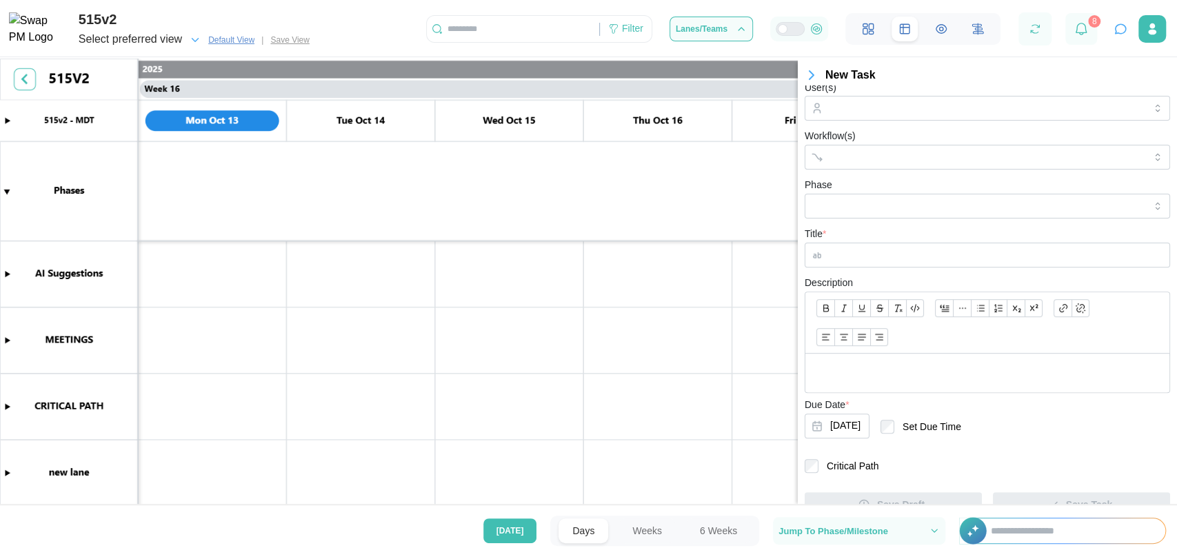
scroll to position [254, 0]
click at [836, 470] on form "**********" at bounding box center [987, 200] width 365 height 627
click at [822, 459] on label "Critical Path" at bounding box center [848, 463] width 60 height 14
click at [893, 247] on input "Title *" at bounding box center [987, 252] width 365 height 25
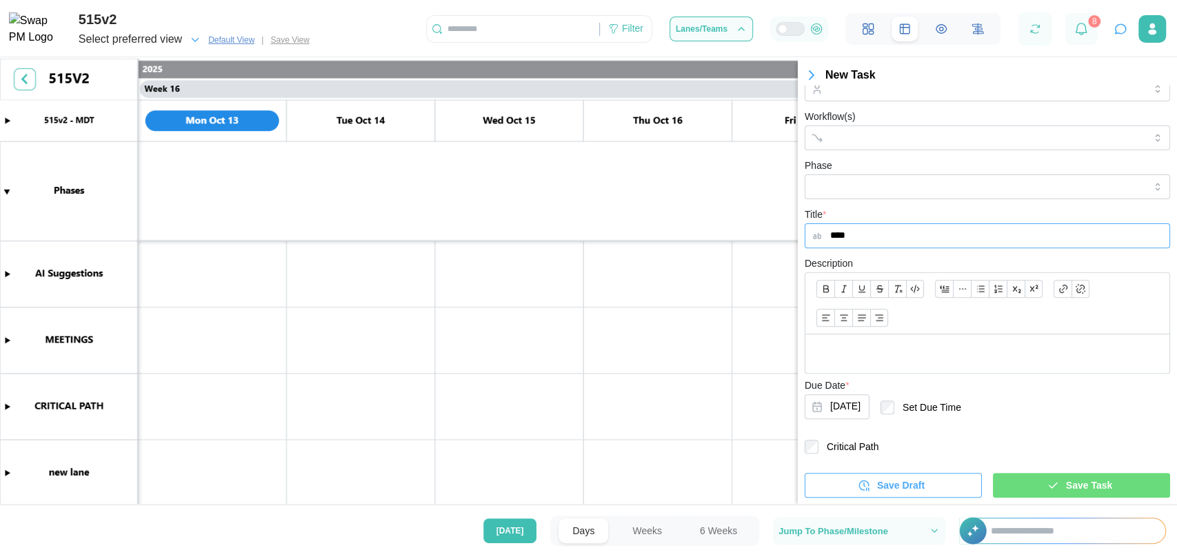
type input "****"
click at [1014, 481] on div "Save Task" at bounding box center [1079, 485] width 155 height 23
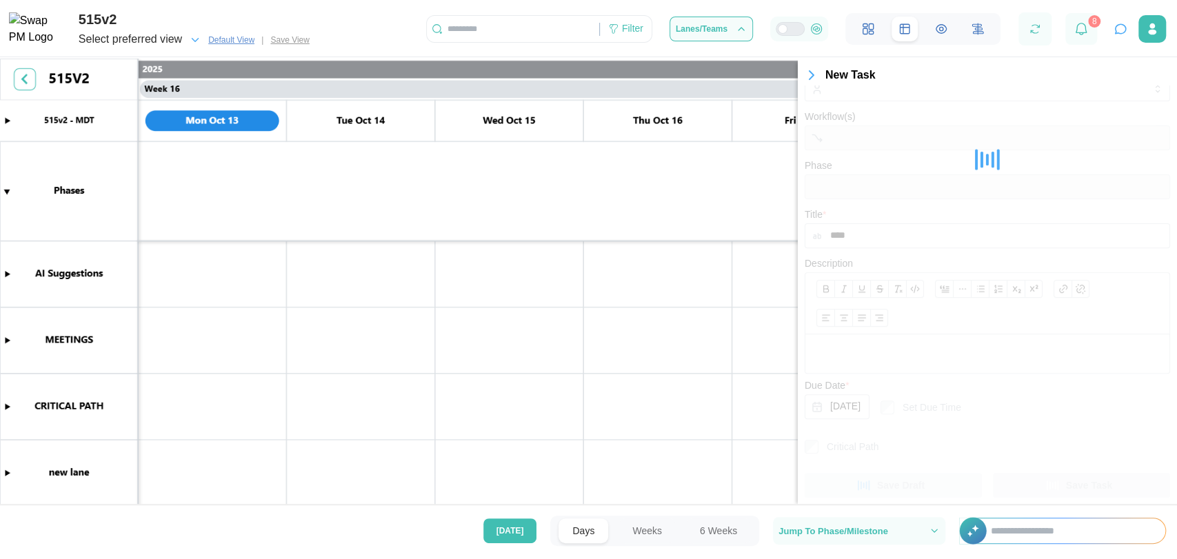
click at [524, 32] on input "text" at bounding box center [513, 29] width 172 height 21
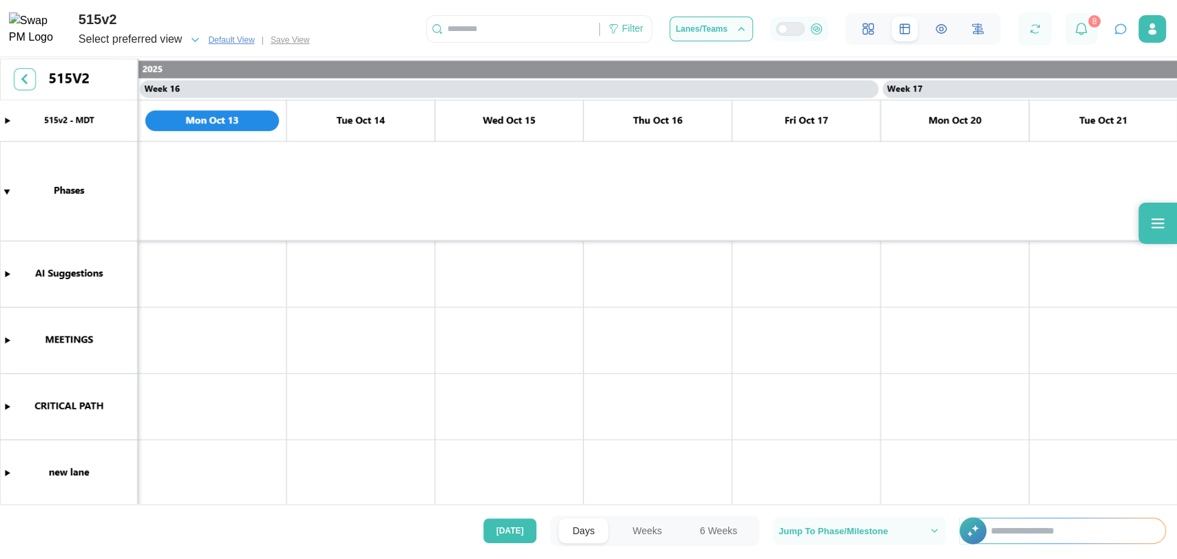
scroll to position [0, 11131]
click at [6, 403] on canvas at bounding box center [588, 283] width 1177 height 449
click at [208, 374] on canvas at bounding box center [588, 283] width 1177 height 449
click at [184, 371] on canvas at bounding box center [588, 283] width 1177 height 449
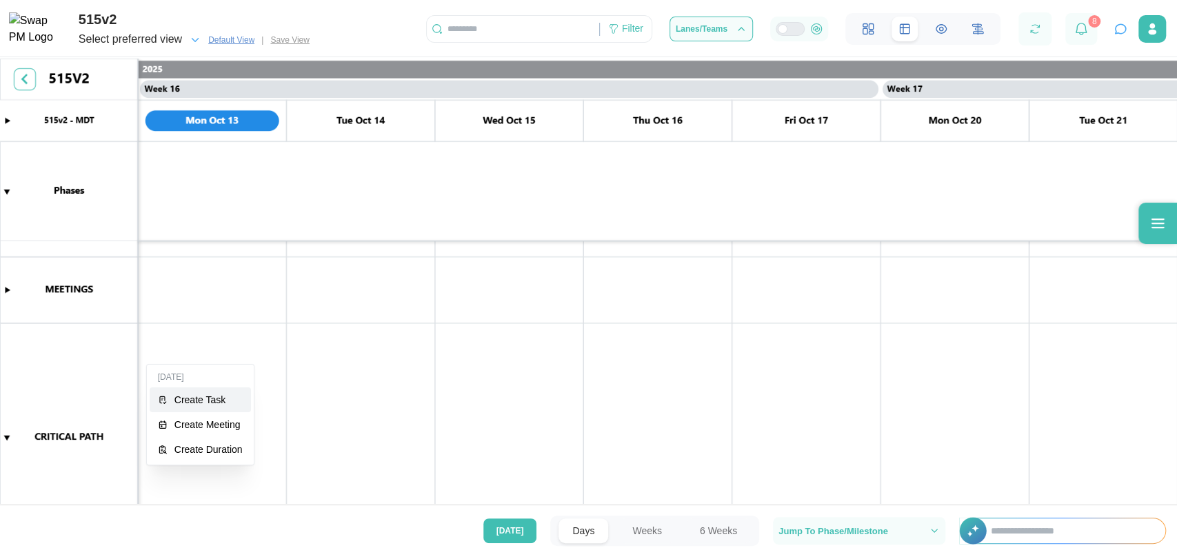
click at [186, 399] on div "Create Task" at bounding box center [208, 399] width 68 height 11
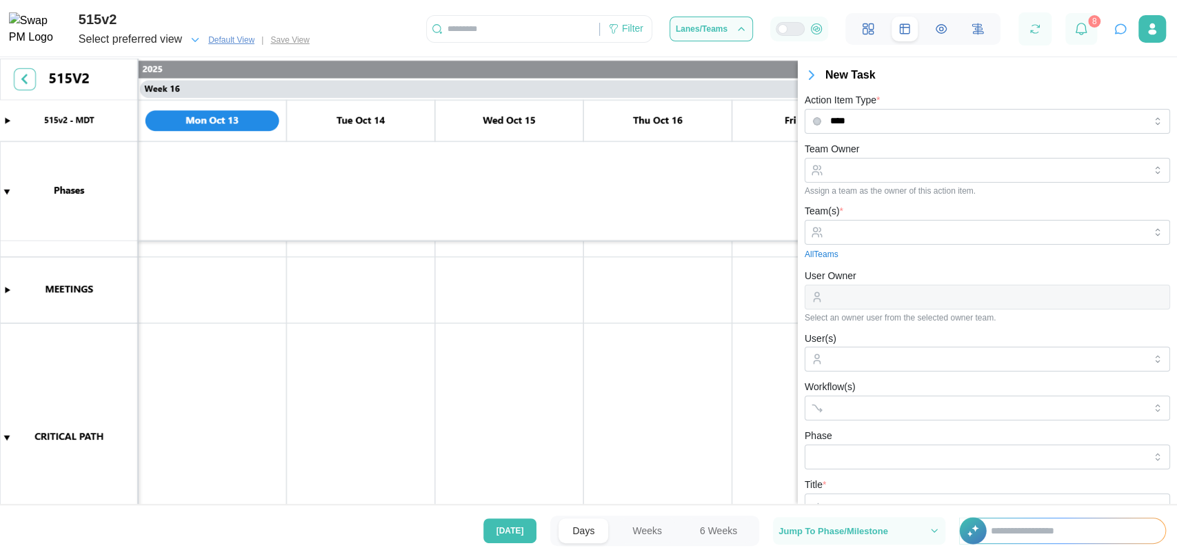
scroll to position [14, 0]
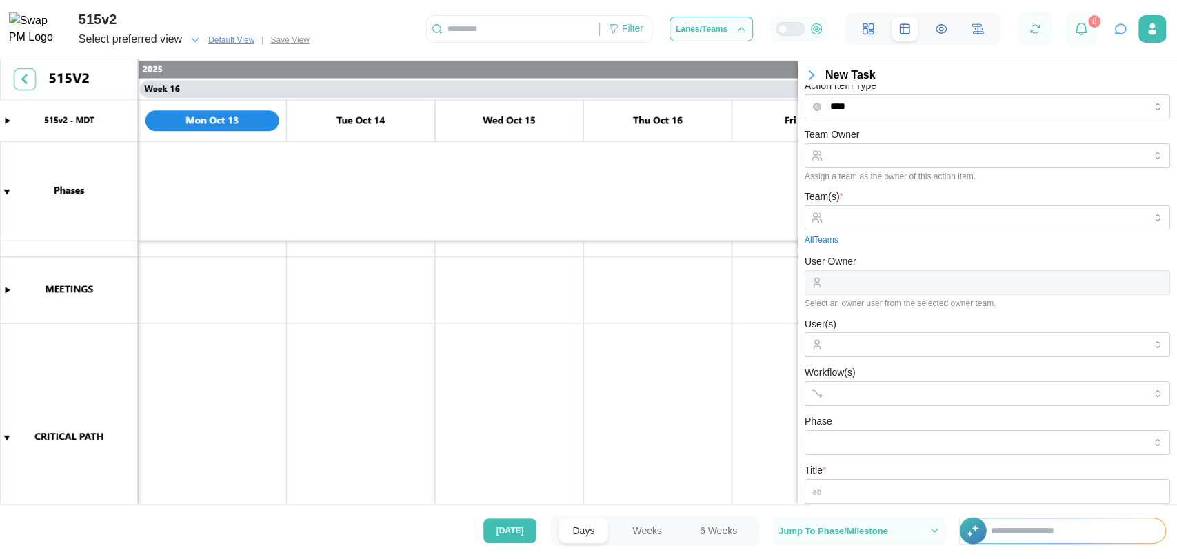
type input "*"
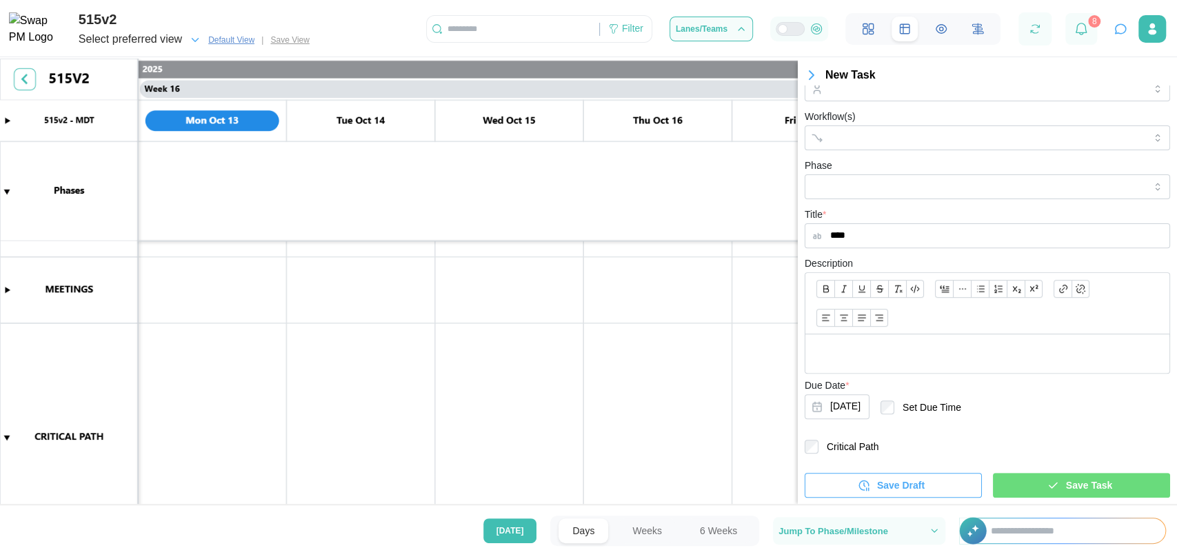
type input "****"
click at [860, 438] on form "Team Owner Assign a team as the owner of this action item. Team(s) * All Teams …" at bounding box center [987, 183] width 365 height 627
click at [856, 440] on label "Critical Path" at bounding box center [848, 447] width 60 height 14
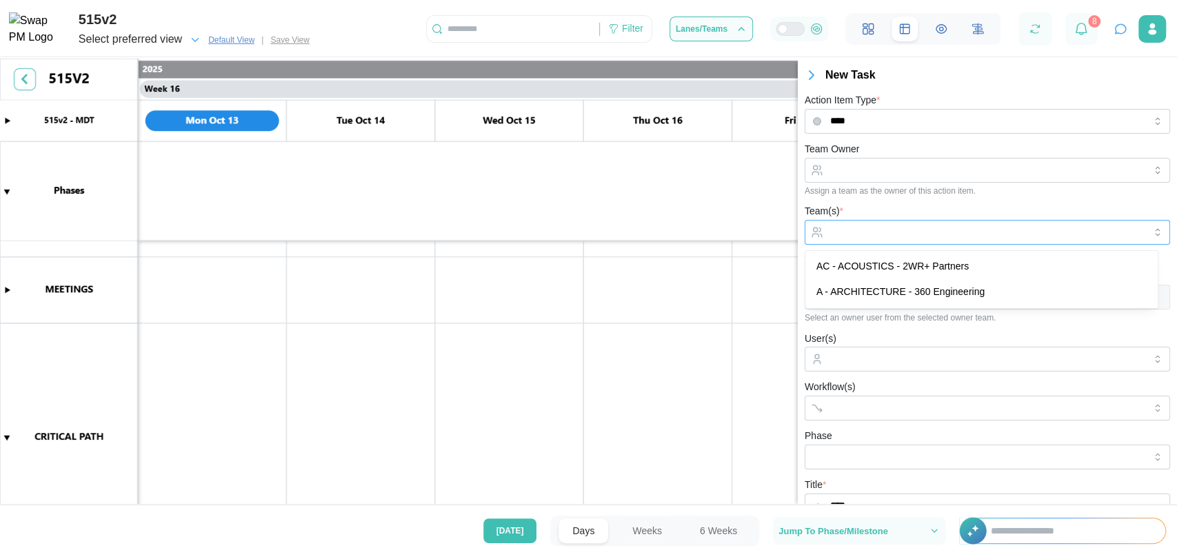
click at [920, 223] on div at bounding box center [986, 232] width 318 height 23
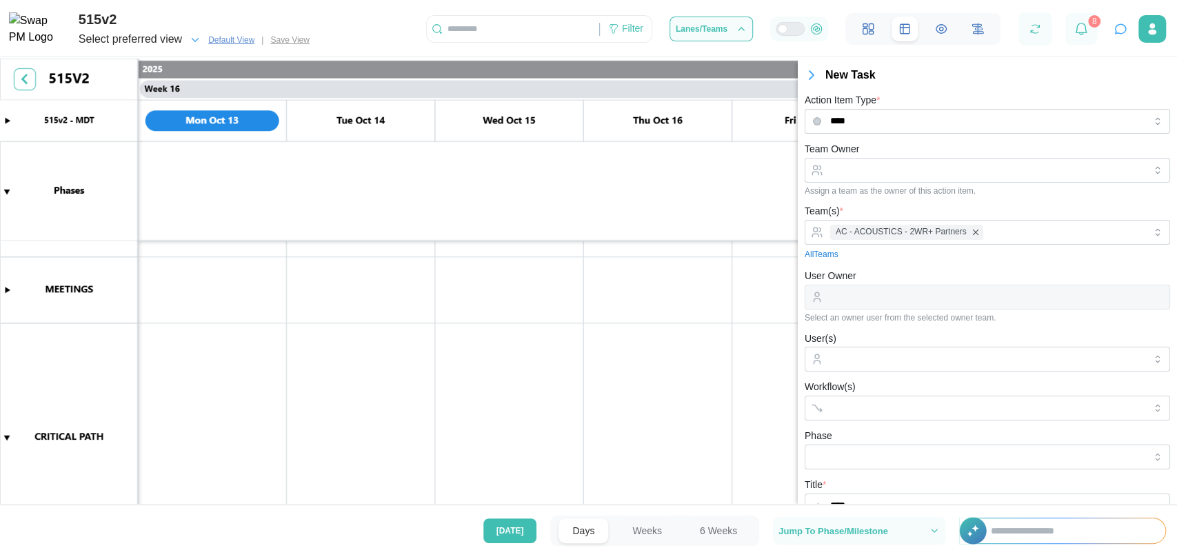
click at [947, 319] on div "Select an owner user from the selected owner team." at bounding box center [987, 318] width 365 height 10
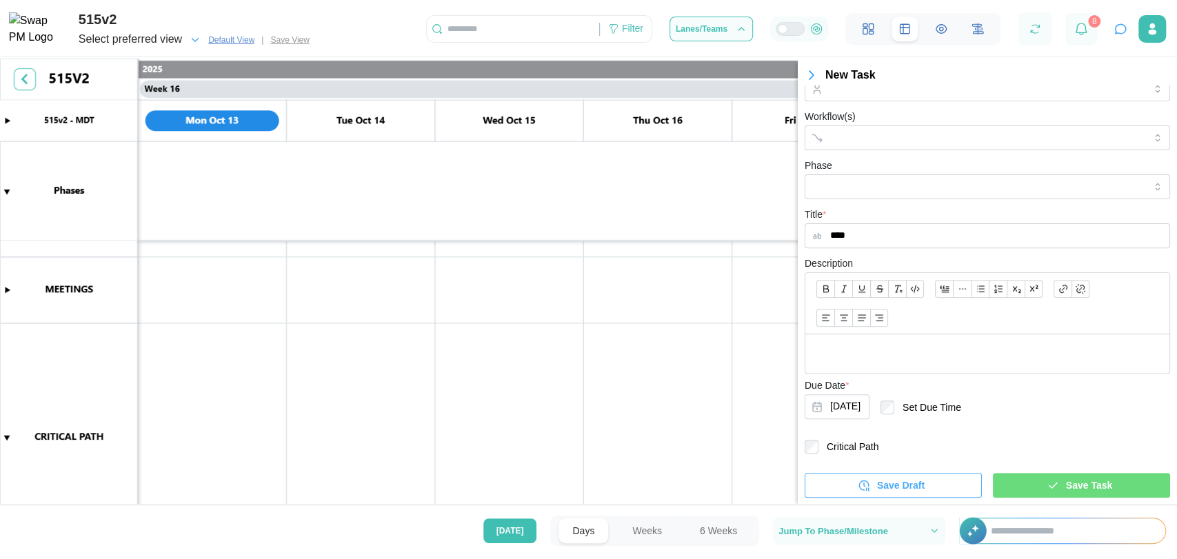
click at [1032, 483] on div "Save Task" at bounding box center [1079, 485] width 155 height 23
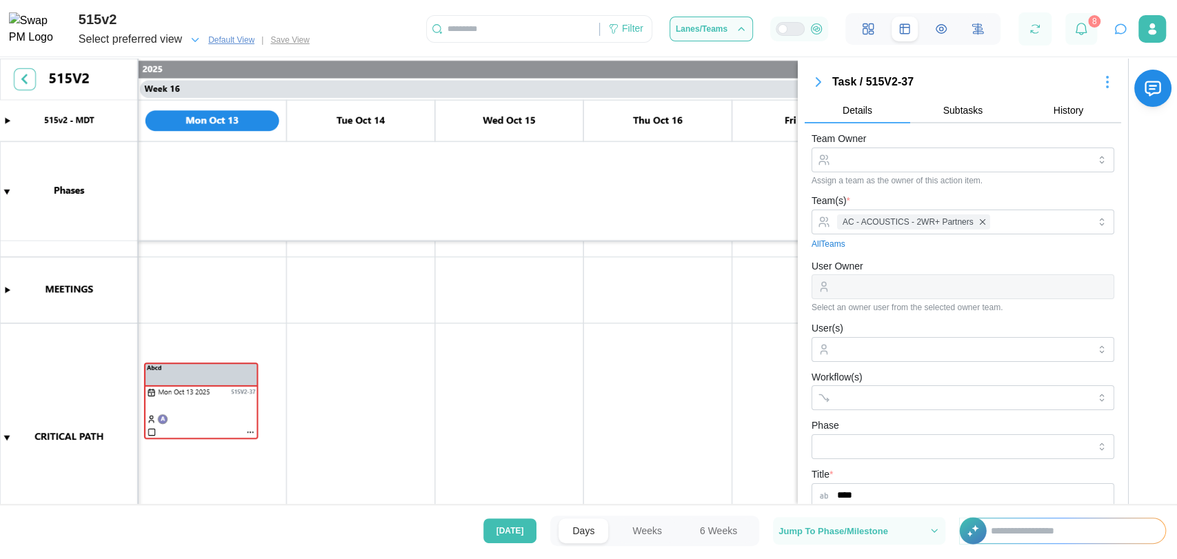
scroll to position [4, 0]
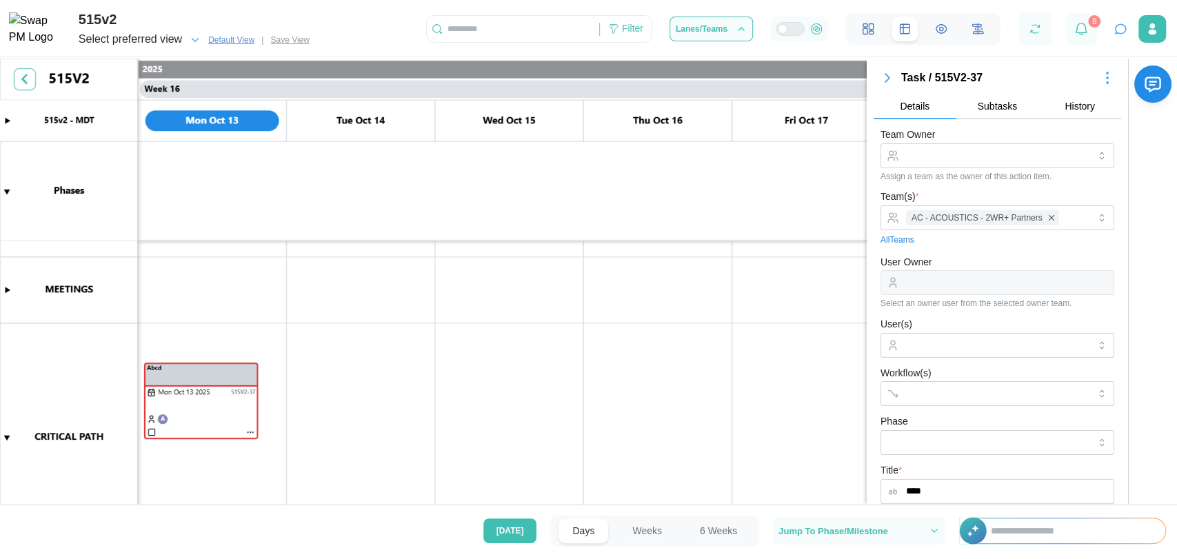
click at [491, 22] on input "text" at bounding box center [513, 29] width 172 height 21
click at [887, 77] on icon "button" at bounding box center [887, 78] width 4 height 8
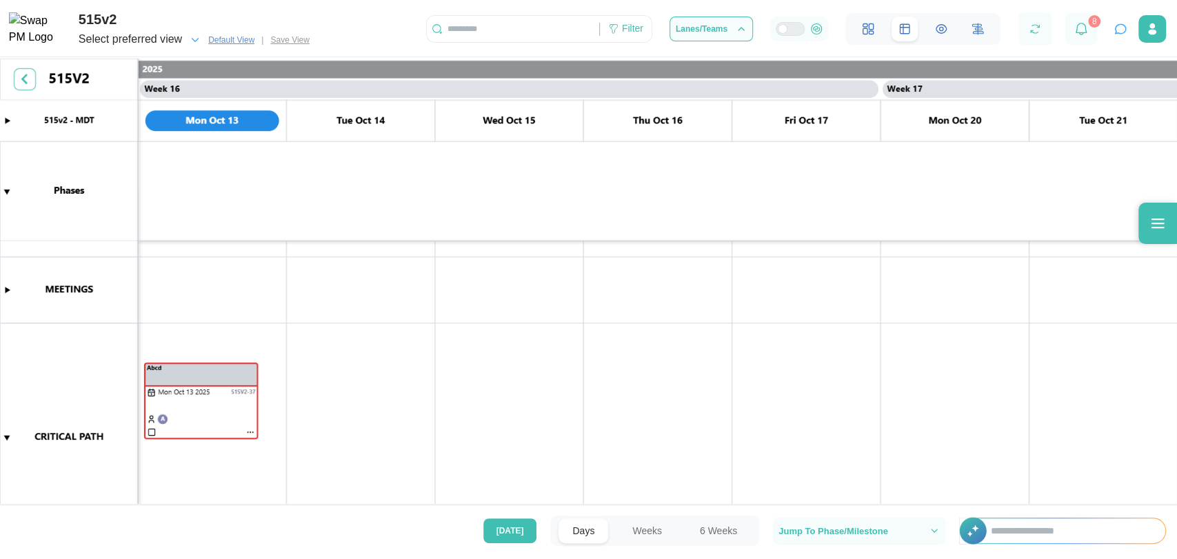
click at [487, 23] on input "text" at bounding box center [513, 29] width 172 height 21
type input "*"
click at [618, 31] on icon at bounding box center [613, 28] width 11 height 11
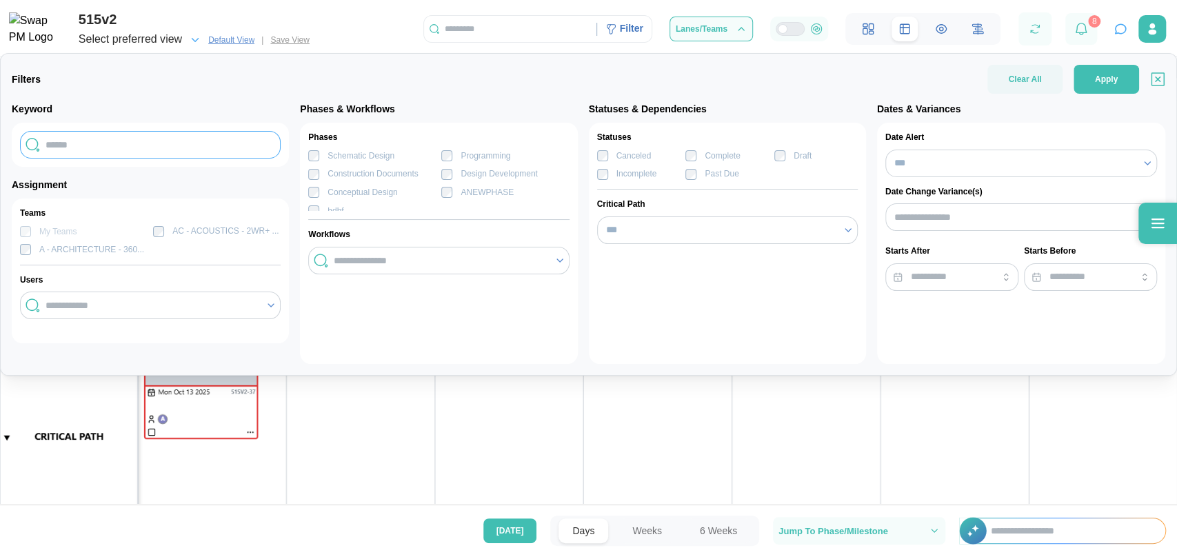
click at [141, 150] on input "text" at bounding box center [150, 145] width 261 height 28
type input "****"
click at [1103, 81] on span "Apply" at bounding box center [1106, 80] width 23 height 28
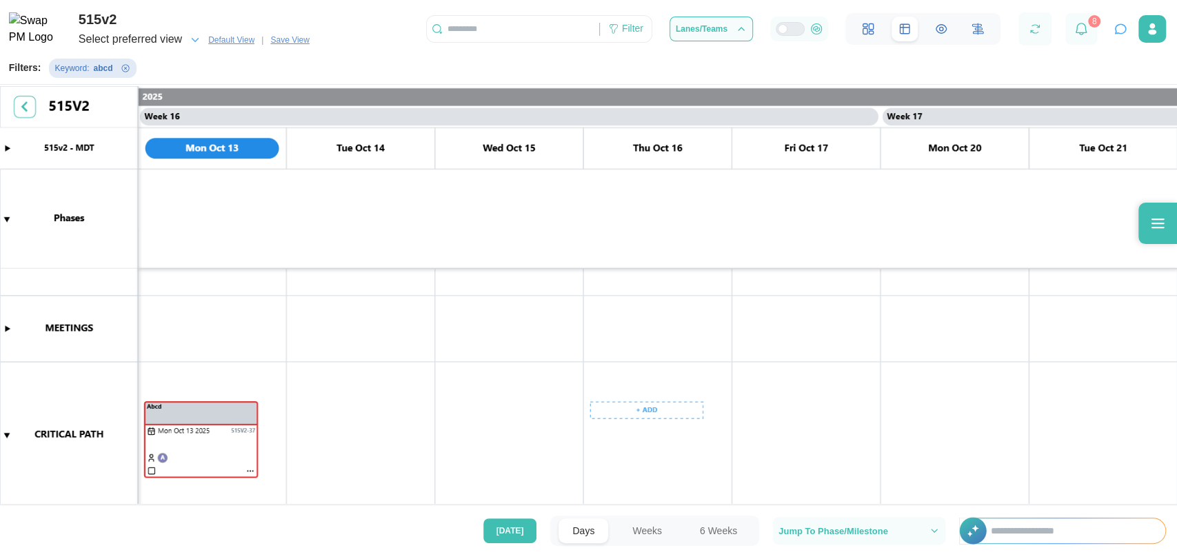
scroll to position [100, 0]
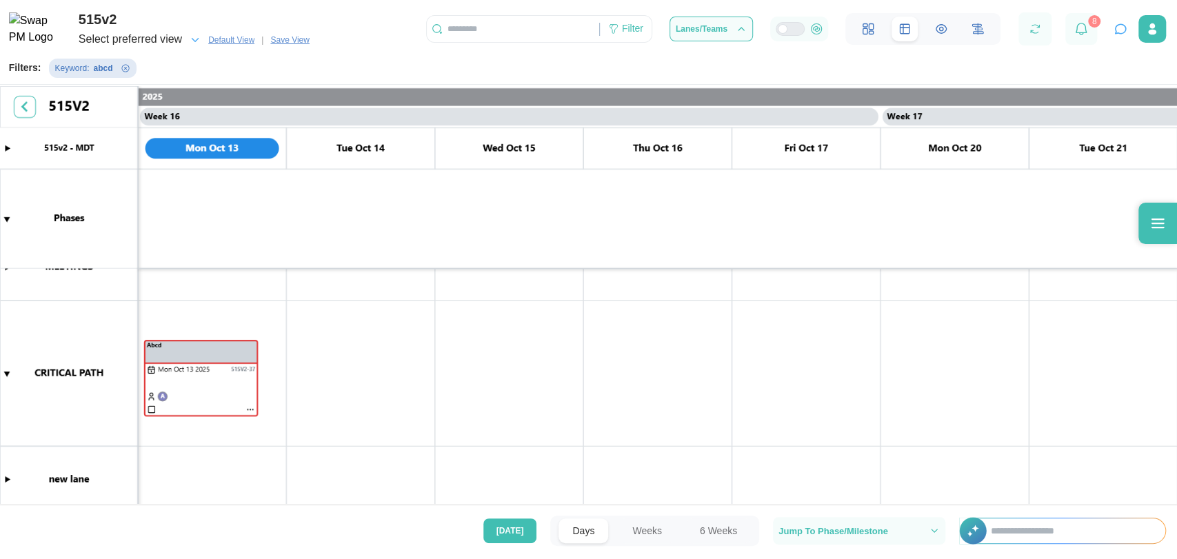
click at [8, 378] on canvas at bounding box center [588, 296] width 1177 height 421
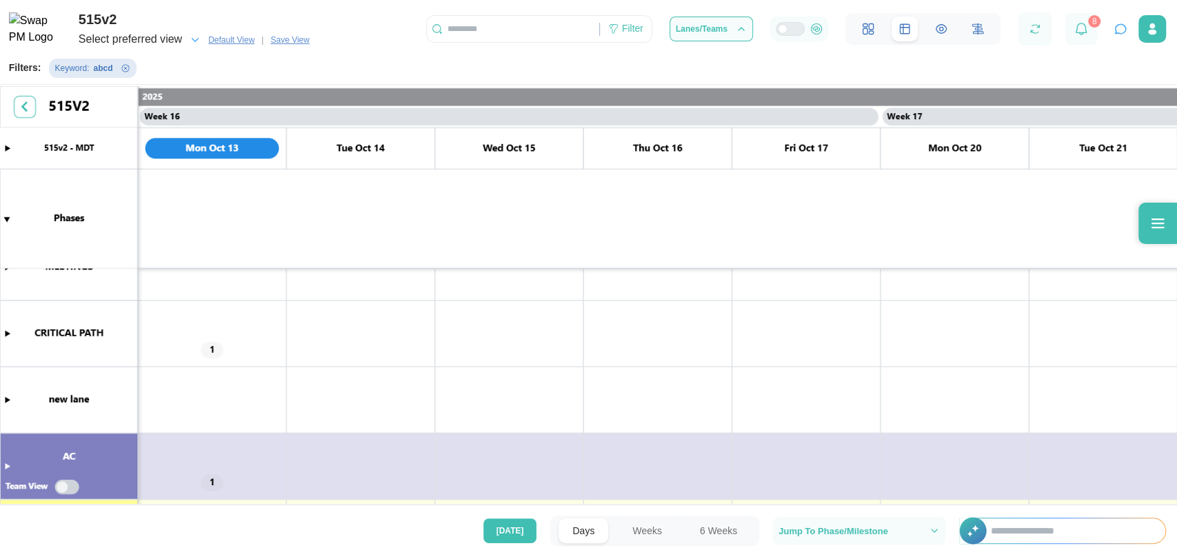
click at [519, 35] on input "text" at bounding box center [513, 29] width 172 height 21
click at [612, 23] on div "Filter" at bounding box center [626, 28] width 52 height 23
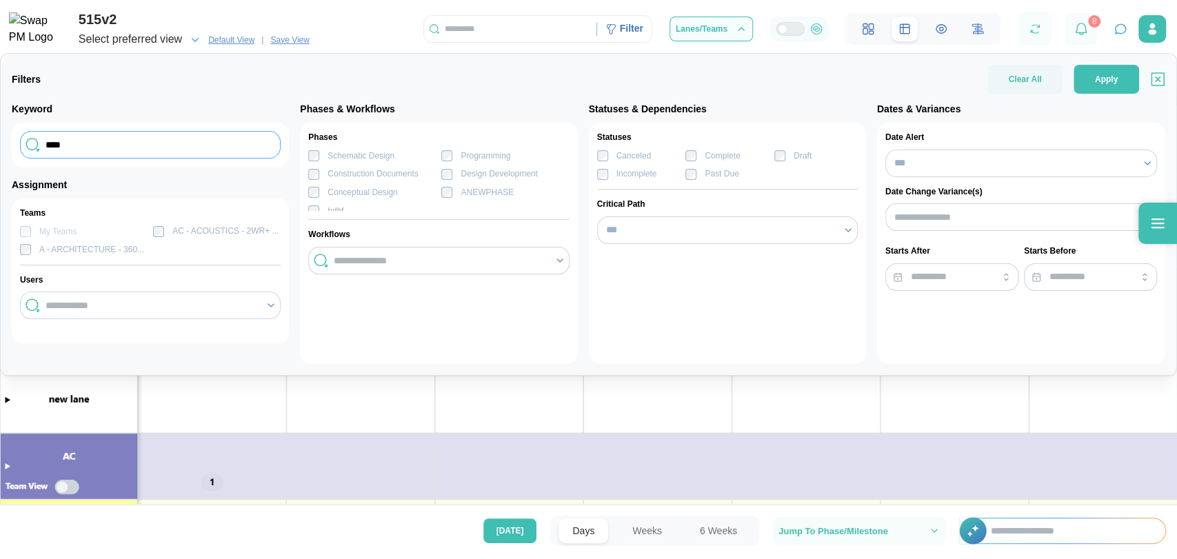
click at [221, 150] on input "****" at bounding box center [150, 145] width 261 height 28
type input "*"
type input "****"
click at [1109, 65] on div "Clear All Apply" at bounding box center [1076, 79] width 178 height 29
click at [1099, 88] on span "Apply" at bounding box center [1106, 80] width 23 height 28
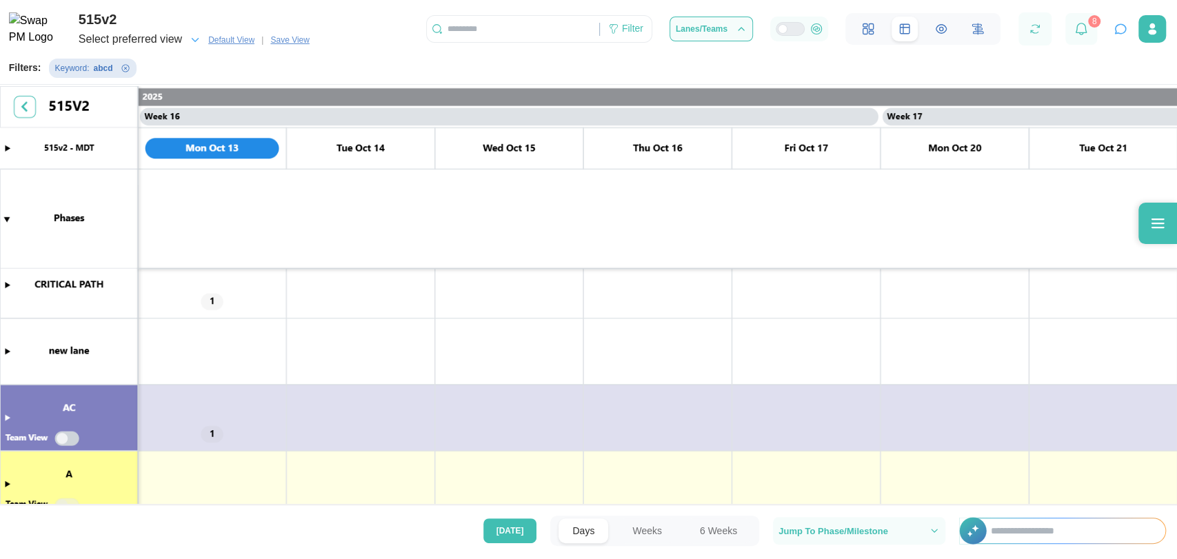
scroll to position [41, 0]
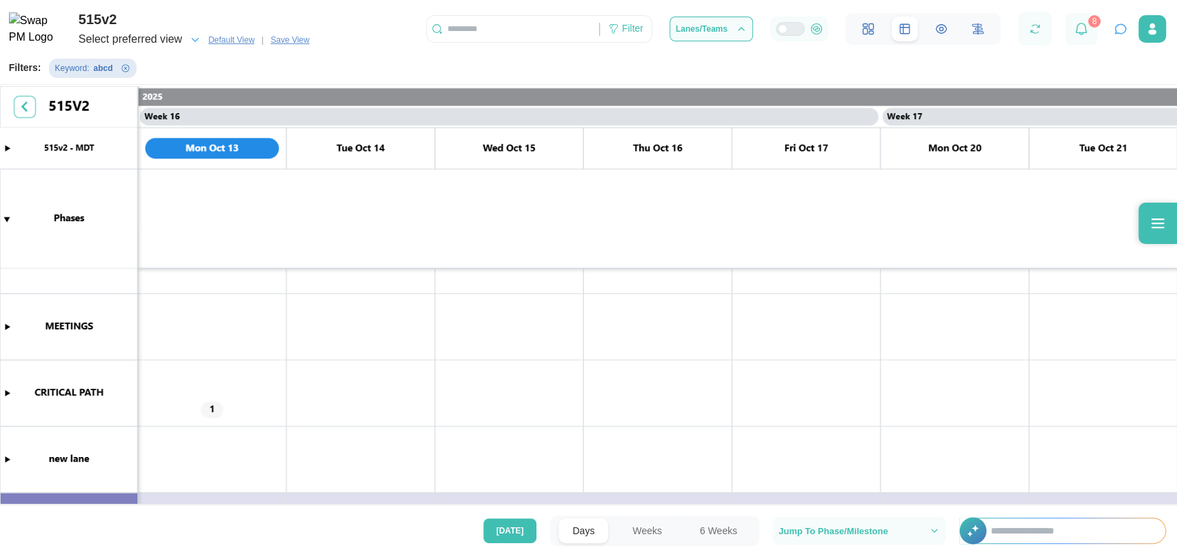
click at [503, 37] on input "text" at bounding box center [513, 29] width 172 height 21
click at [619, 34] on icon at bounding box center [613, 28] width 11 height 11
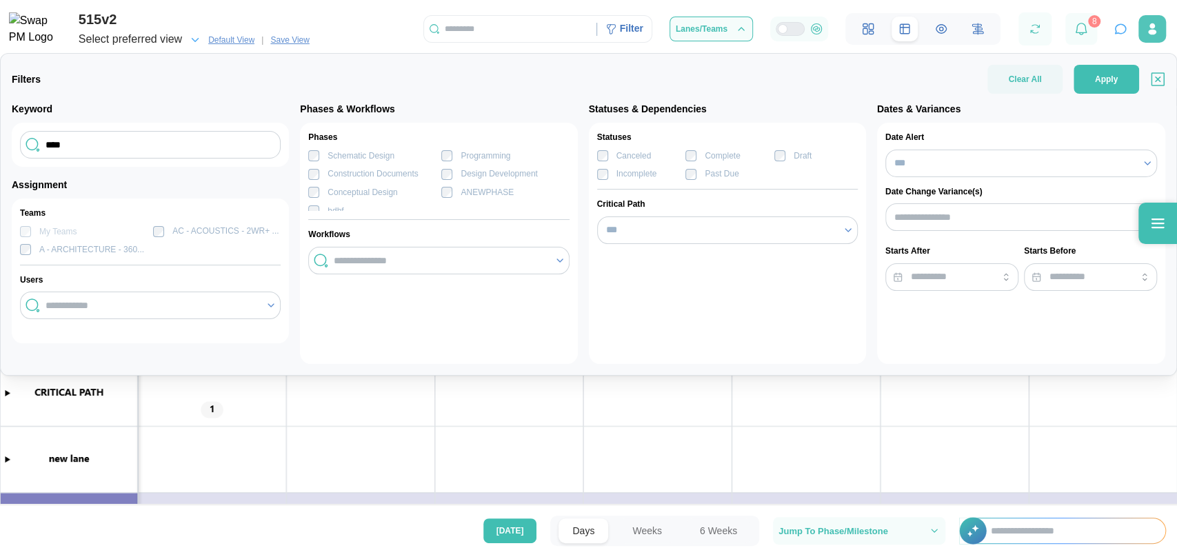
click at [1165, 23] on button "button" at bounding box center [1152, 29] width 28 height 28
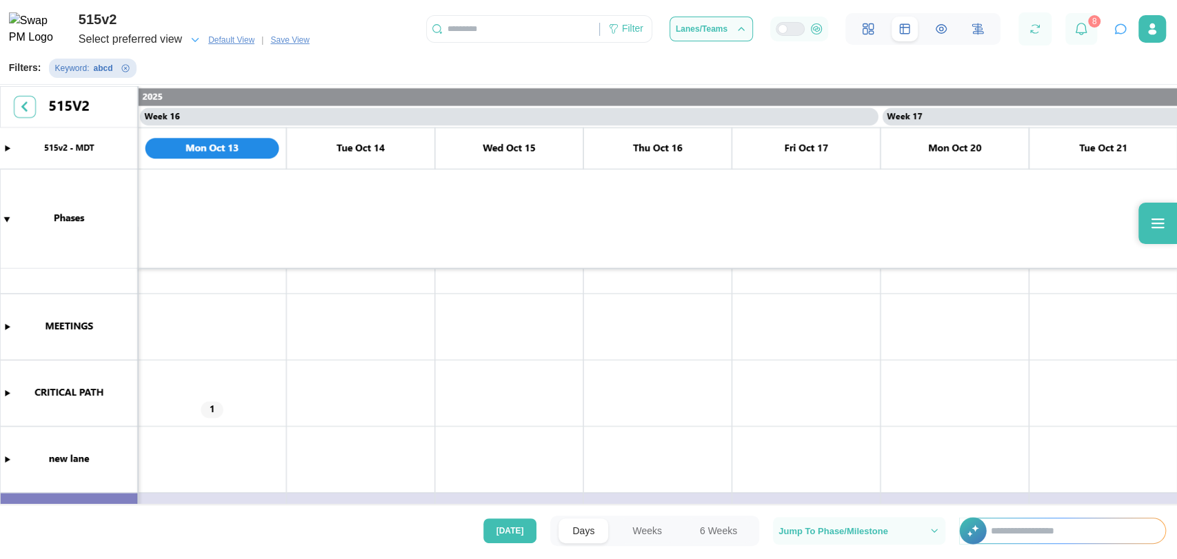
click at [5, 391] on canvas at bounding box center [588, 296] width 1177 height 421
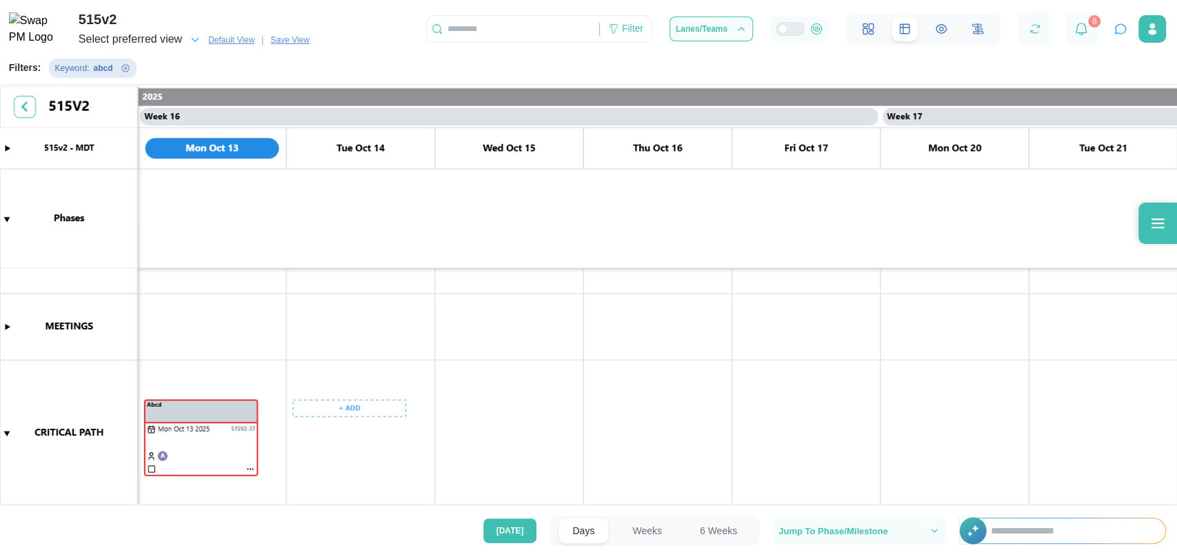
scroll to position [121, 0]
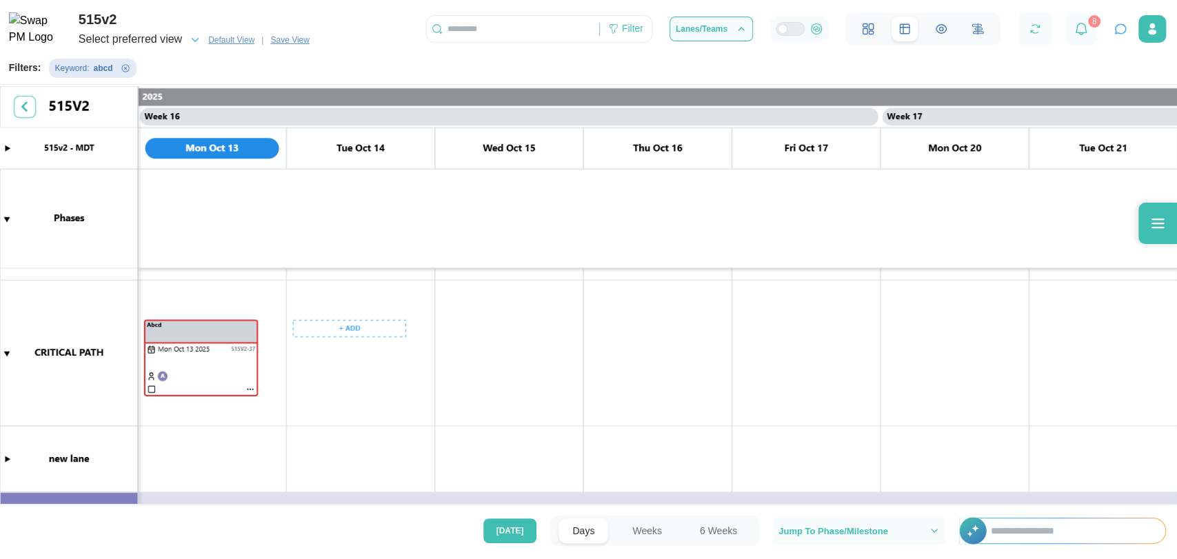
click at [333, 336] on canvas at bounding box center [588, 296] width 1177 height 421
click at [326, 365] on button "Create Task" at bounding box center [348, 356] width 101 height 25
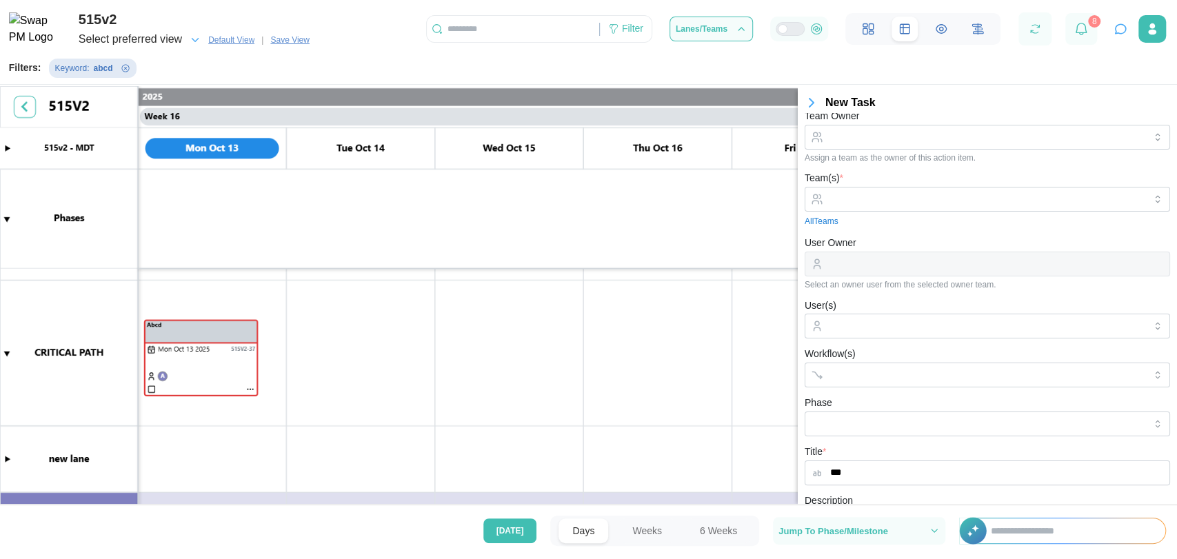
scroll to position [53, 0]
type input "***"
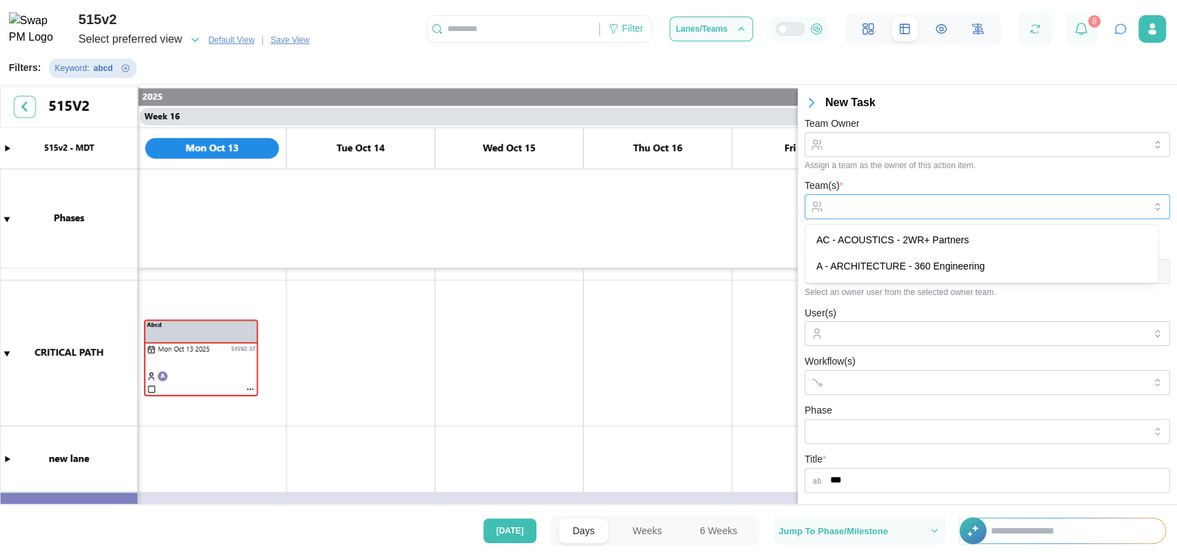
click at [865, 217] on div at bounding box center [986, 206] width 318 height 23
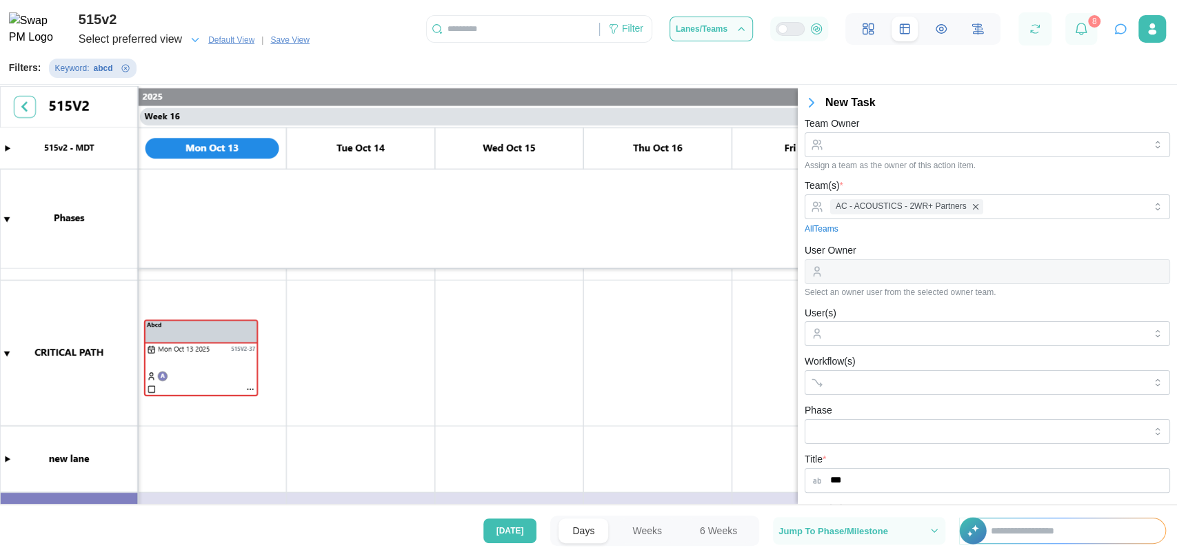
click at [868, 266] on div at bounding box center [987, 271] width 365 height 25
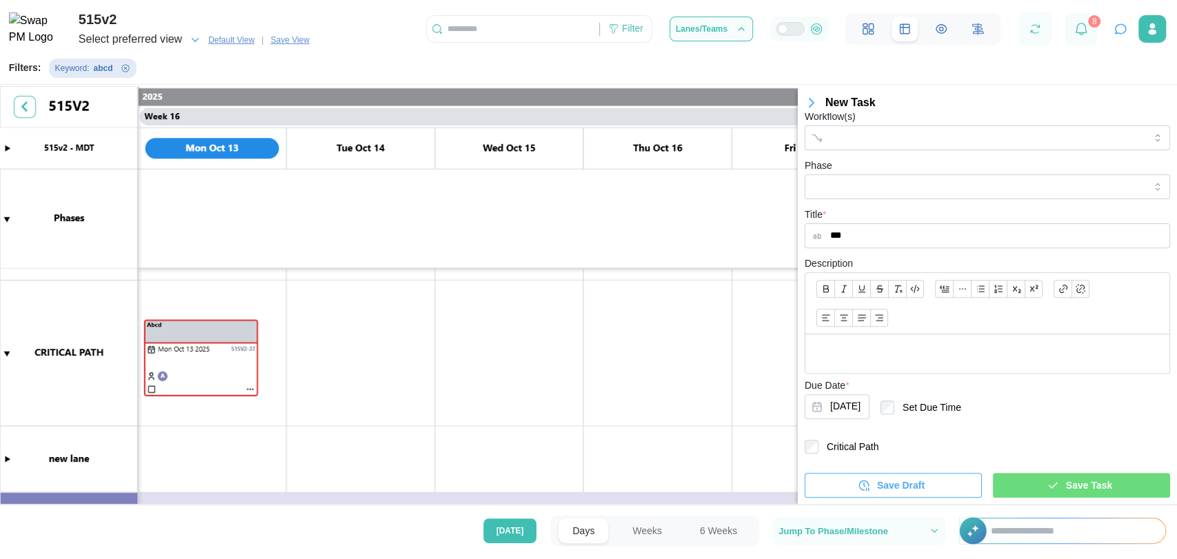
click at [838, 443] on label "Critical Path" at bounding box center [848, 447] width 60 height 14
click at [1035, 481] on div "Save Task" at bounding box center [1079, 485] width 155 height 23
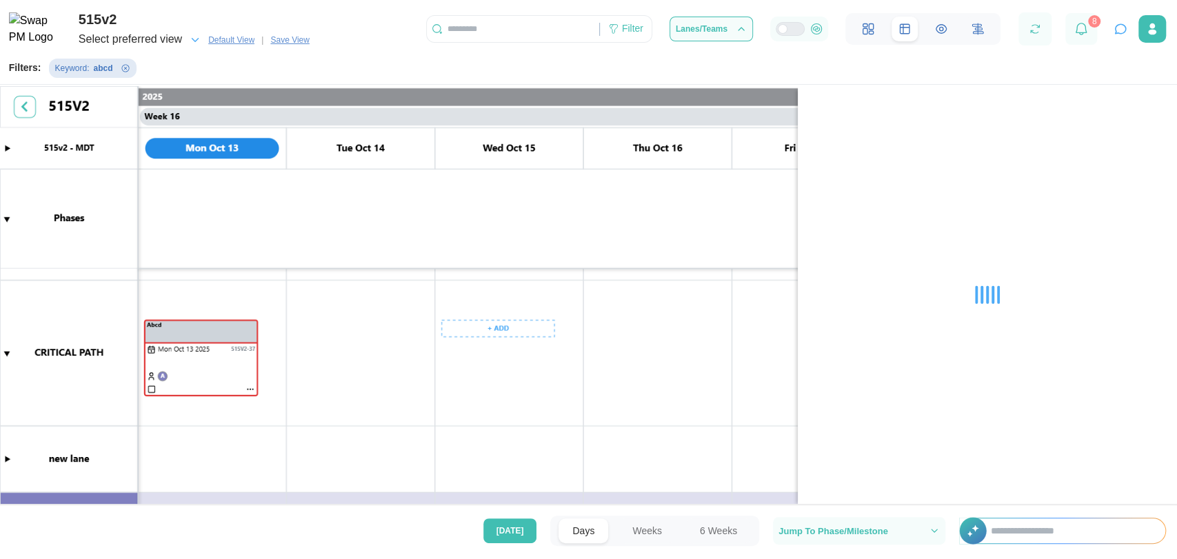
scroll to position [228, 0]
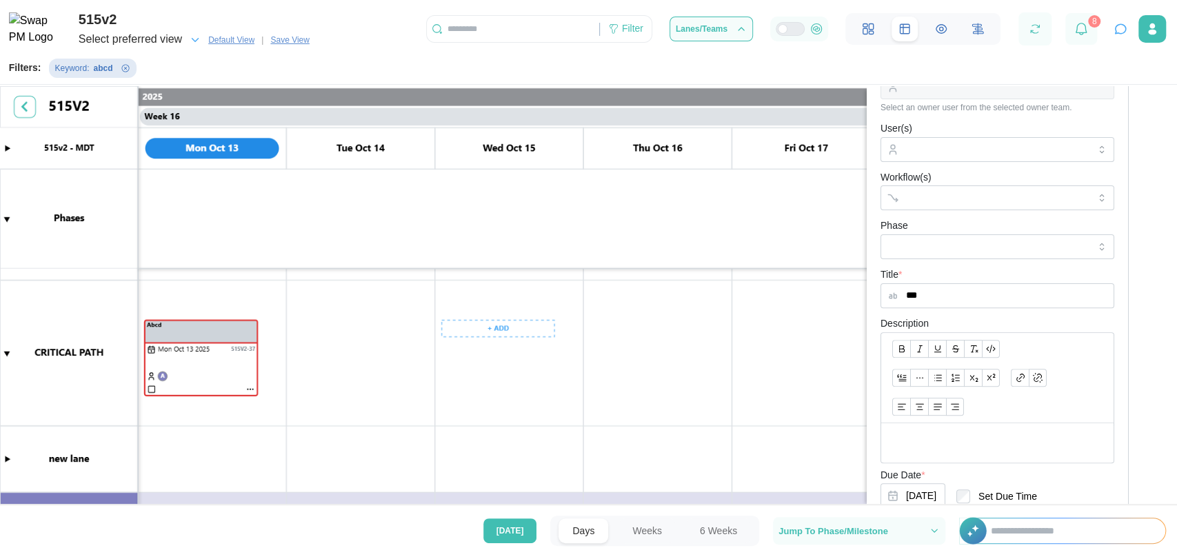
click at [532, 328] on canvas at bounding box center [588, 296] width 1177 height 421
click at [513, 357] on div "Create Task" at bounding box center [505, 356] width 68 height 11
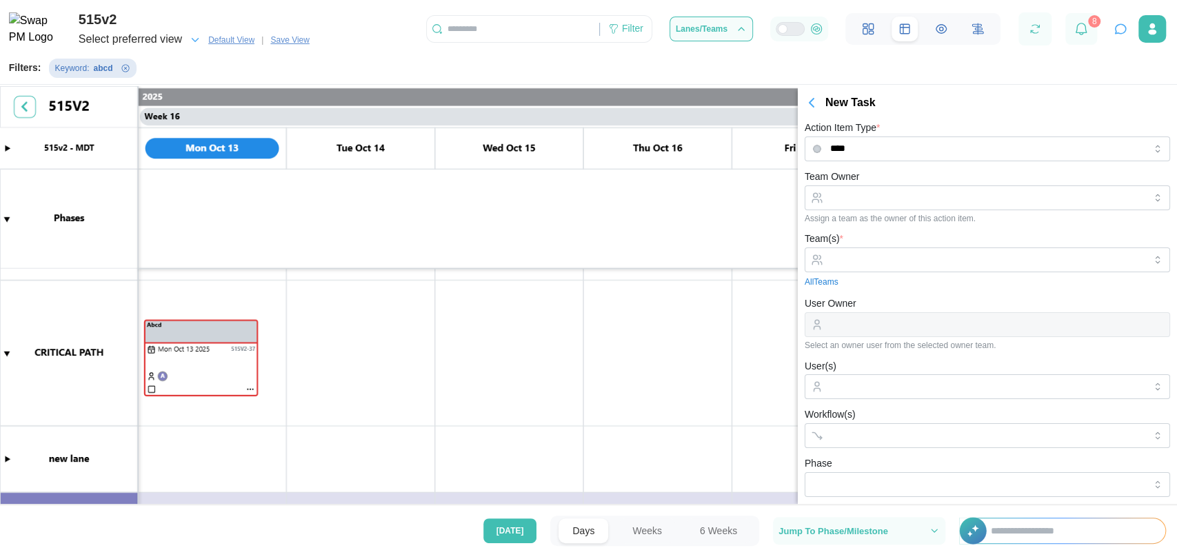
scroll to position [298, 0]
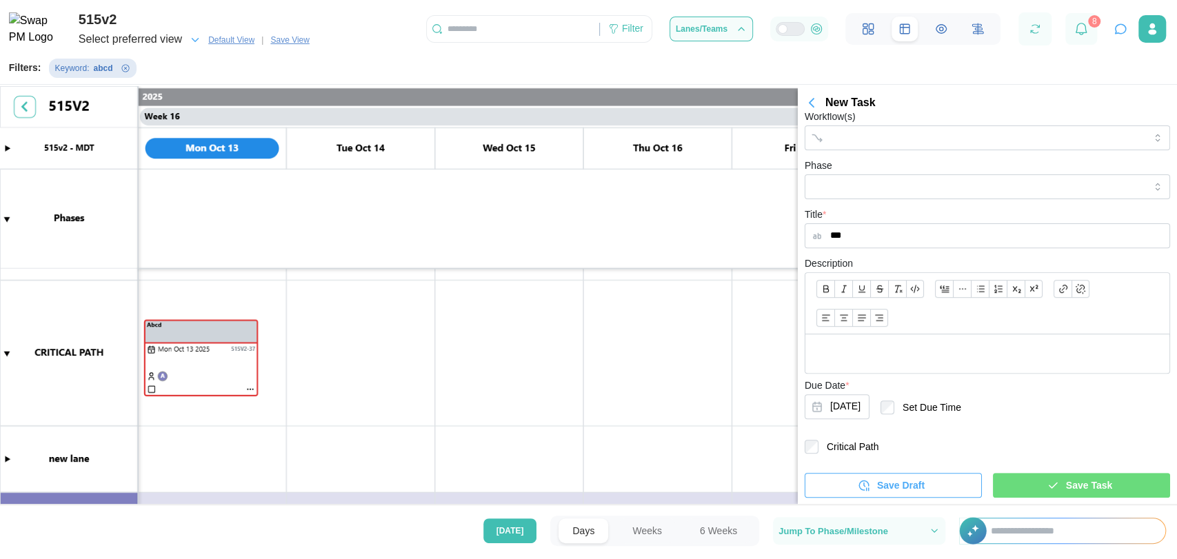
type input "***"
click at [858, 440] on label "Critical Path" at bounding box center [848, 447] width 60 height 14
click at [1066, 487] on span "Save Task" at bounding box center [1089, 485] width 46 height 23
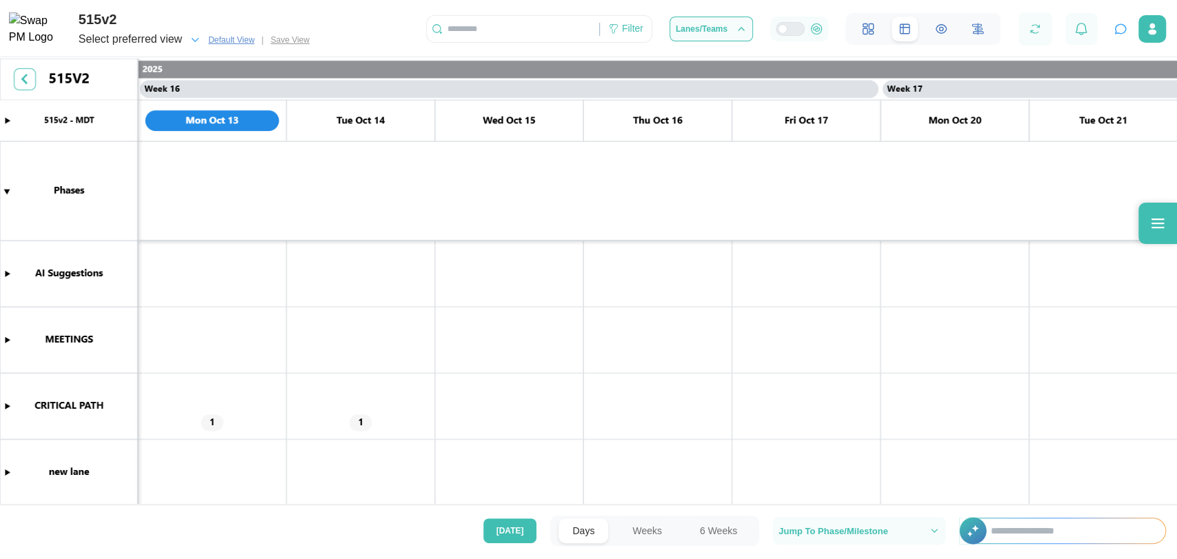
scroll to position [0, 11131]
click at [6, 405] on canvas at bounding box center [588, 283] width 1177 height 449
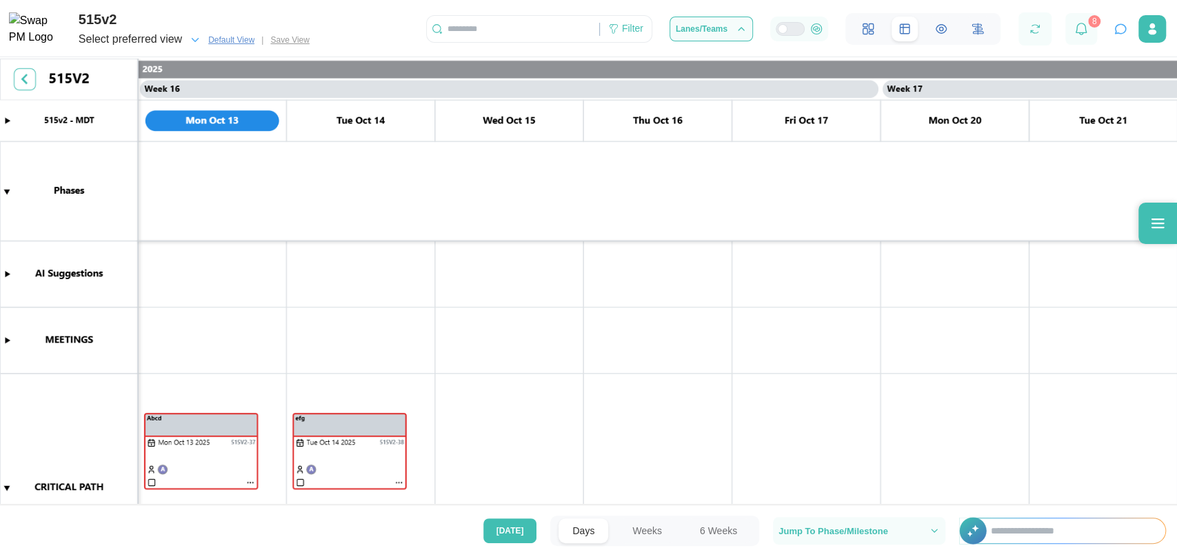
scroll to position [68, 0]
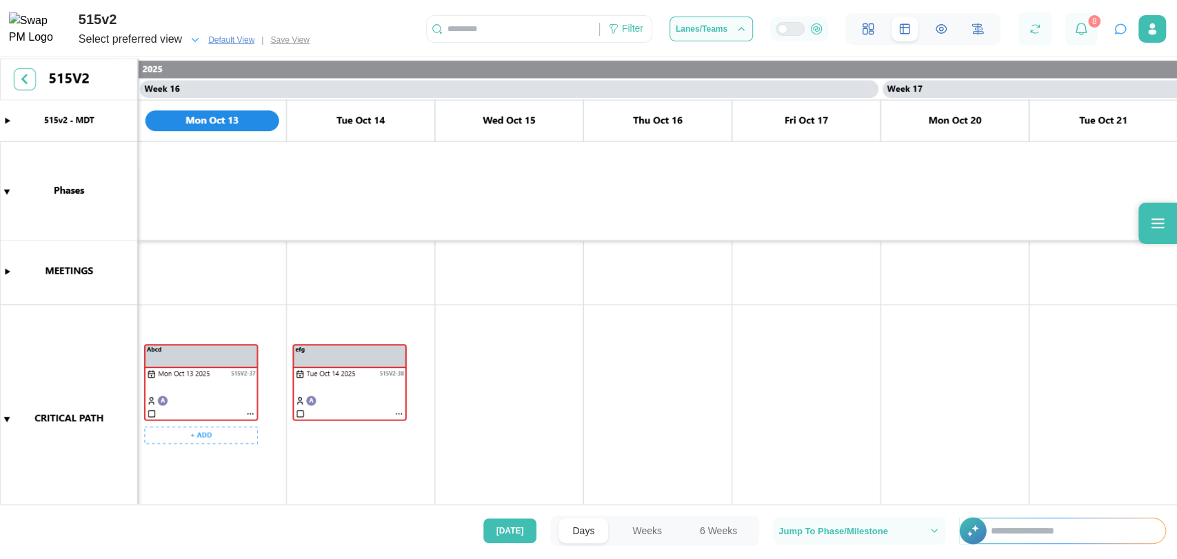
click at [195, 385] on canvas at bounding box center [588, 283] width 1177 height 449
click at [405, 354] on canvas at bounding box center [588, 283] width 1177 height 449
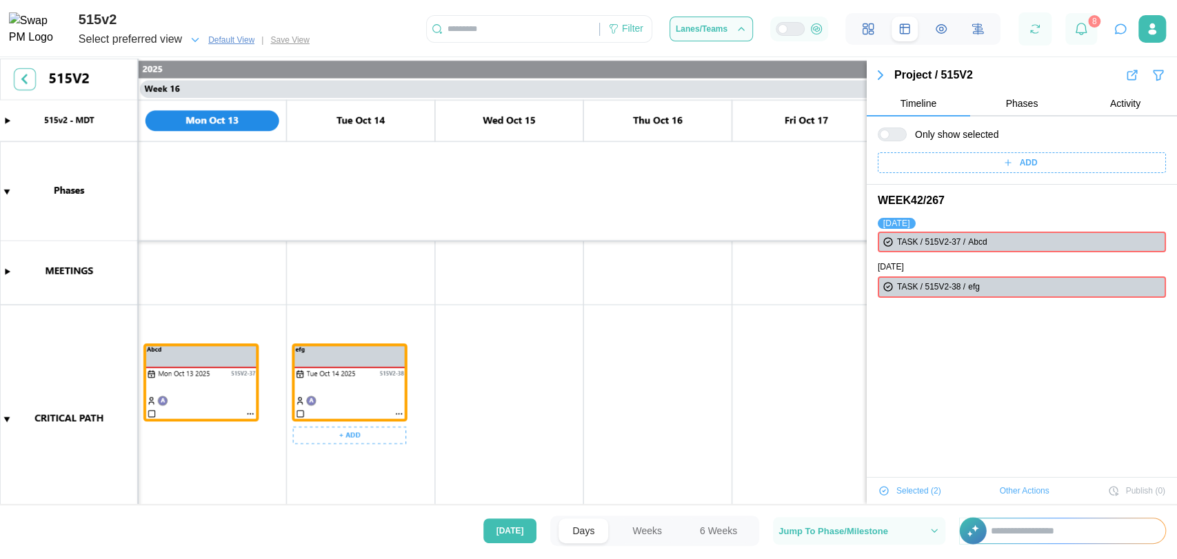
scroll to position [0, 0]
click at [1023, 497] on span "Other Actions" at bounding box center [1025, 490] width 50 height 19
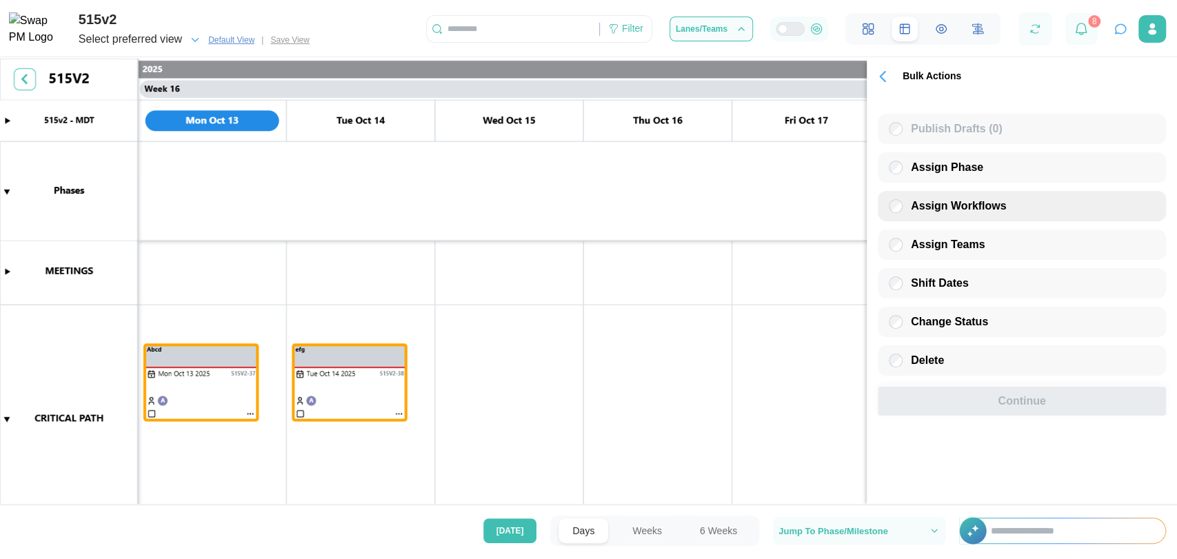
click at [974, 201] on span "Assign Workflows" at bounding box center [958, 206] width 95 height 12
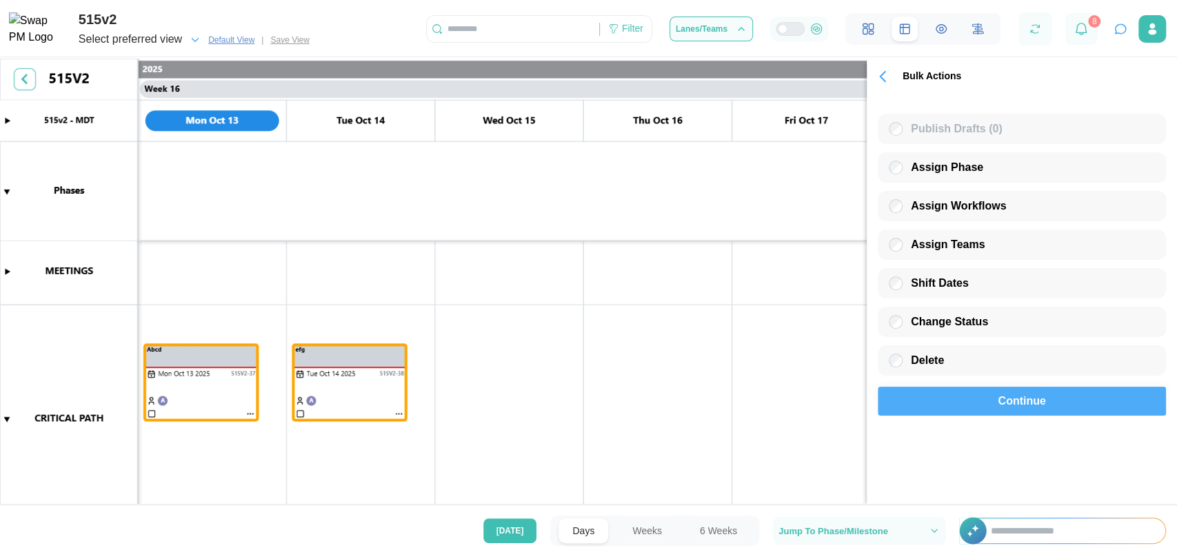
click at [986, 406] on div "Continue" at bounding box center [1022, 402] width 256 height 28
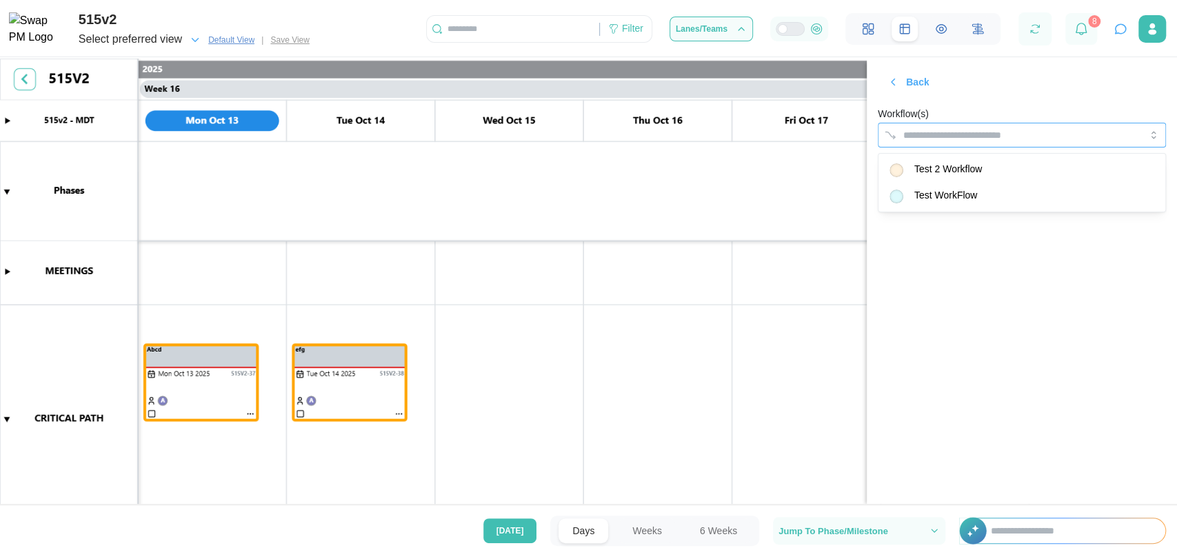
click at [954, 125] on div at bounding box center [1008, 134] width 216 height 23
click at [1120, 237] on section "Back Workflow(s) Test WorkFlow Save" at bounding box center [1022, 281] width 310 height 445
click at [1141, 186] on span "Save" at bounding box center [1141, 177] width 23 height 23
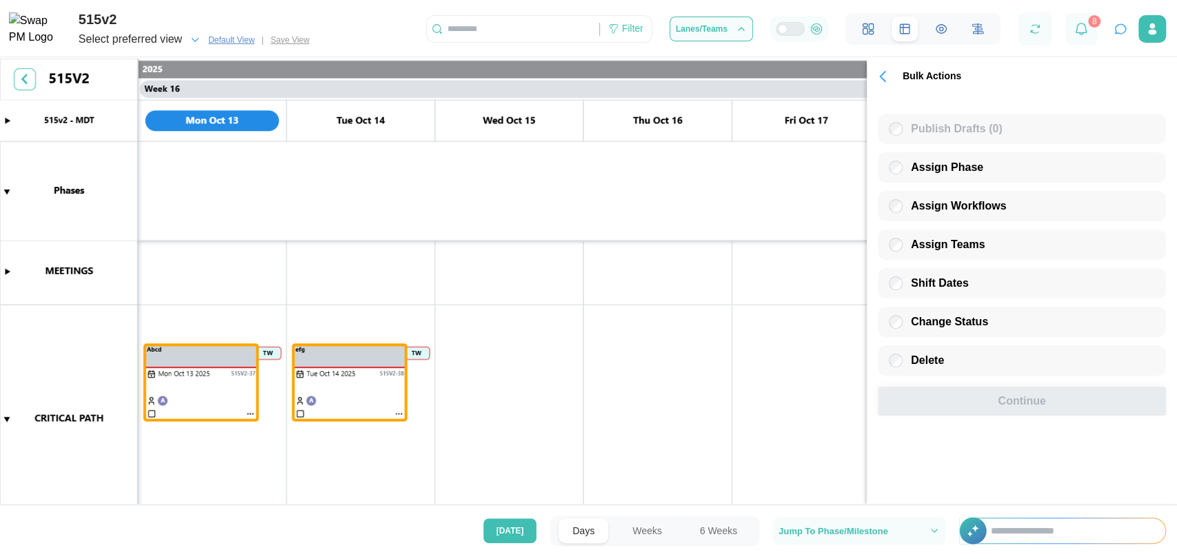
click at [890, 75] on icon "button" at bounding box center [882, 76] width 19 height 19
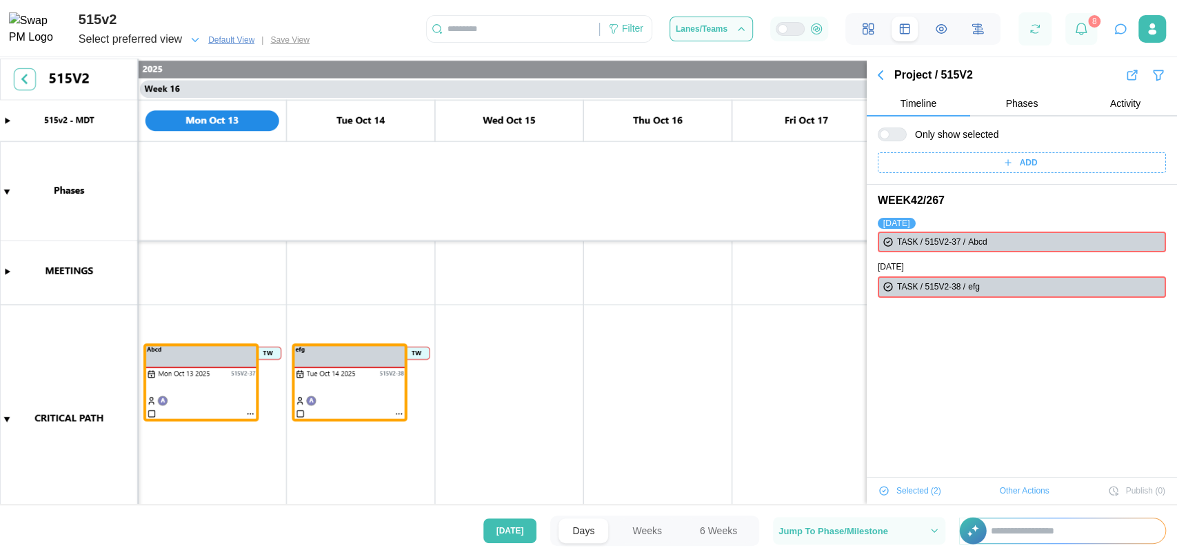
click at [875, 83] on button "button" at bounding box center [881, 75] width 28 height 19
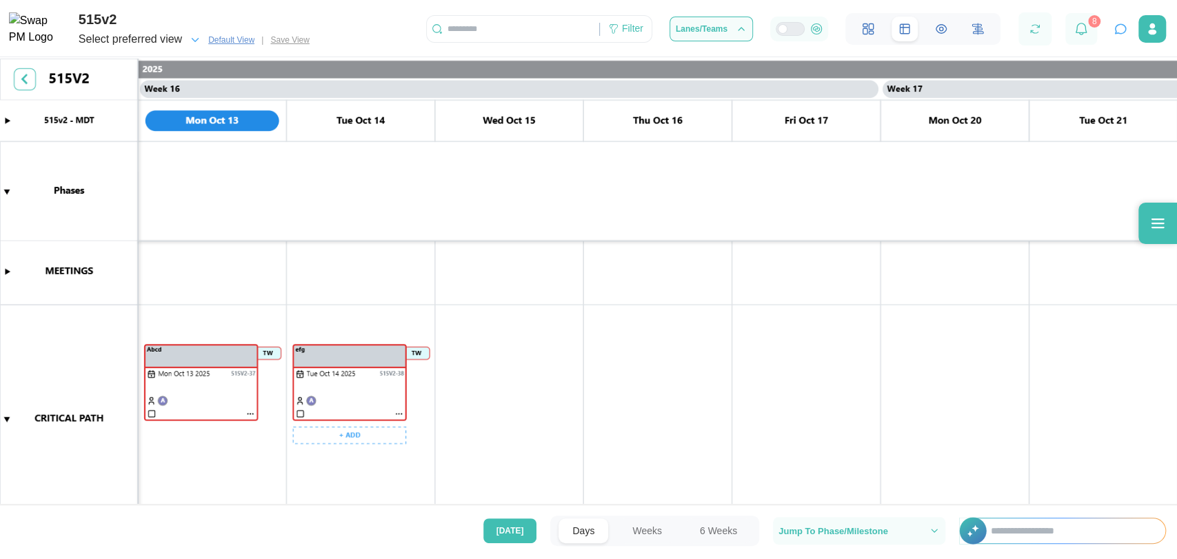
click at [199, 401] on canvas at bounding box center [588, 283] width 1177 height 449
click at [314, 390] on canvas at bounding box center [588, 283] width 1177 height 449
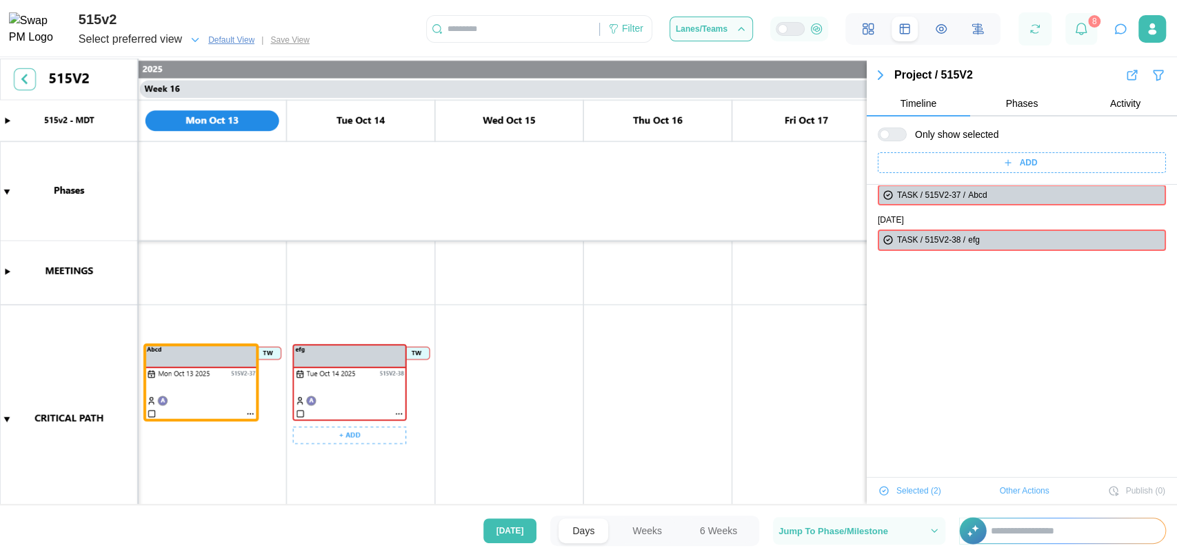
scroll to position [0, 0]
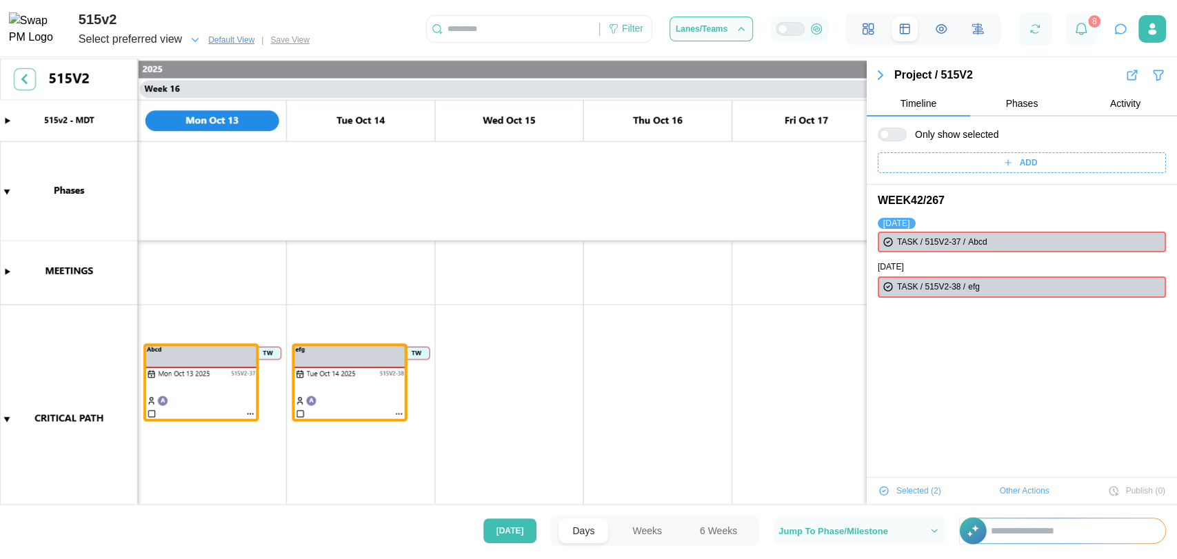
click at [1002, 494] on span "Other Actions" at bounding box center [1025, 490] width 50 height 19
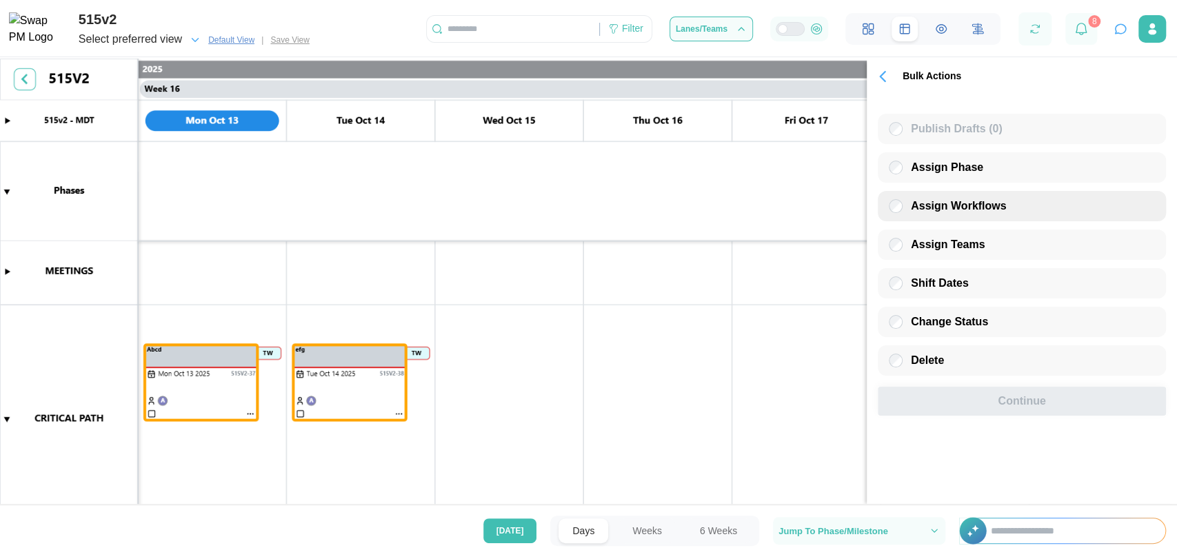
click at [950, 194] on div "Assign Workflows" at bounding box center [1022, 206] width 288 height 30
click at [947, 211] on span "Assign Workflows" at bounding box center [958, 206] width 95 height 12
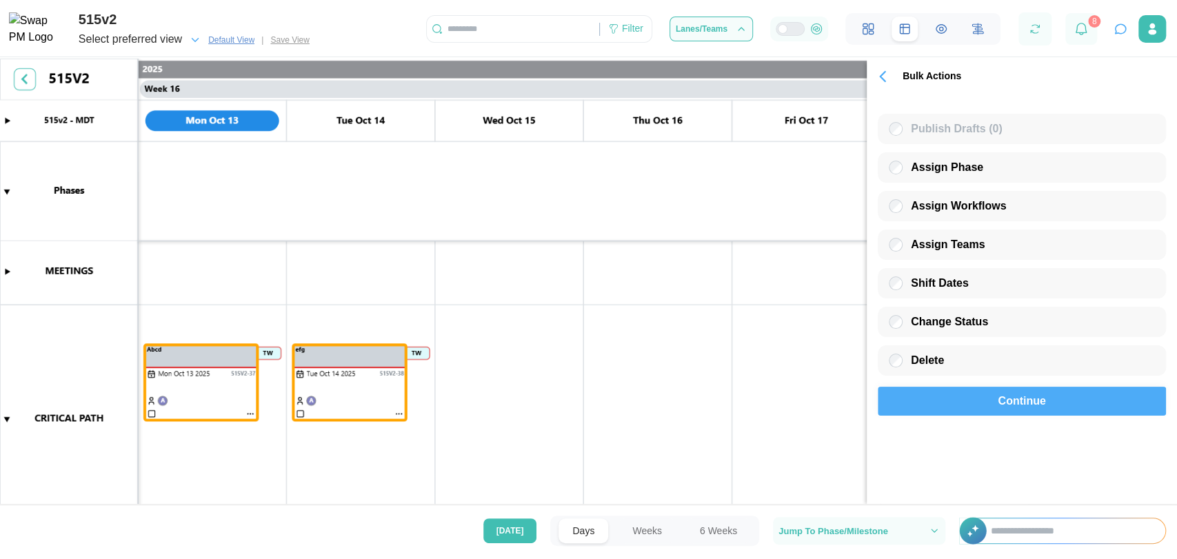
click at [930, 405] on div "Continue" at bounding box center [1022, 402] width 256 height 28
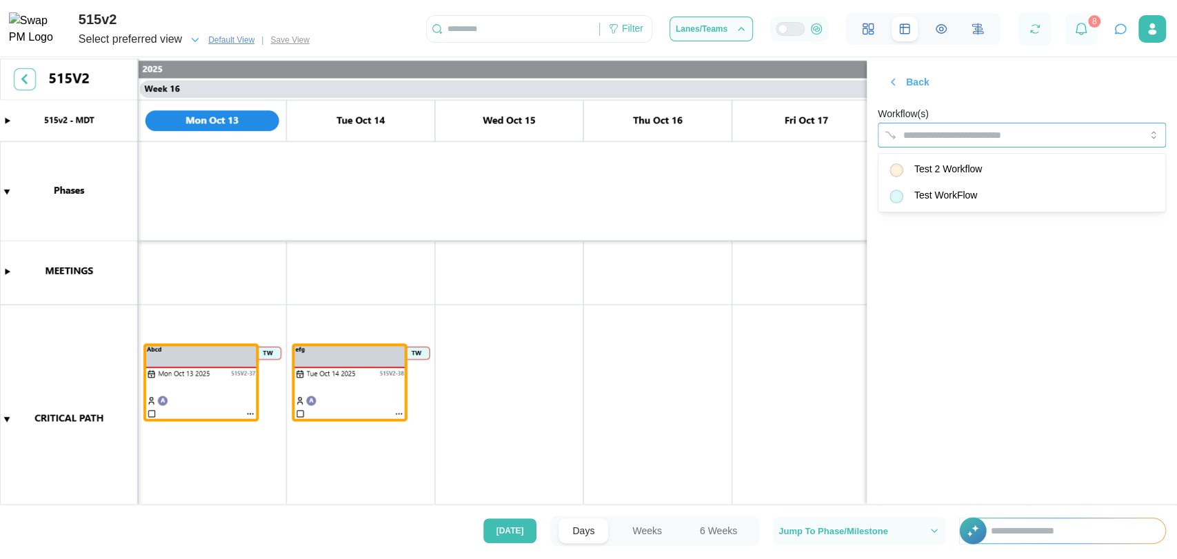
click at [927, 143] on div at bounding box center [1008, 134] width 216 height 23
drag, startPoint x: 1000, startPoint y: 310, endPoint x: 1133, endPoint y: 172, distance: 190.7
click at [1133, 172] on section "Back Workflow(s) Test 2 Workflow Save" at bounding box center [1022, 281] width 310 height 445
click at [1133, 172] on span "Save" at bounding box center [1141, 177] width 23 height 23
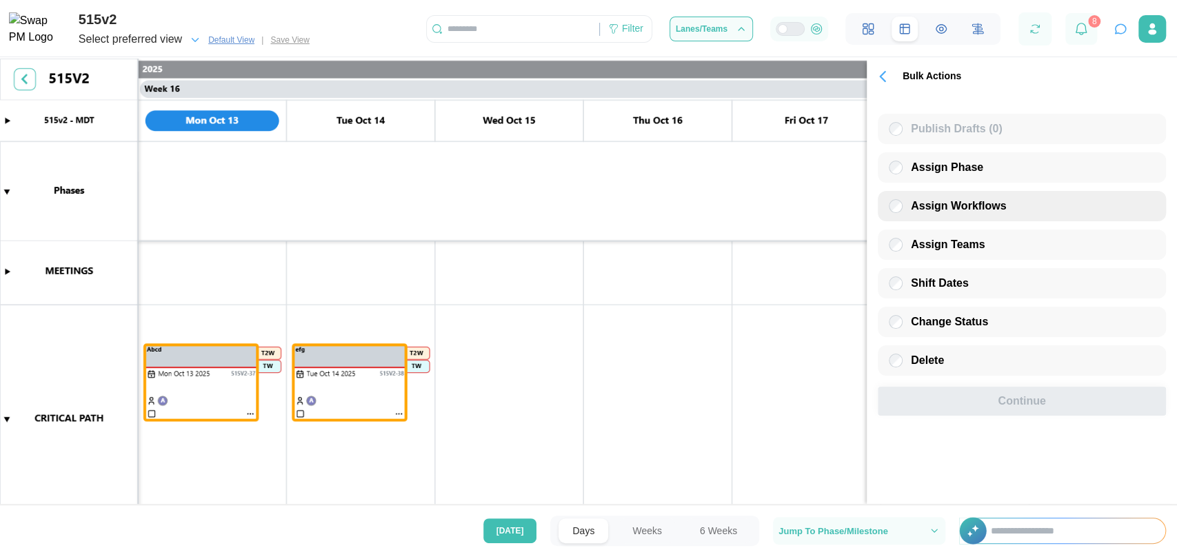
click at [945, 208] on span "Assign Workflows" at bounding box center [958, 206] width 95 height 12
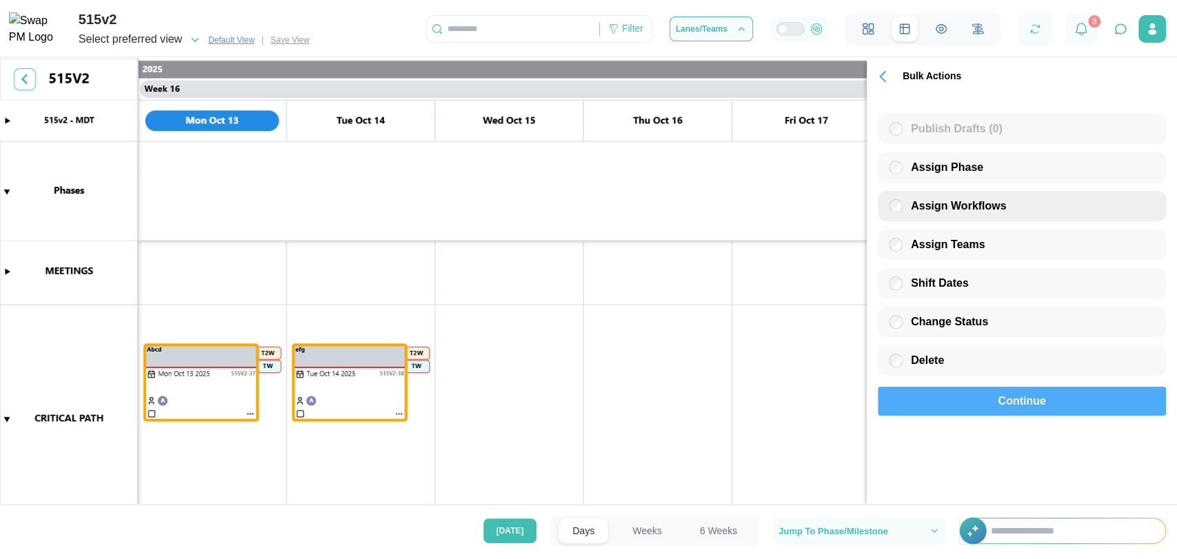
click at [945, 208] on span "Assign Workflows" at bounding box center [958, 206] width 95 height 12
click at [947, 403] on div "Continue" at bounding box center [1022, 402] width 256 height 28
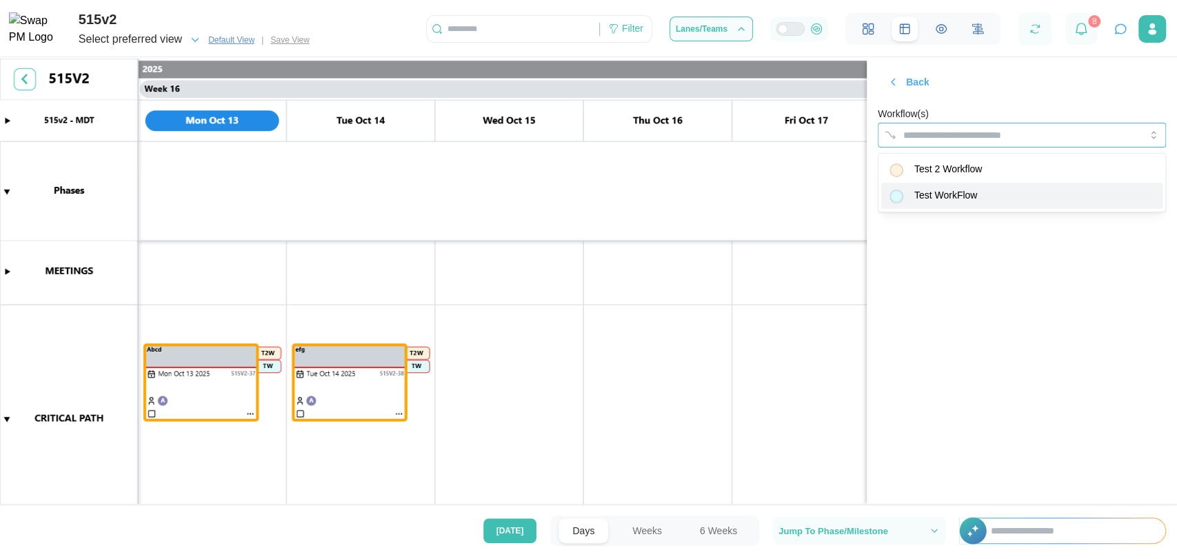
drag, startPoint x: 945, startPoint y: 133, endPoint x: 943, endPoint y: 191, distance: 58.0
click at [943, 191] on body "515v2 Select preferred view Default View | Save View Filter Lanes/Teams 8 ✨ Wha…" at bounding box center [588, 279] width 1177 height 559
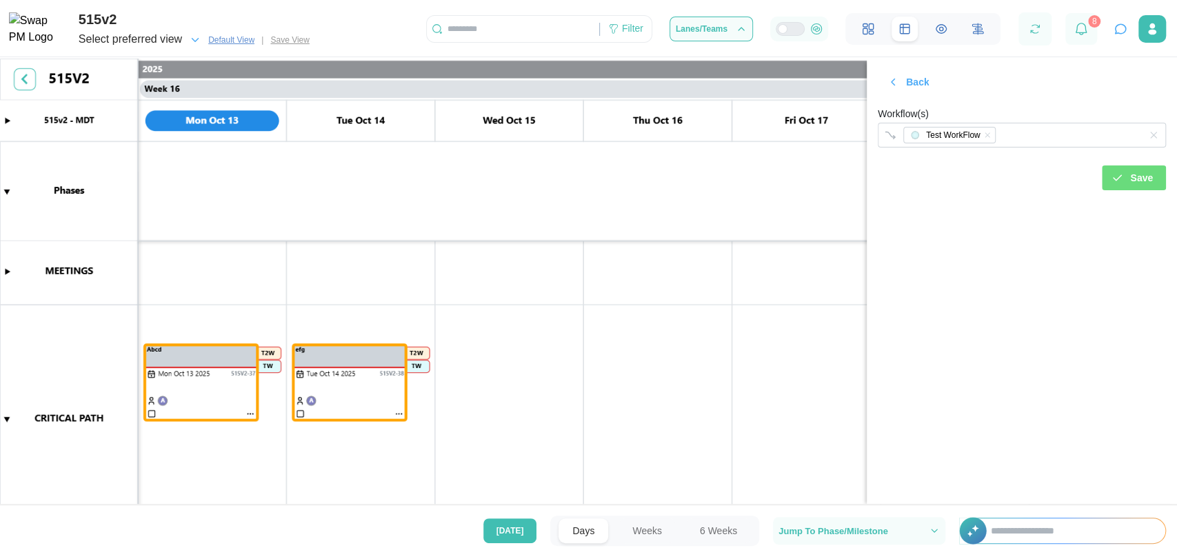
click at [1052, 229] on section "Back Workflow(s) Test WorkFlow Save" at bounding box center [1022, 281] width 310 height 445
click at [1128, 175] on div "Save" at bounding box center [1132, 177] width 42 height 23
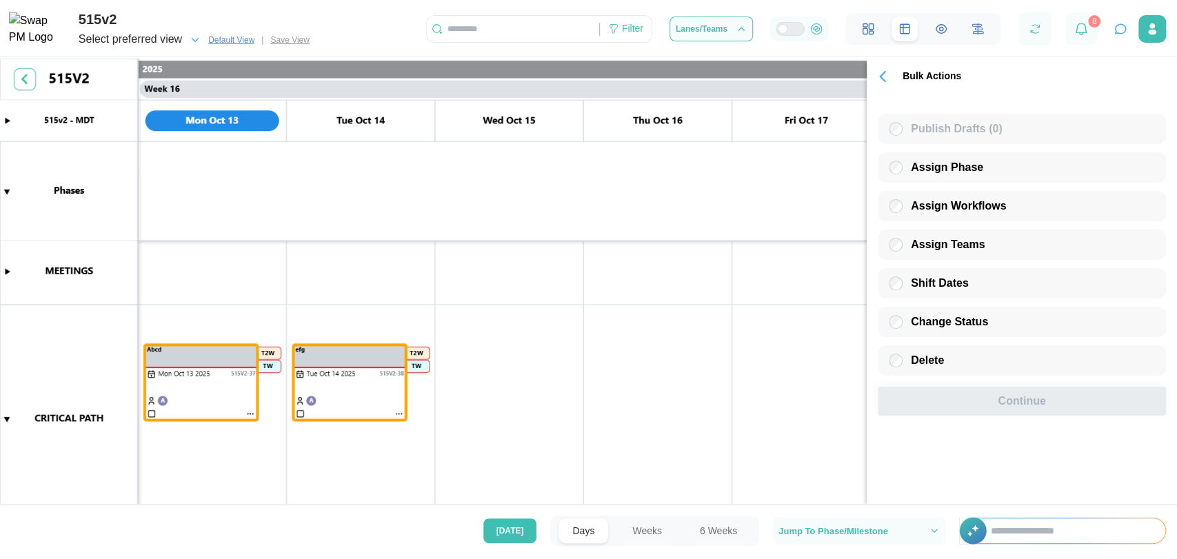
click at [894, 87] on button "button" at bounding box center [883, 76] width 32 height 25
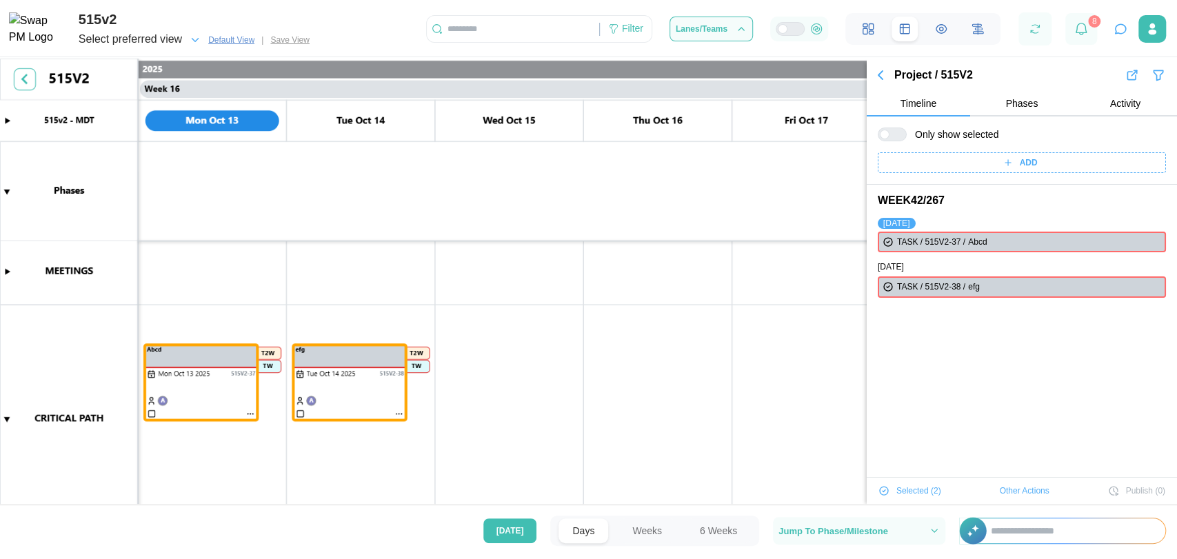
click at [342, 351] on canvas at bounding box center [588, 283] width 1177 height 449
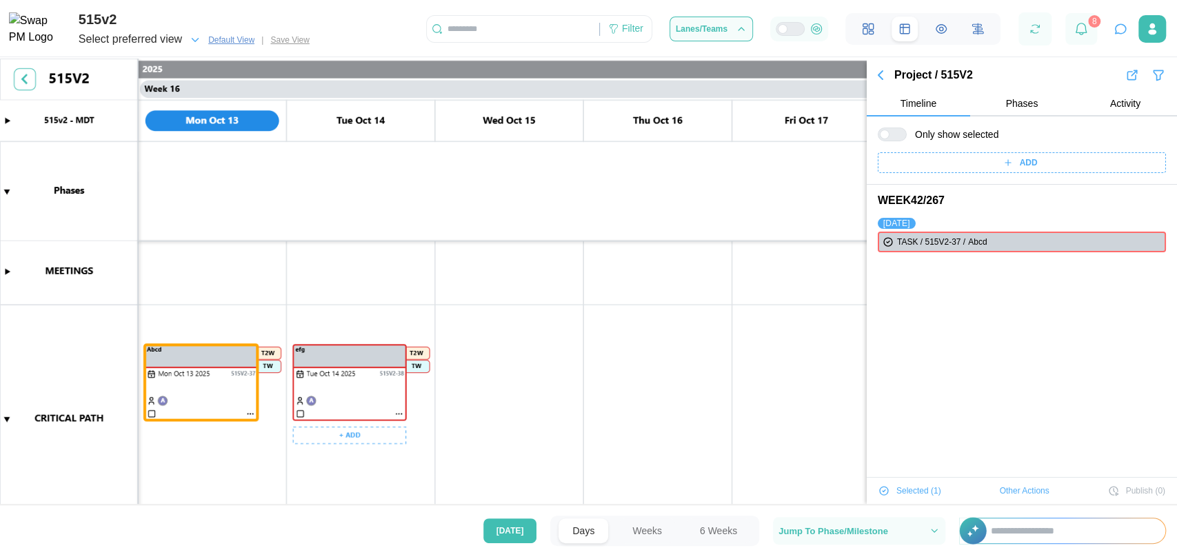
click at [181, 379] on canvas at bounding box center [588, 283] width 1177 height 449
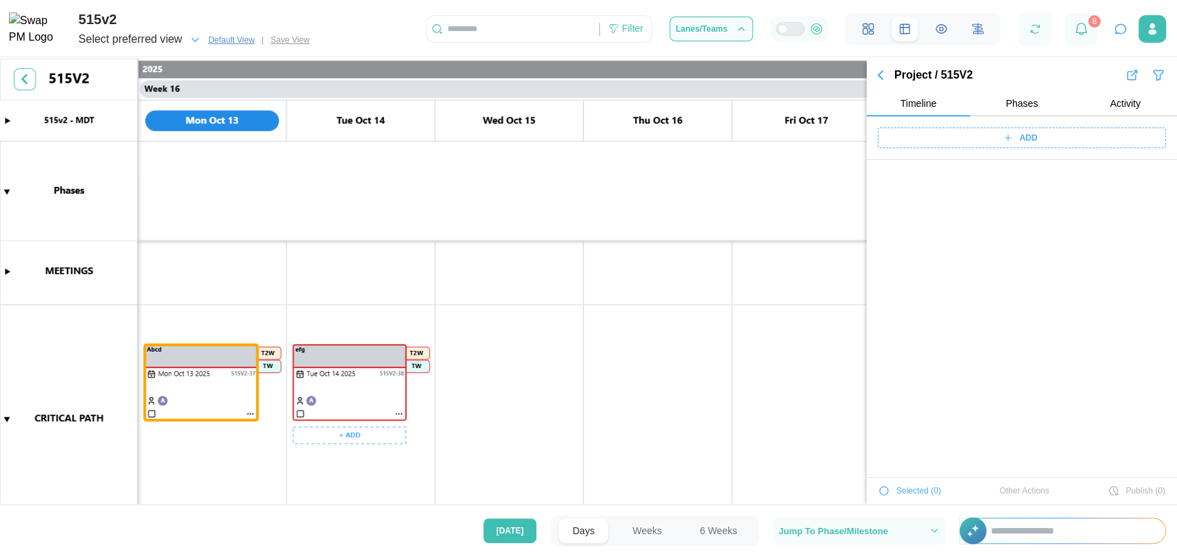
scroll to position [3414, 0]
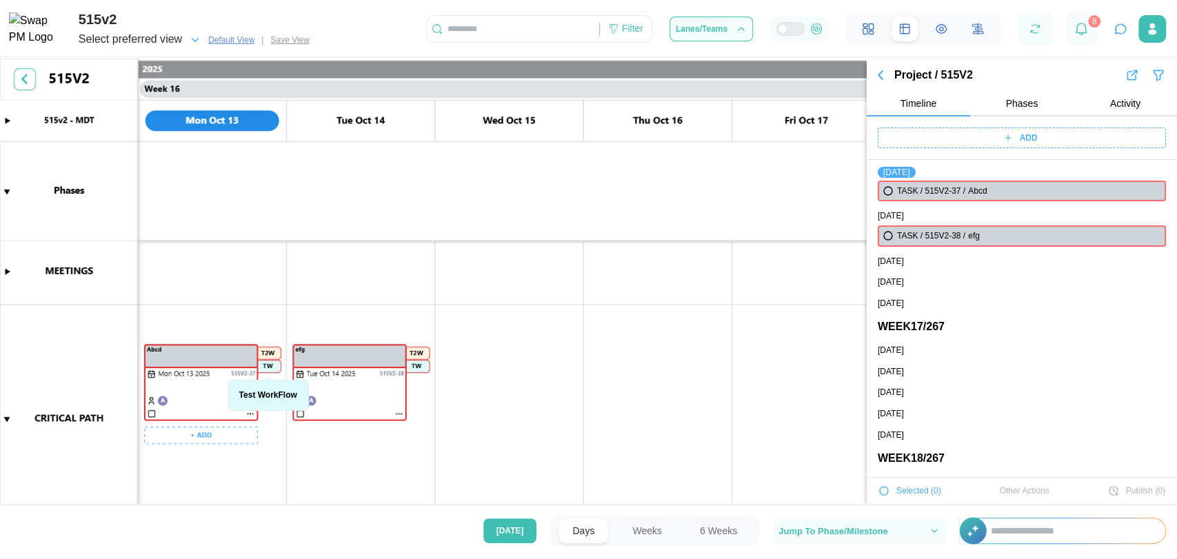
click at [181, 379] on canvas at bounding box center [588, 283] width 1177 height 449
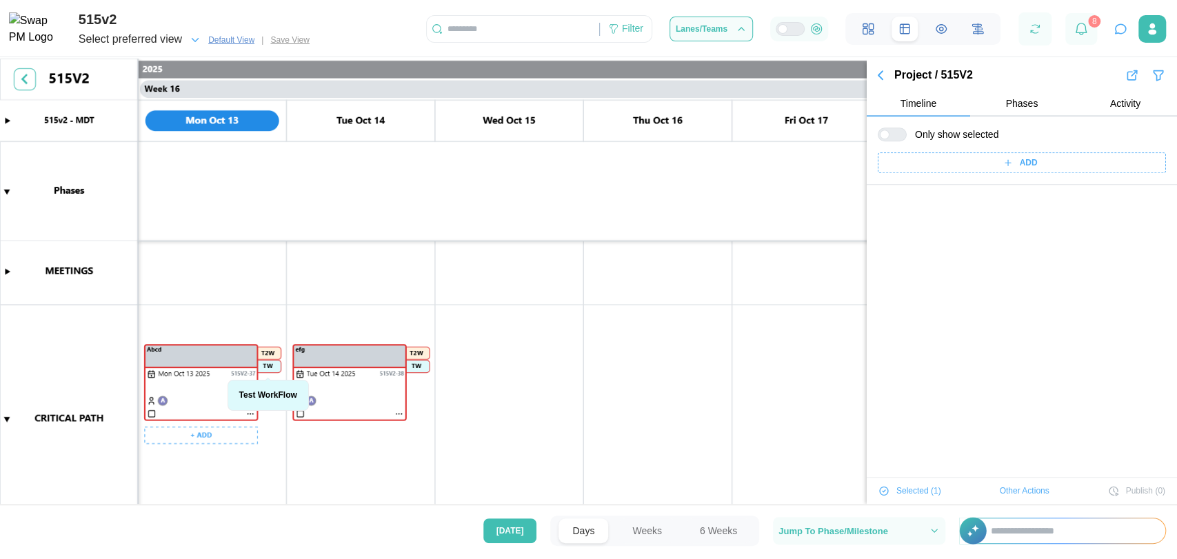
scroll to position [0, 0]
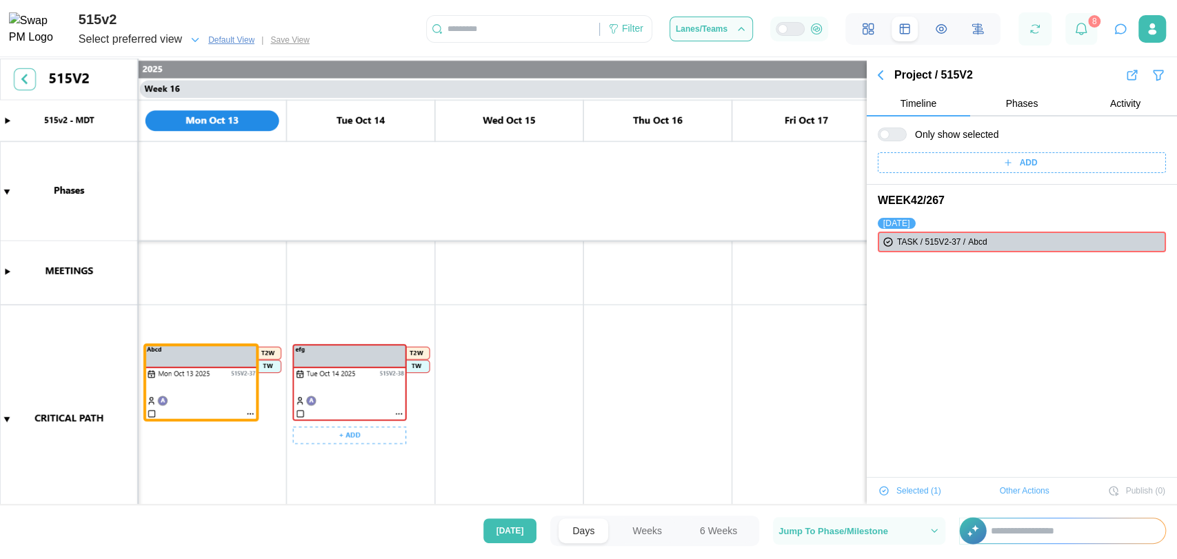
click at [312, 372] on canvas at bounding box center [588, 283] width 1177 height 449
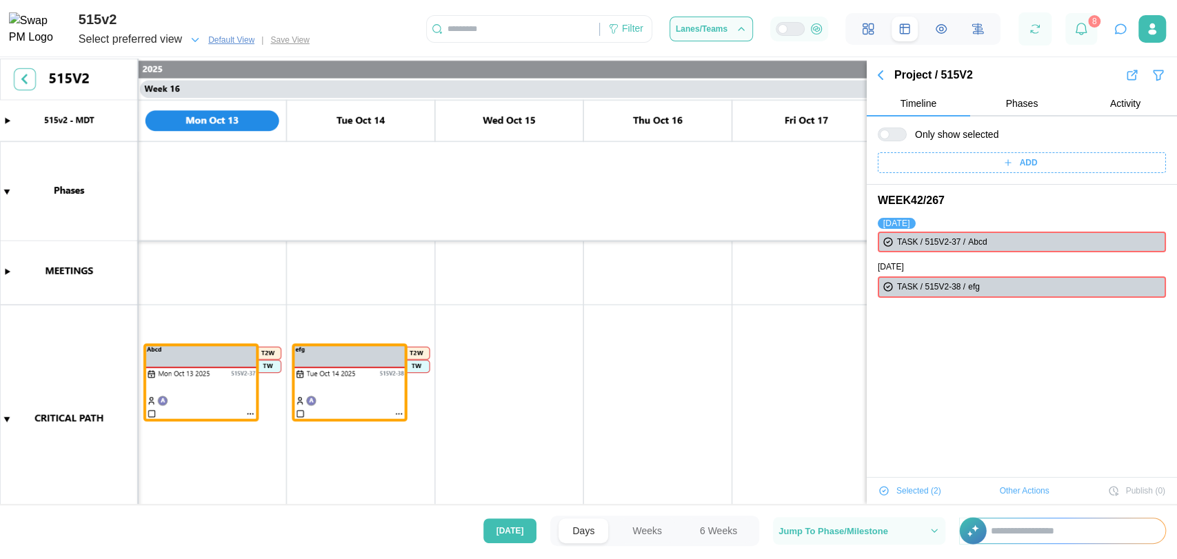
click at [1000, 494] on span "Other Actions" at bounding box center [1025, 490] width 50 height 19
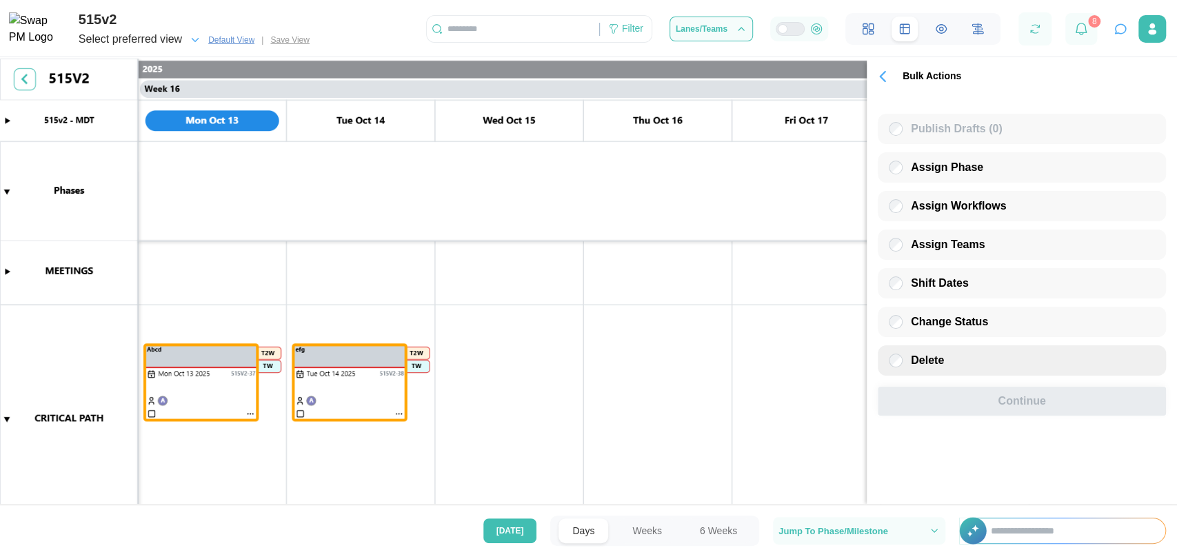
click at [938, 376] on div "Delete" at bounding box center [1022, 360] width 288 height 30
click at [947, 209] on span "Assign Workflows" at bounding box center [958, 206] width 95 height 12
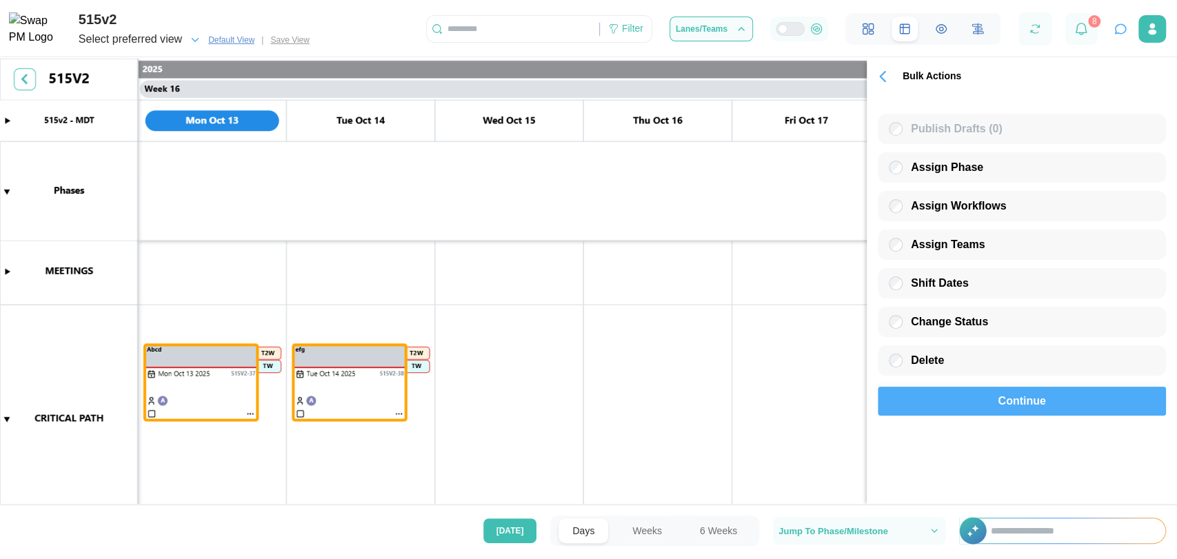
click at [1001, 412] on span "Continue" at bounding box center [1022, 402] width 48 height 28
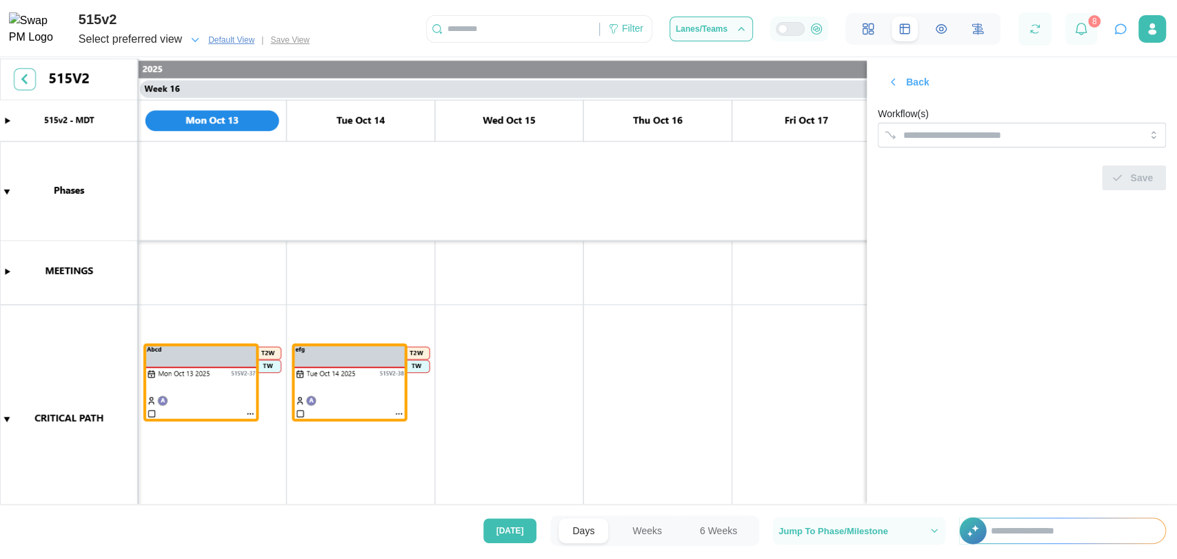
click at [989, 148] on form "Workflow(s) Save" at bounding box center [1022, 147] width 288 height 85
click at [983, 142] on div at bounding box center [1008, 134] width 216 height 23
click at [982, 229] on section "Back Workflow(s) Save" at bounding box center [1022, 281] width 310 height 445
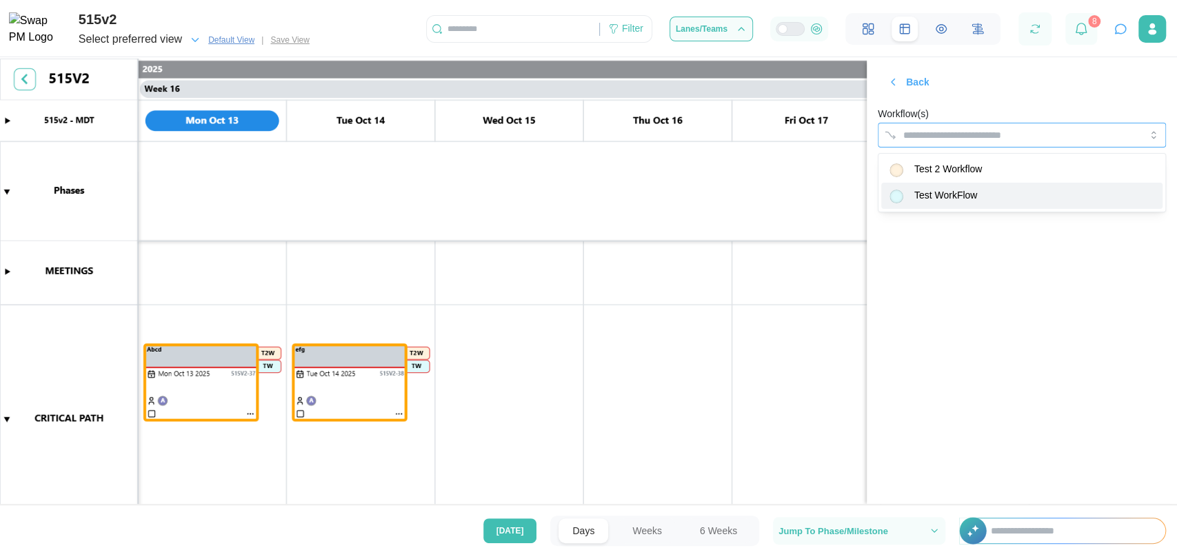
click at [925, 135] on input "Workflow(s)" at bounding box center [1009, 135] width 212 height 11
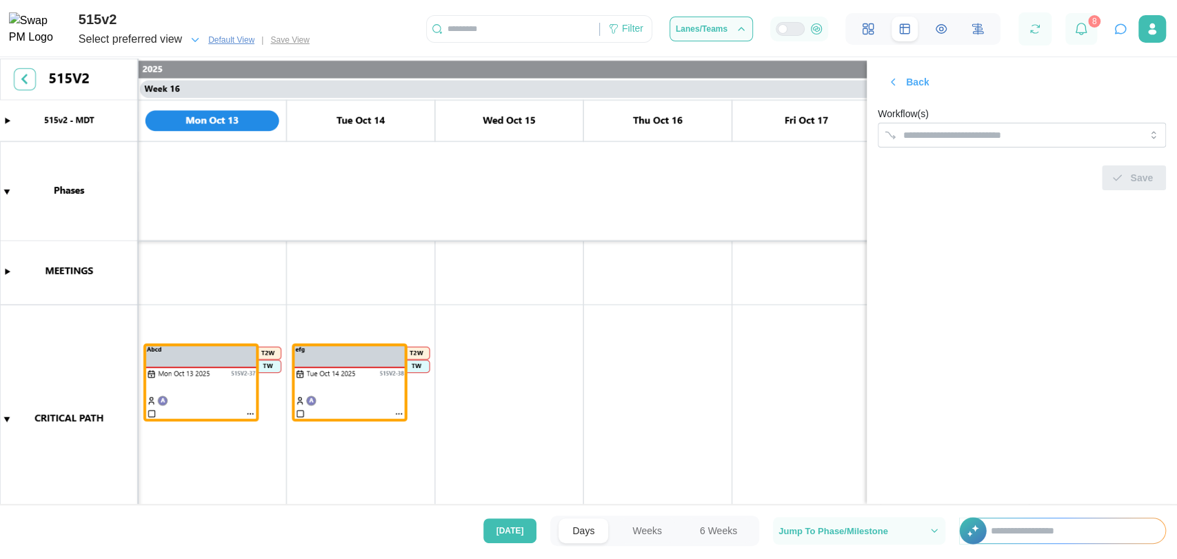
click at [943, 228] on section "Back Workflow(s) Save" at bounding box center [1022, 281] width 310 height 445
click at [907, 84] on span "Back" at bounding box center [917, 81] width 23 height 23
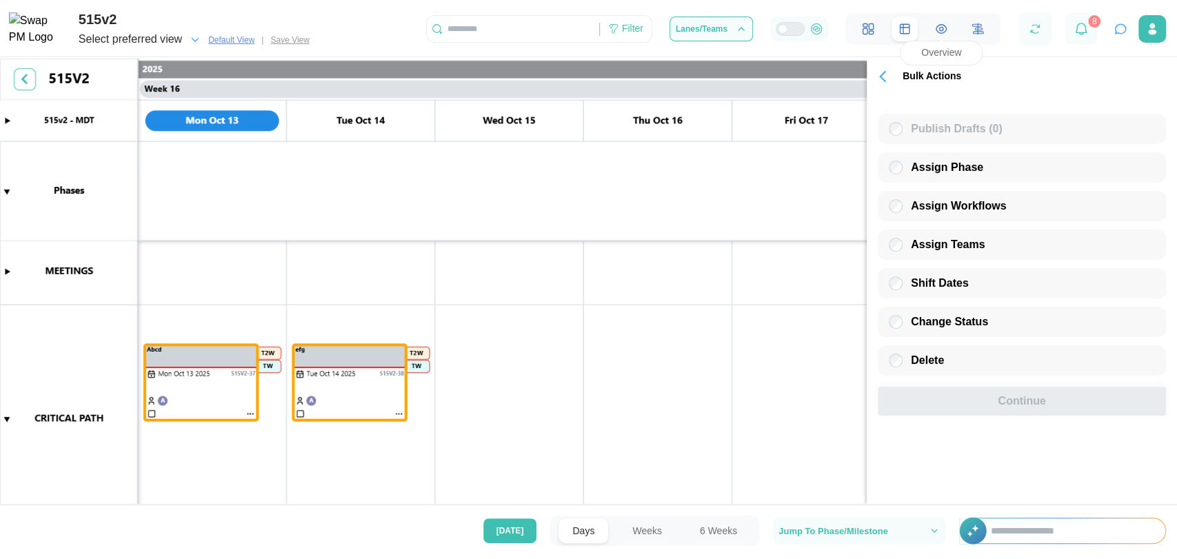
click at [946, 29] on icon at bounding box center [941, 29] width 10 height 8
click at [503, 354] on canvas at bounding box center [588, 283] width 1177 height 449
click at [503, 390] on button "Create Task" at bounding box center [496, 381] width 101 height 25
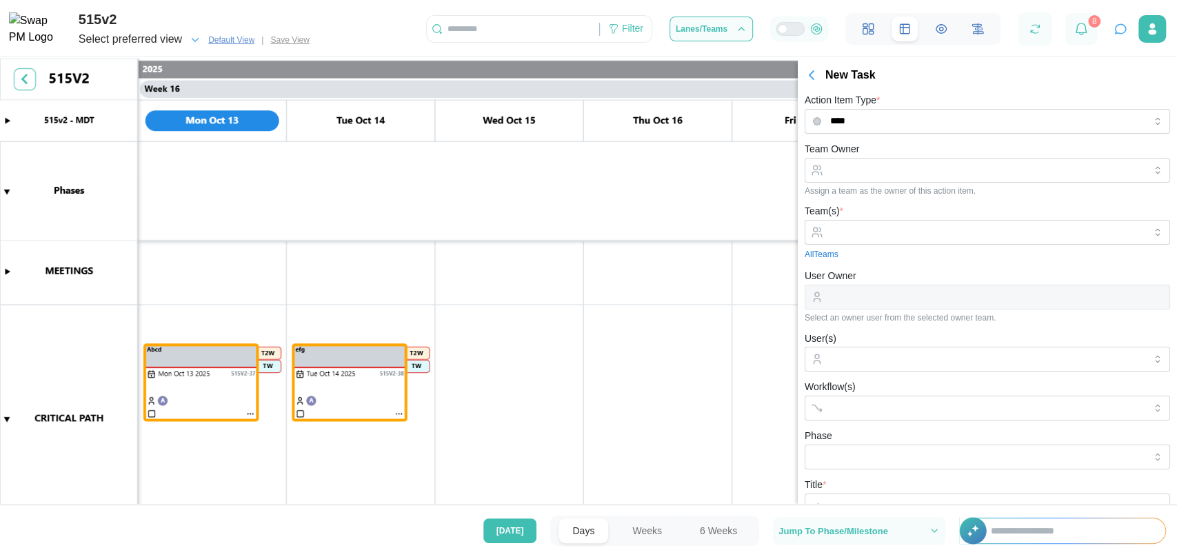
scroll to position [14, 0]
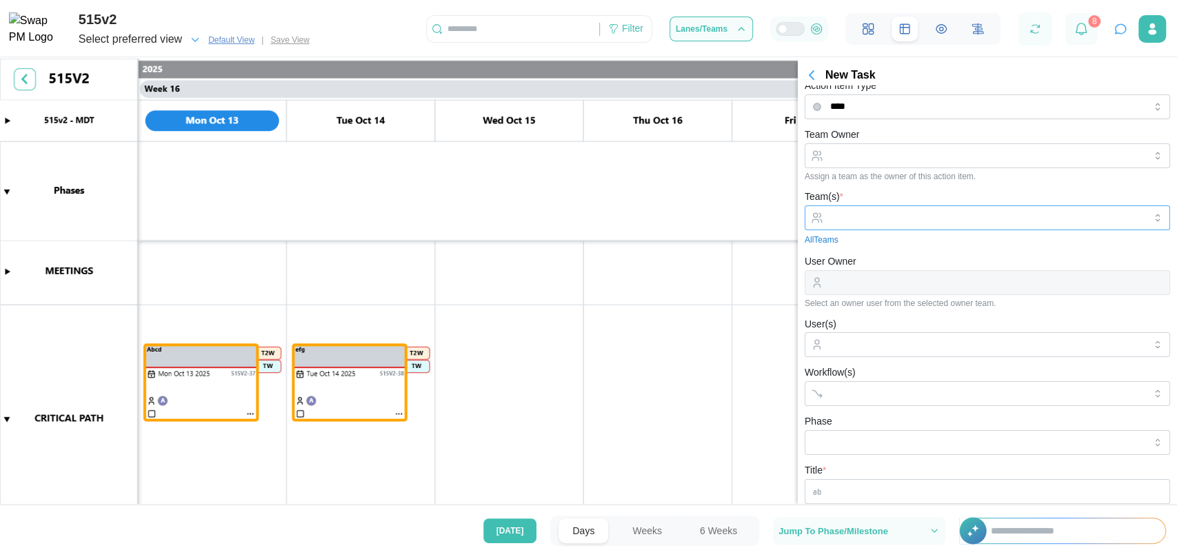
click at [861, 219] on input "Team(s) *" at bounding box center [987, 217] width 314 height 11
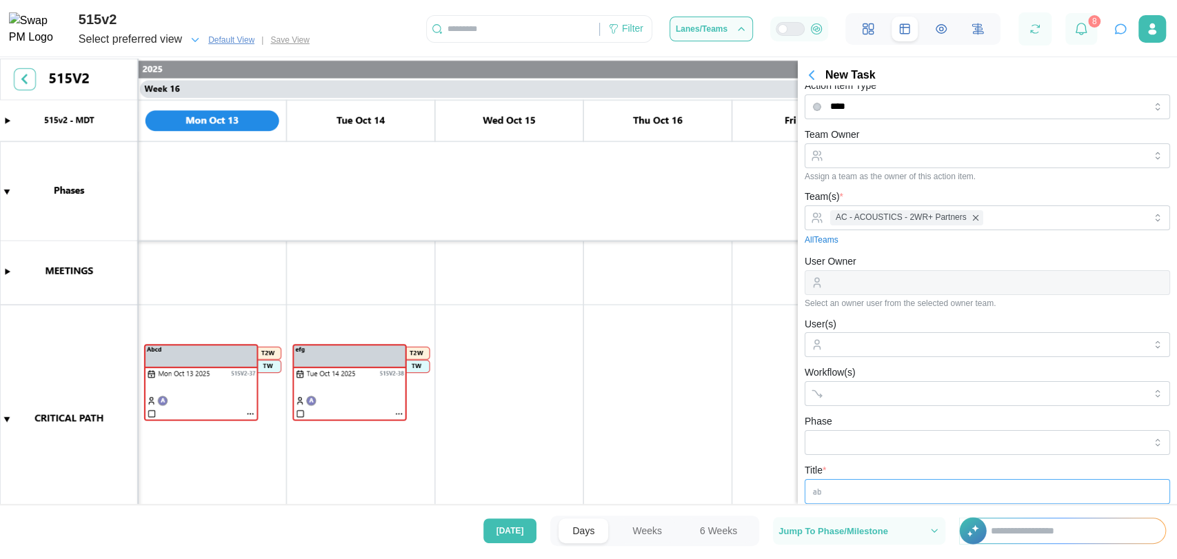
click at [876, 485] on input "Title *" at bounding box center [987, 491] width 365 height 25
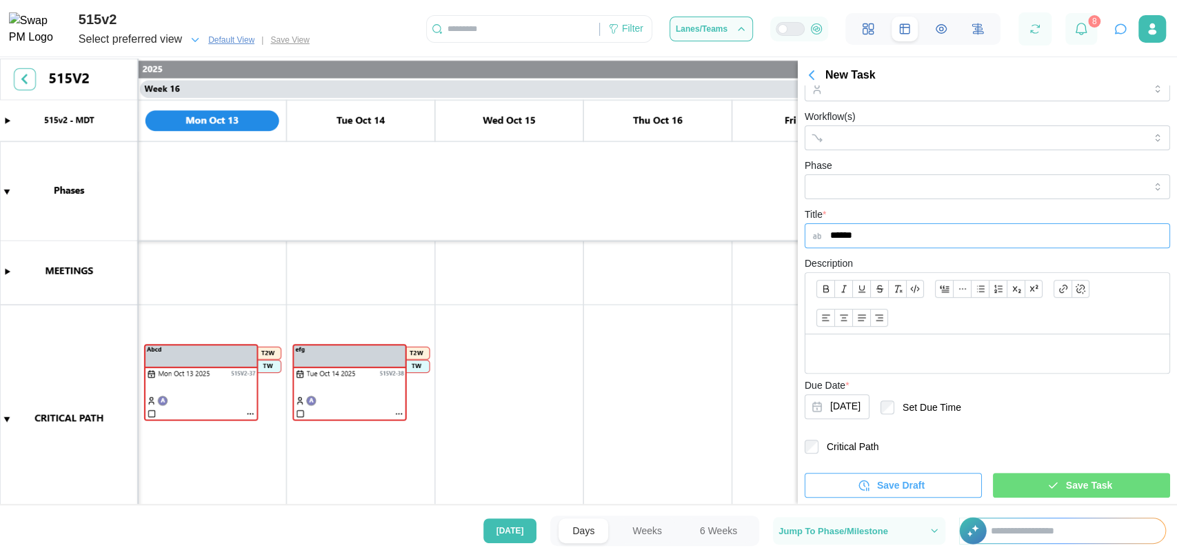
scroll to position [270, 0]
type input "******"
click at [827, 445] on label "Critical Path" at bounding box center [848, 447] width 60 height 14
click at [1016, 496] on div "Save Task" at bounding box center [1079, 485] width 155 height 23
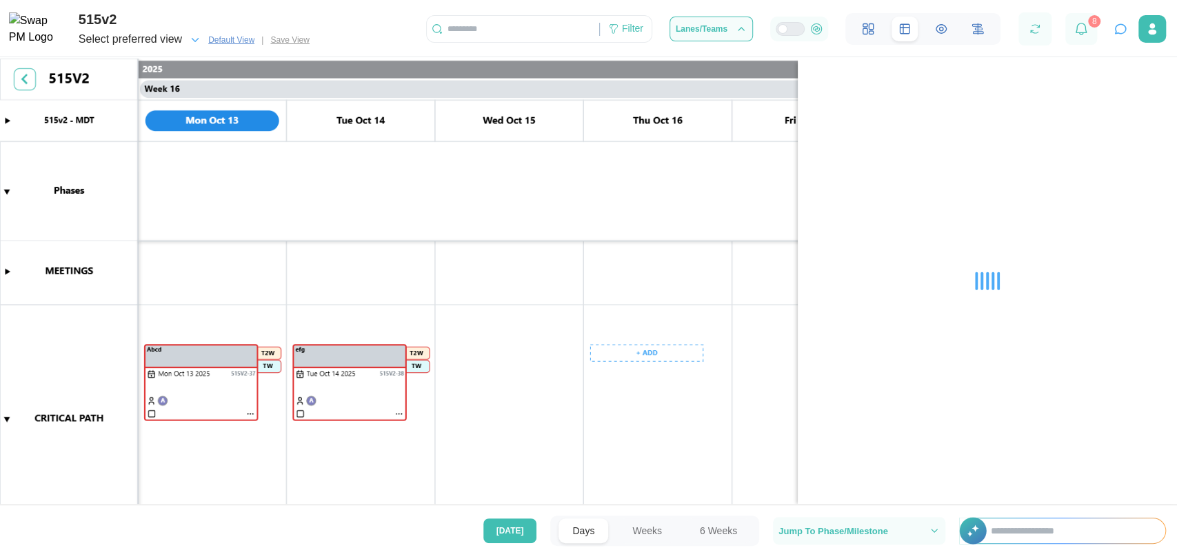
scroll to position [4, 0]
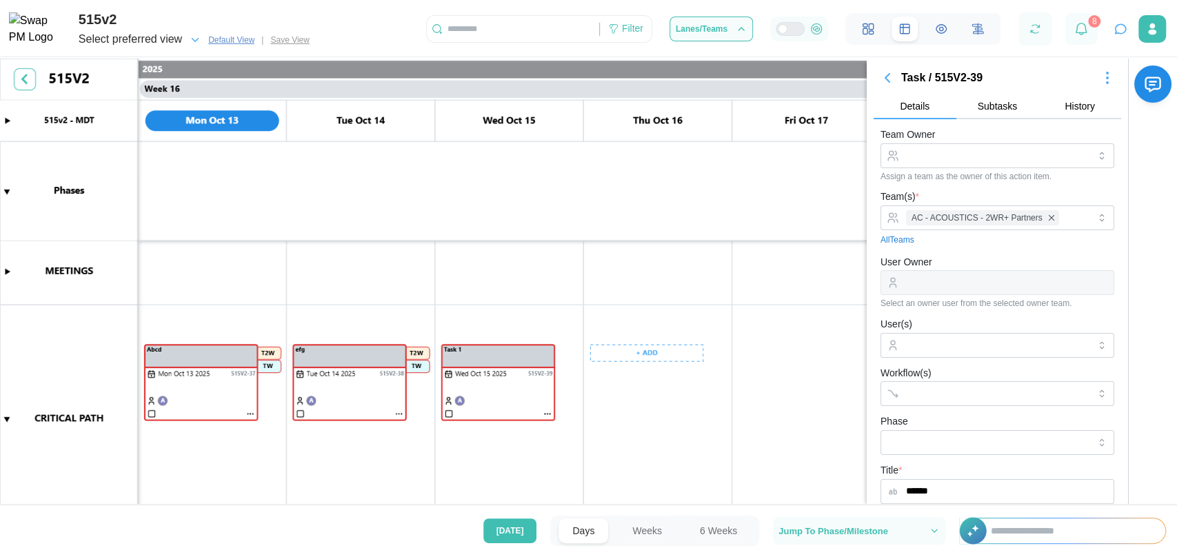
click at [655, 352] on canvas at bounding box center [588, 283] width 1177 height 449
click at [641, 355] on canvas at bounding box center [588, 283] width 1177 height 449
click at [639, 385] on div "Create Task" at bounding box center [653, 381] width 68 height 11
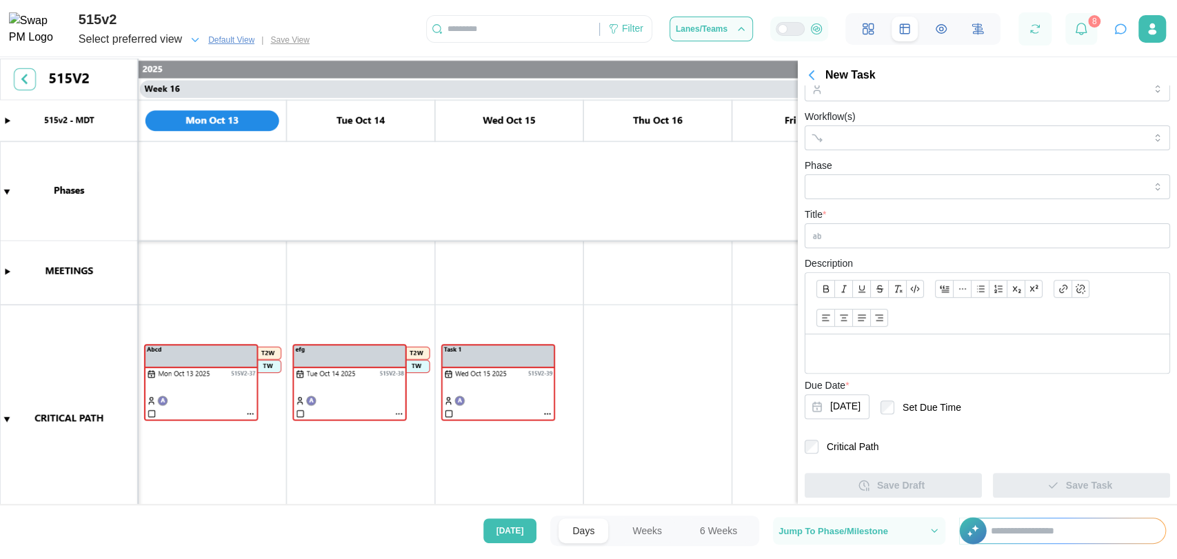
scroll to position [270, 0]
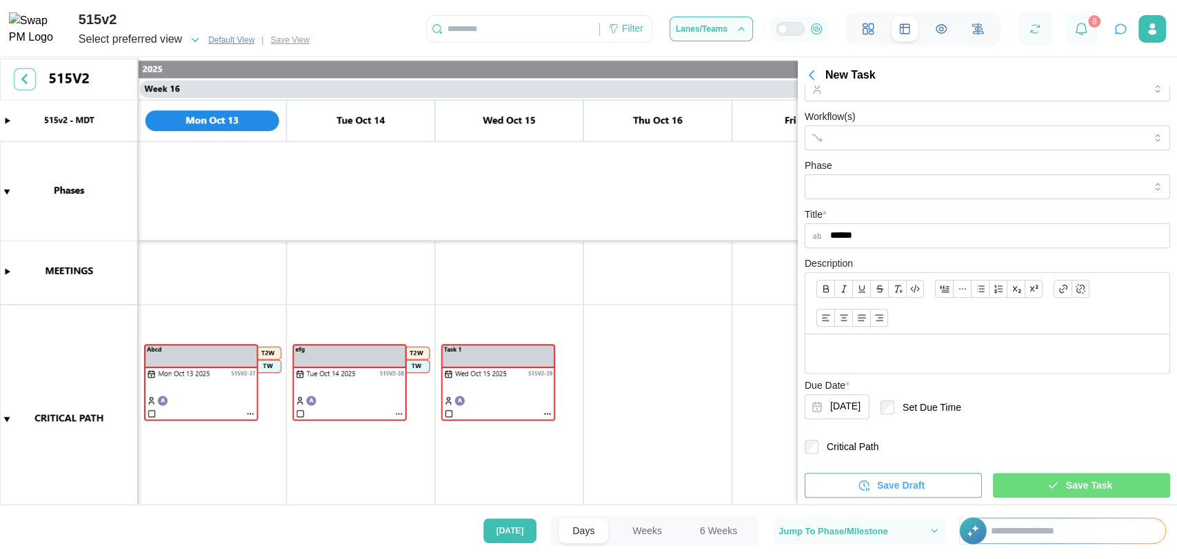
type input "******"
click at [857, 443] on label "Critical Path" at bounding box center [848, 447] width 60 height 14
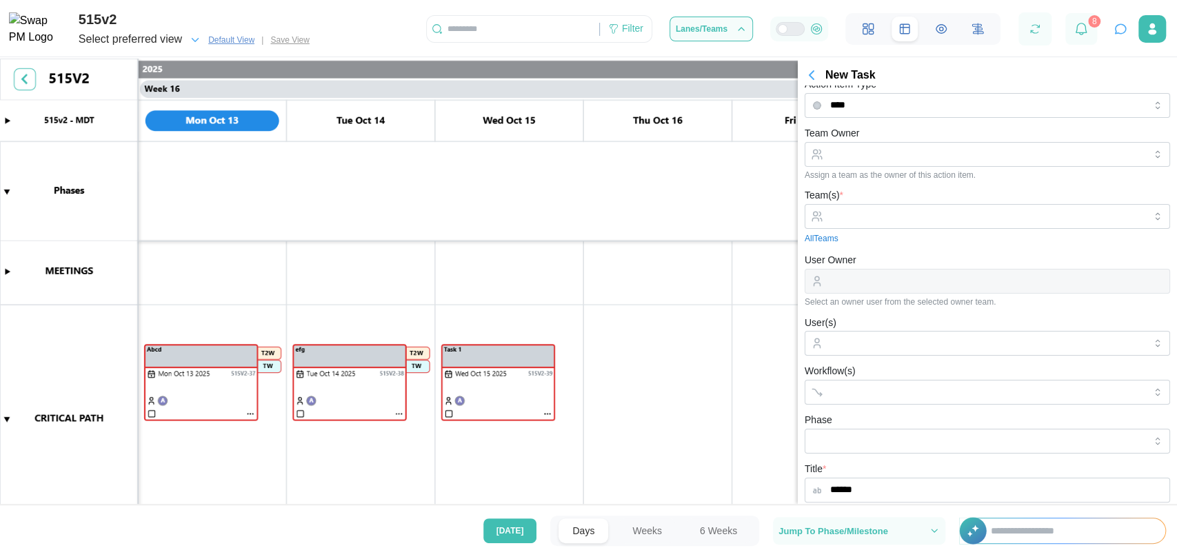
scroll to position [0, 0]
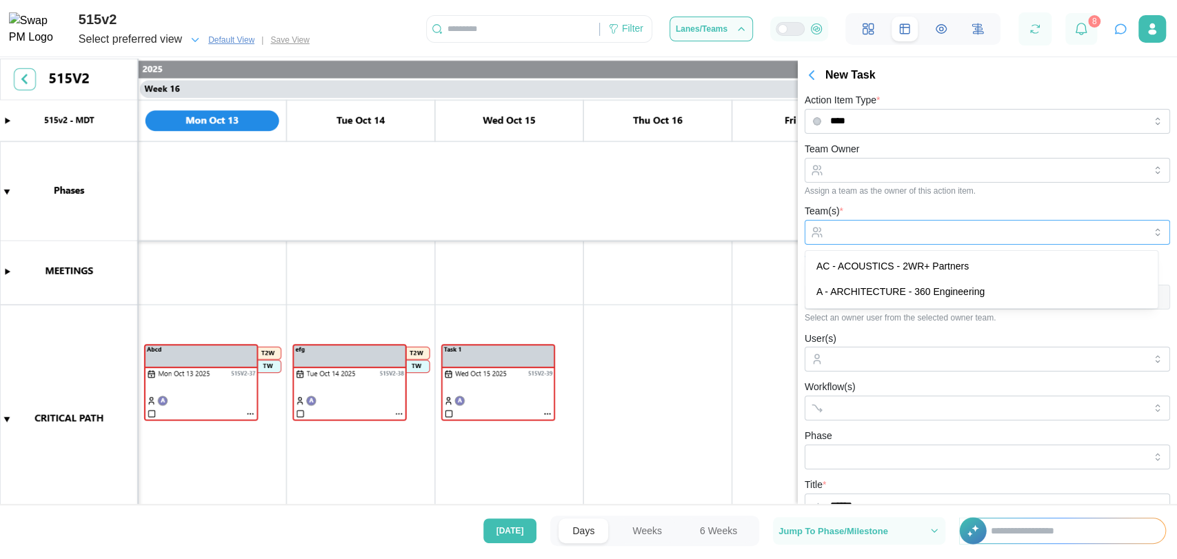
click at [924, 231] on input "Team(s) *" at bounding box center [987, 232] width 314 height 11
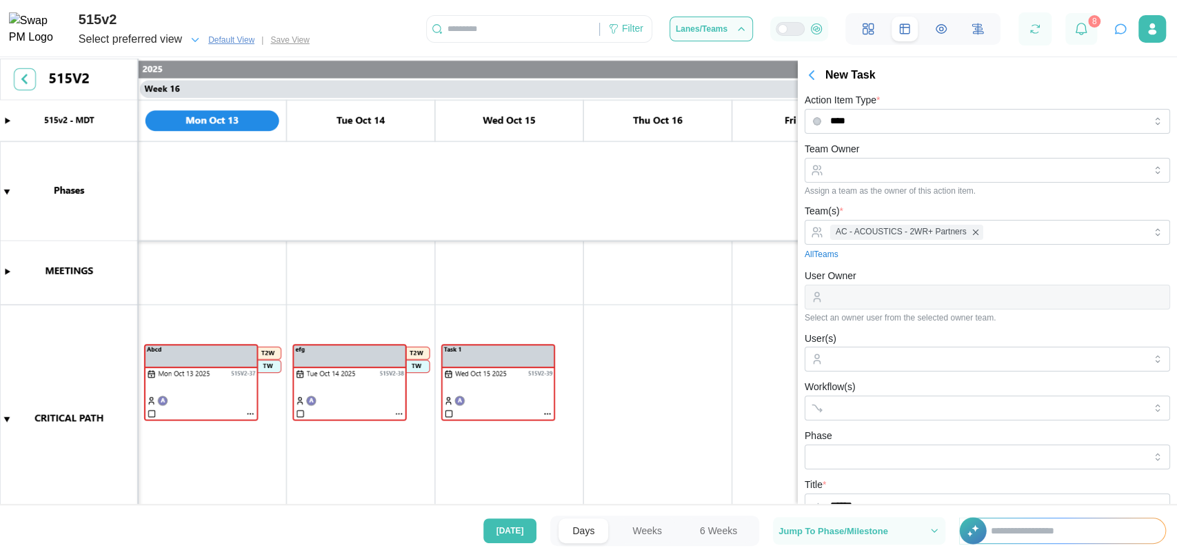
click at [885, 203] on div "Team(s) * AC - ACOUSTICS - 2WR+ Partners All Teams" at bounding box center [987, 232] width 365 height 58
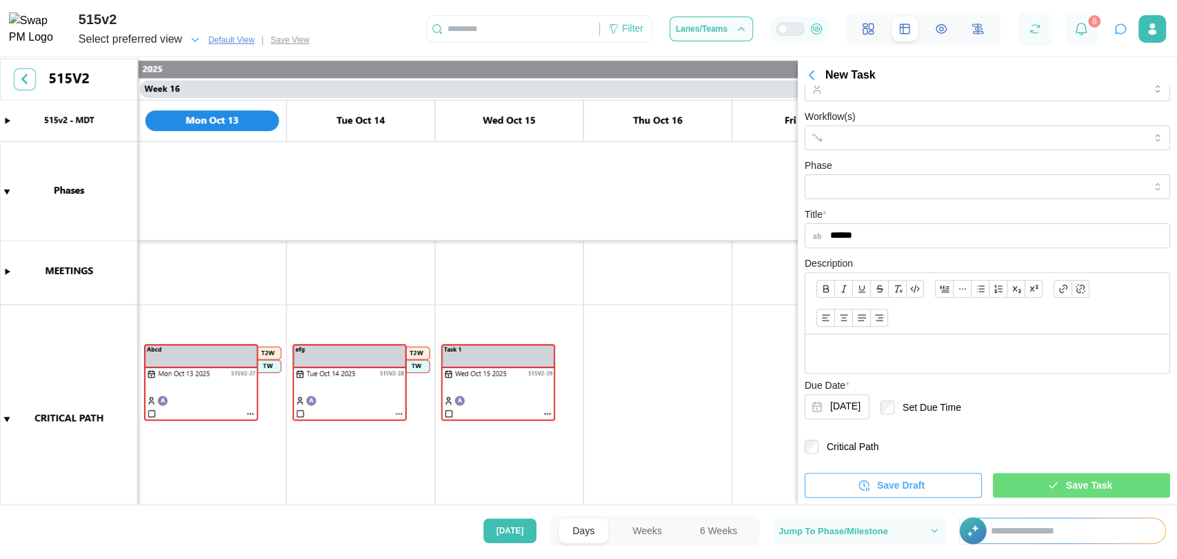
click at [1026, 472] on div "Save Draft Save Task" at bounding box center [987, 480] width 365 height 36
click at [1005, 481] on div "Save Task" at bounding box center [1079, 485] width 155 height 23
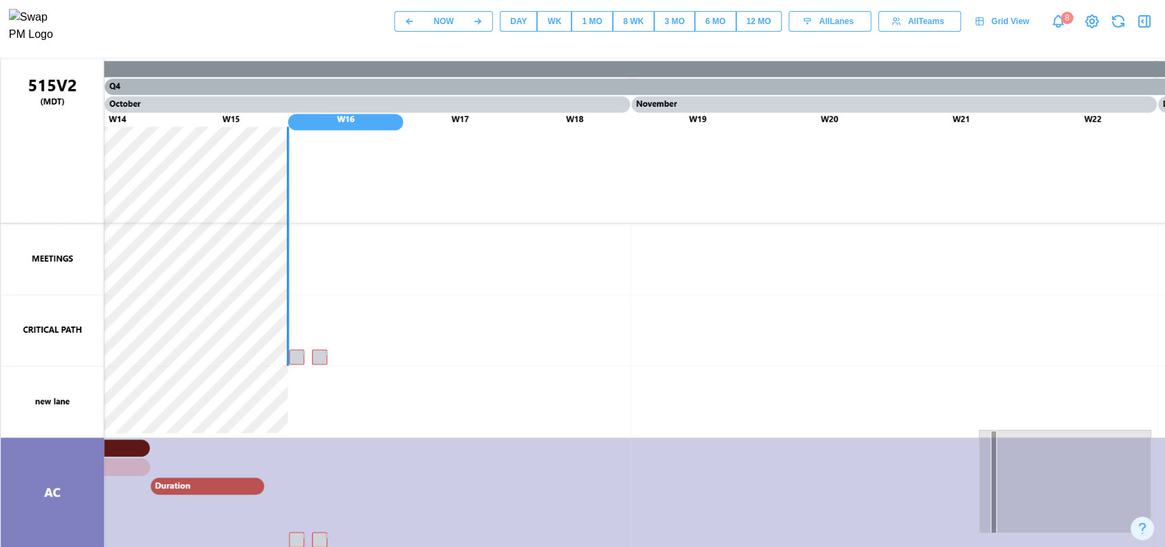
click at [550, 26] on div "WK" at bounding box center [554, 21] width 14 height 13
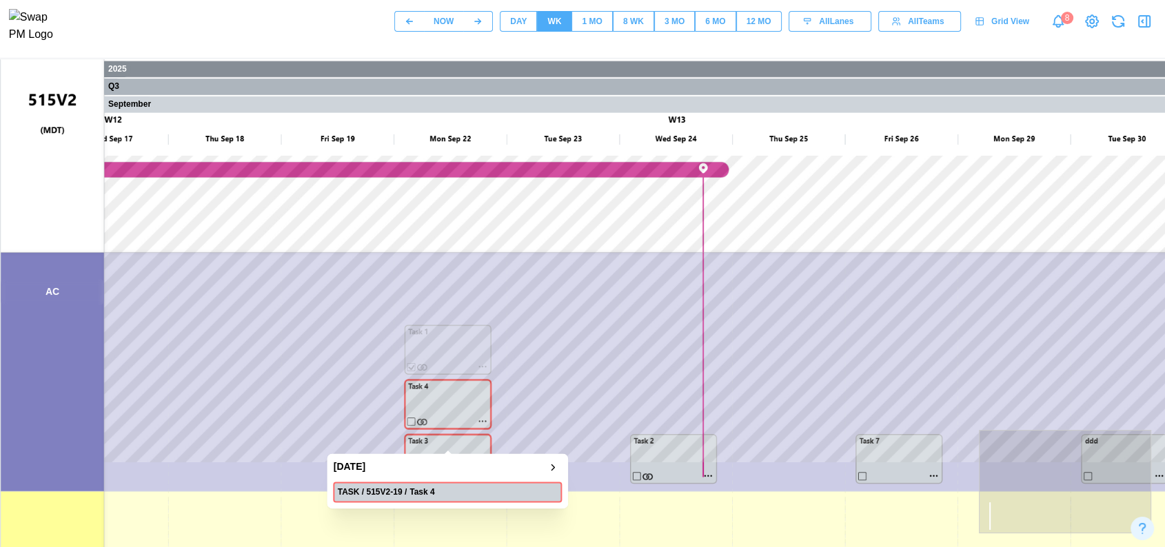
click at [461, 404] on canvas at bounding box center [663, 404] width 1324 height 690
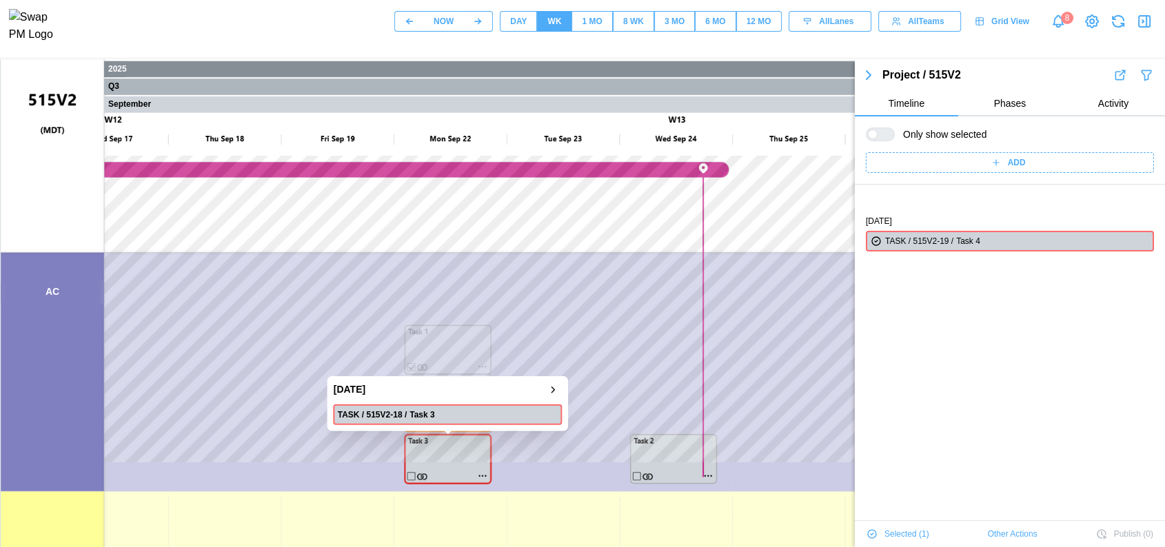
click at [444, 452] on canvas at bounding box center [663, 404] width 1324 height 690
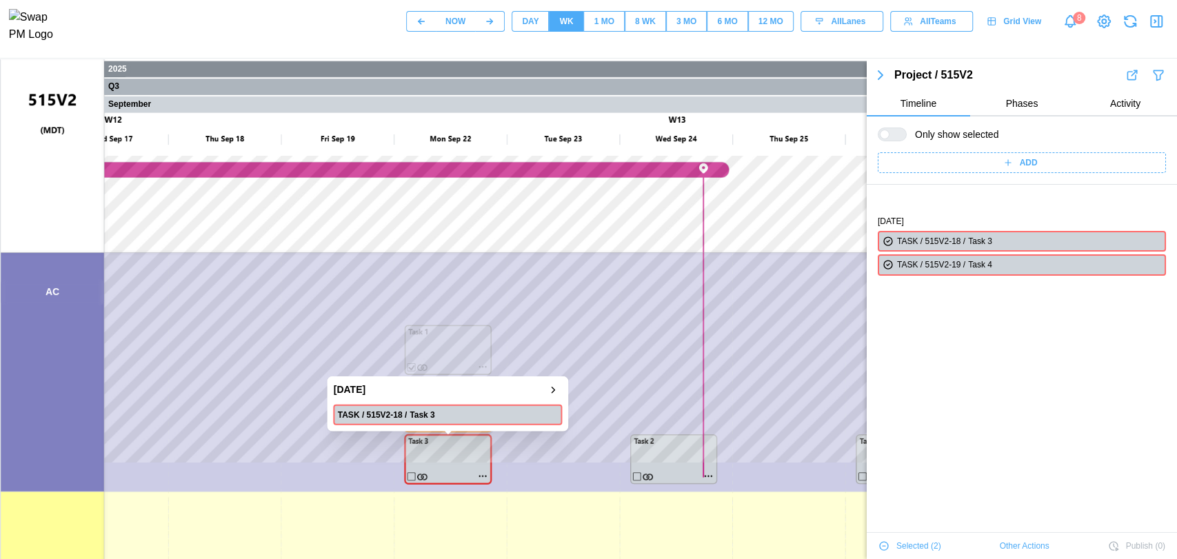
scroll to position [47, 0]
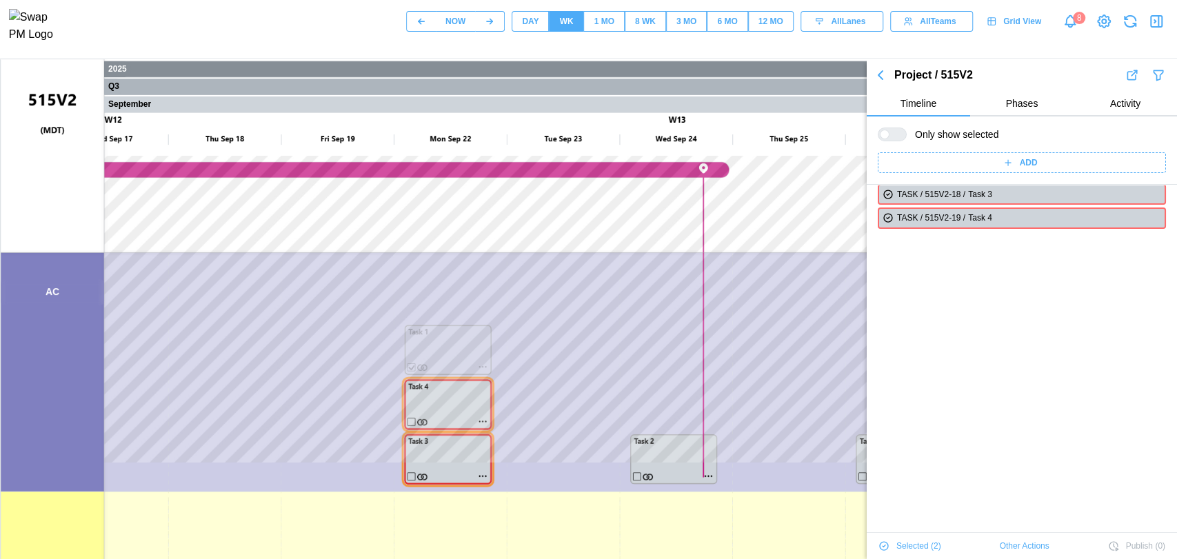
click at [1027, 492] on span "Other Actions" at bounding box center [1025, 545] width 50 height 19
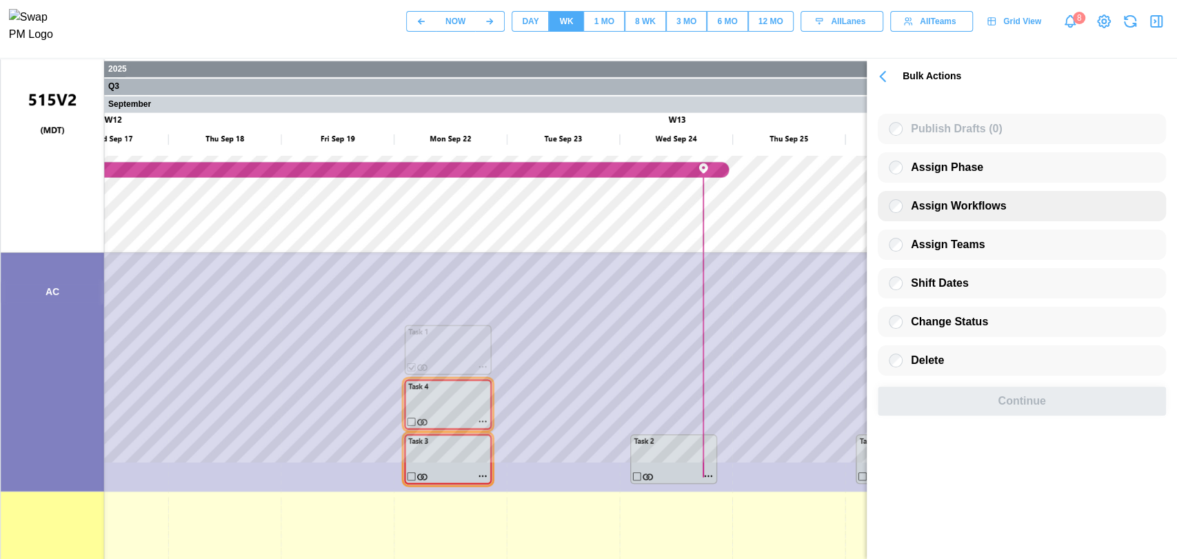
click at [955, 207] on span "Assign Workflows" at bounding box center [958, 206] width 95 height 12
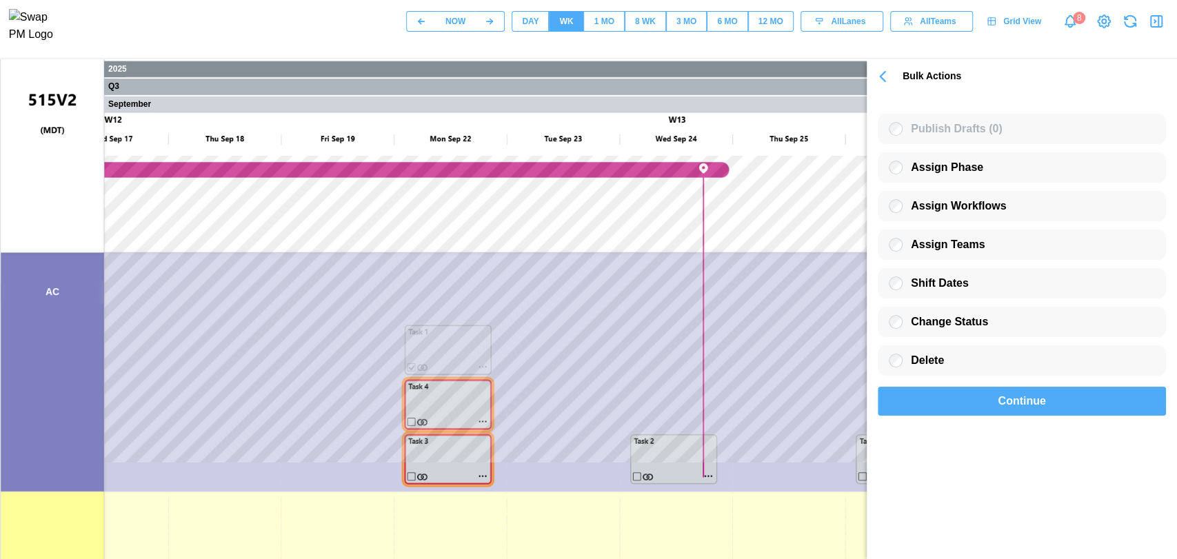
click at [987, 412] on div "Continue" at bounding box center [1022, 402] width 256 height 28
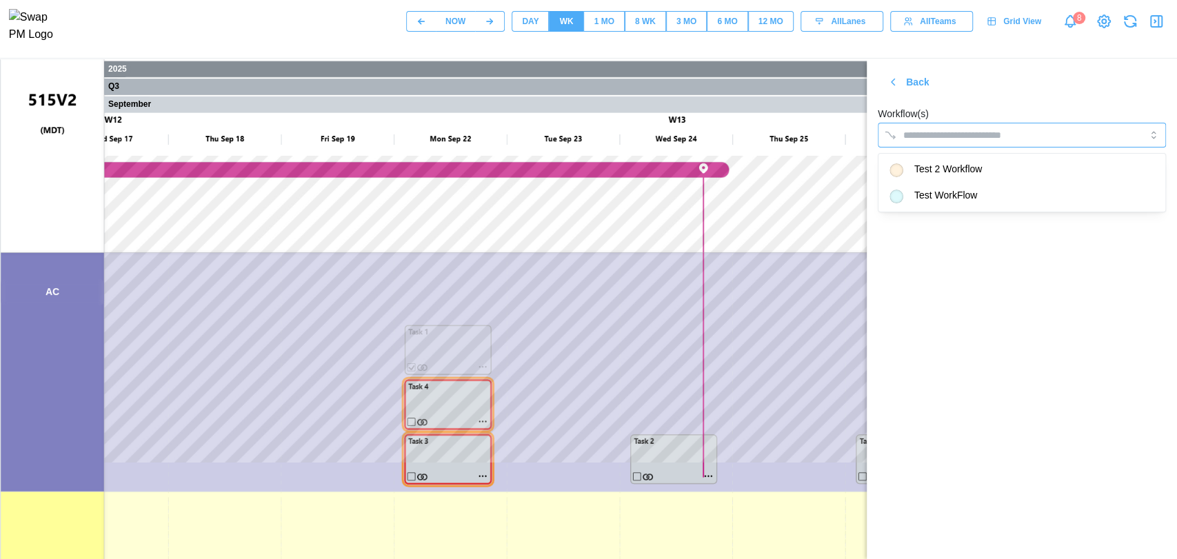
click at [983, 132] on input "Workflow(s)" at bounding box center [1009, 135] width 212 height 11
drag, startPoint x: 1069, startPoint y: 269, endPoint x: 1146, endPoint y: 177, distance: 119.4
click at [1048, 177] on section "Back Workflow(s) Test WorkFlow Save" at bounding box center [1022, 309] width 310 height 501
click at [1048, 181] on div "Save" at bounding box center [1132, 177] width 42 height 23
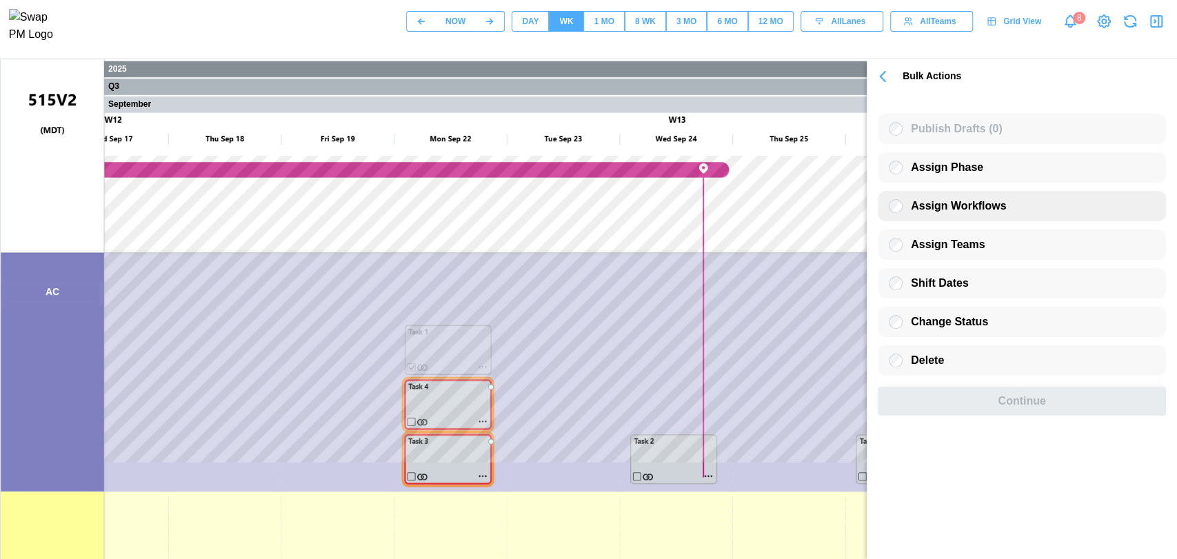
click at [954, 210] on span "Assign Workflows" at bounding box center [958, 206] width 95 height 12
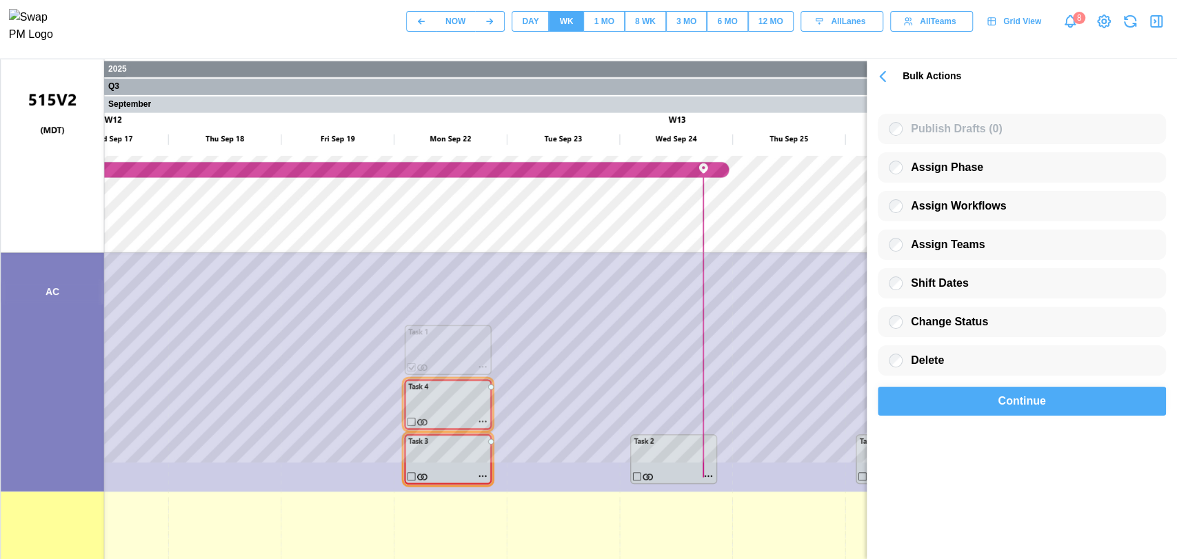
click at [1000, 405] on span "Continue" at bounding box center [1022, 402] width 48 height 28
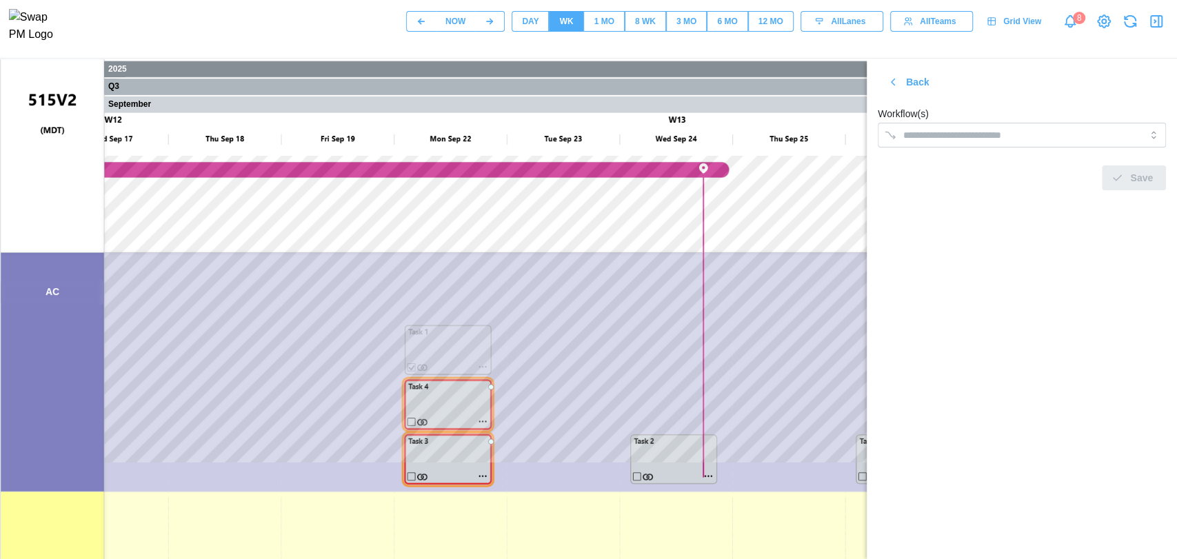
click at [1000, 405] on section "Back Workflow(s) Save" at bounding box center [1022, 309] width 310 height 501
click at [1036, 143] on div at bounding box center [1008, 134] width 216 height 23
drag, startPoint x: 1027, startPoint y: 276, endPoint x: 1167, endPoint y: 167, distance: 177.8
click at [1048, 167] on section "Back Workflow(s) Test 2 Workflow Save" at bounding box center [1022, 309] width 310 height 501
click at [1048, 170] on span "Save" at bounding box center [1141, 177] width 23 height 23
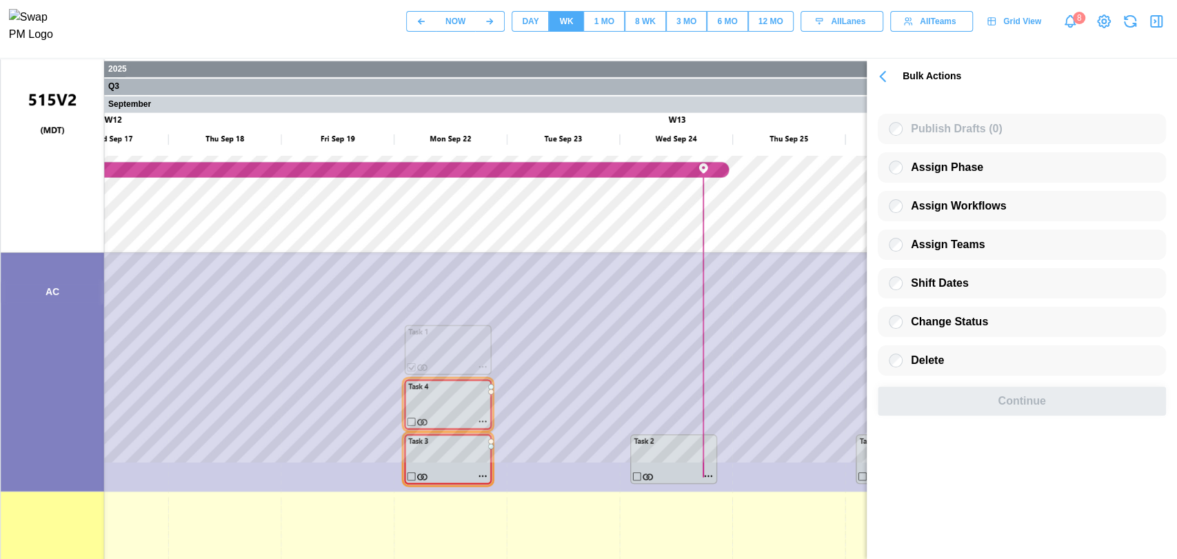
click at [885, 79] on icon "button" at bounding box center [882, 76] width 19 height 19
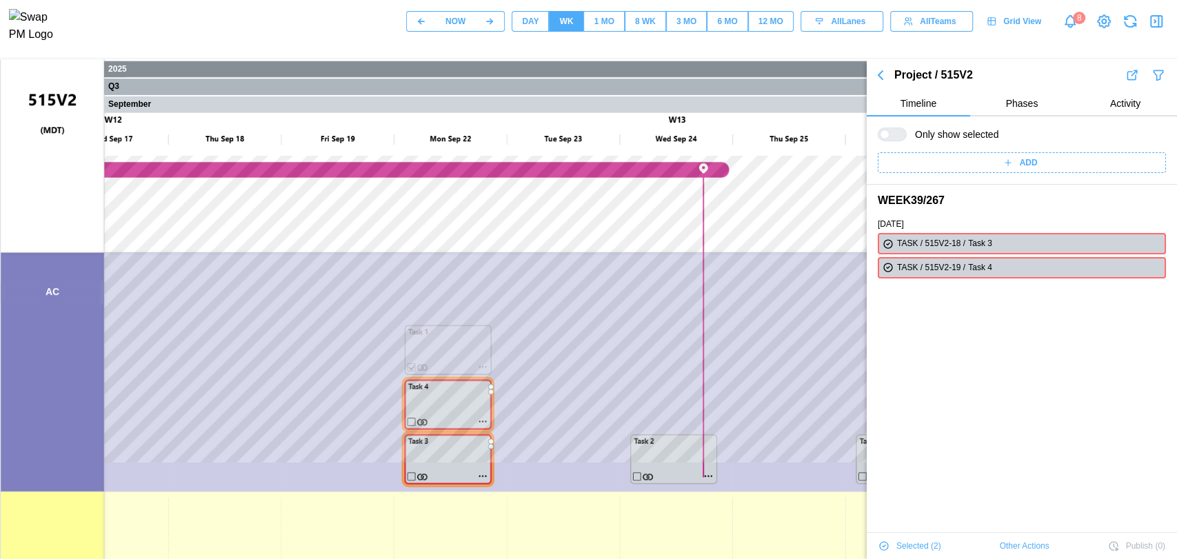
drag, startPoint x: 774, startPoint y: 37, endPoint x: 738, endPoint y: 23, distance: 39.1
click at [738, 23] on div "NOW DAY WK 1 MO 8 WK 3 MO 6 MO 12 MO All Lanes All Teams Grid View 8" at bounding box center [791, 21] width 771 height 23
click at [720, 22] on div "6 MO" at bounding box center [727, 21] width 20 height 13
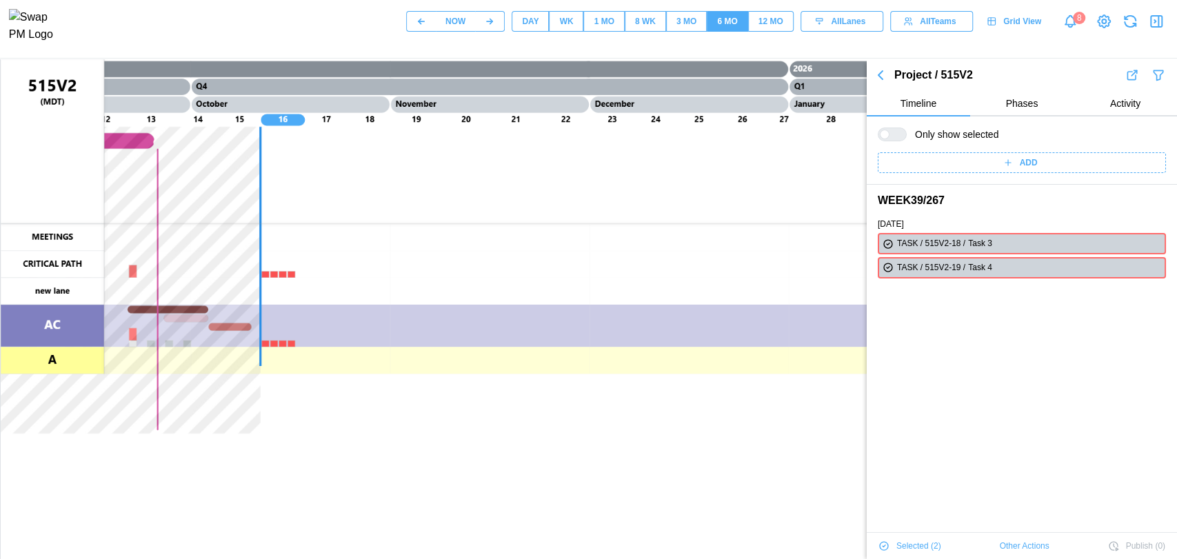
click at [661, 23] on button "8 WK" at bounding box center [645, 21] width 41 height 21
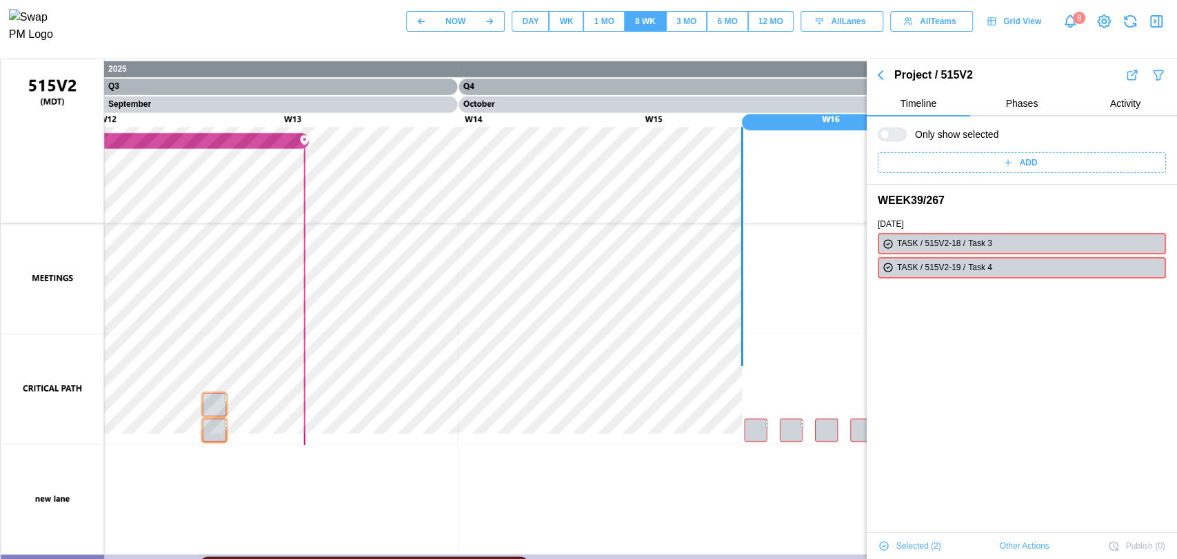
click at [690, 23] on div "3 MO" at bounding box center [686, 21] width 20 height 13
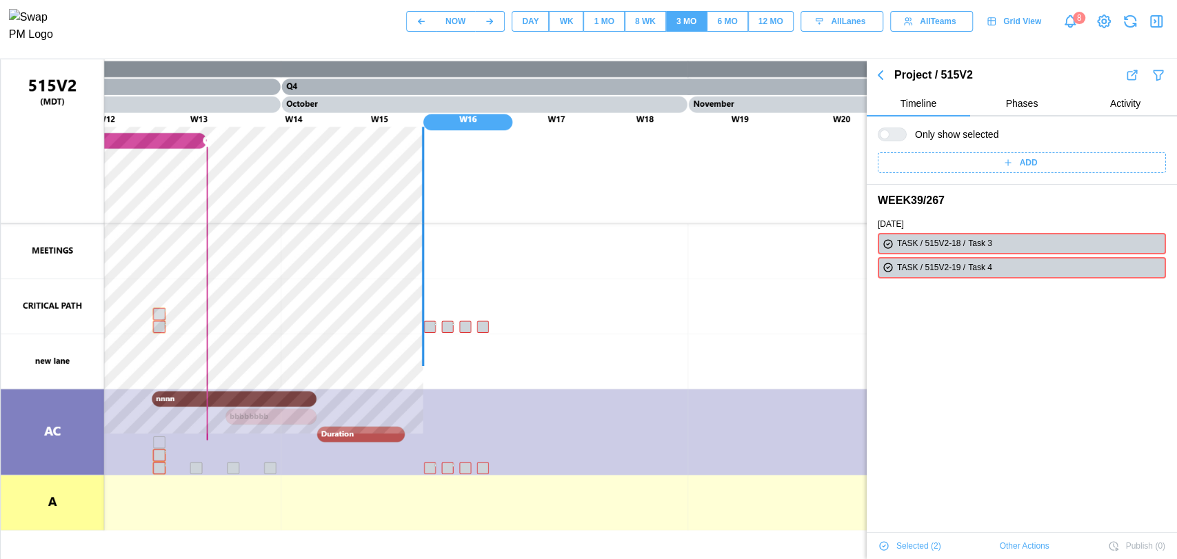
click at [725, 28] on div "6 MO" at bounding box center [727, 21] width 20 height 13
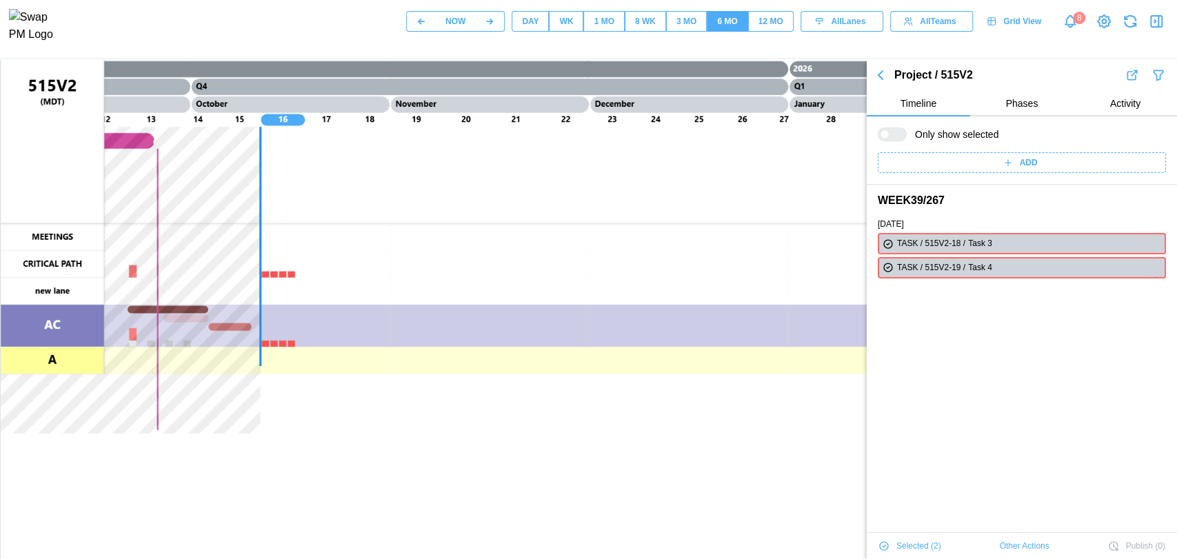
click at [753, 29] on button "12 MO" at bounding box center [771, 21] width 46 height 21
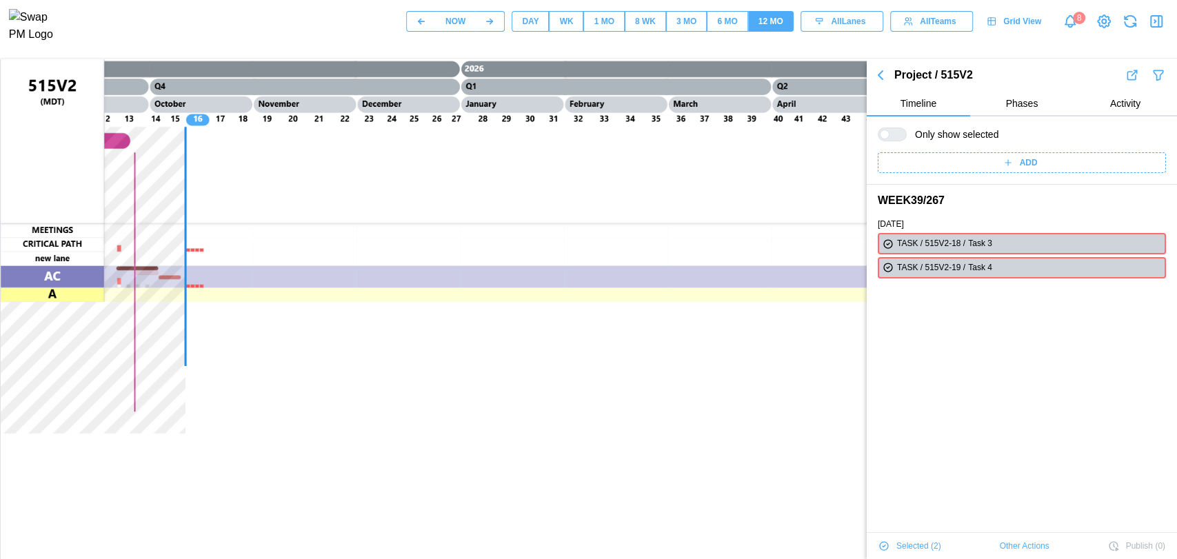
click at [712, 28] on button "6 MO" at bounding box center [727, 21] width 41 height 21
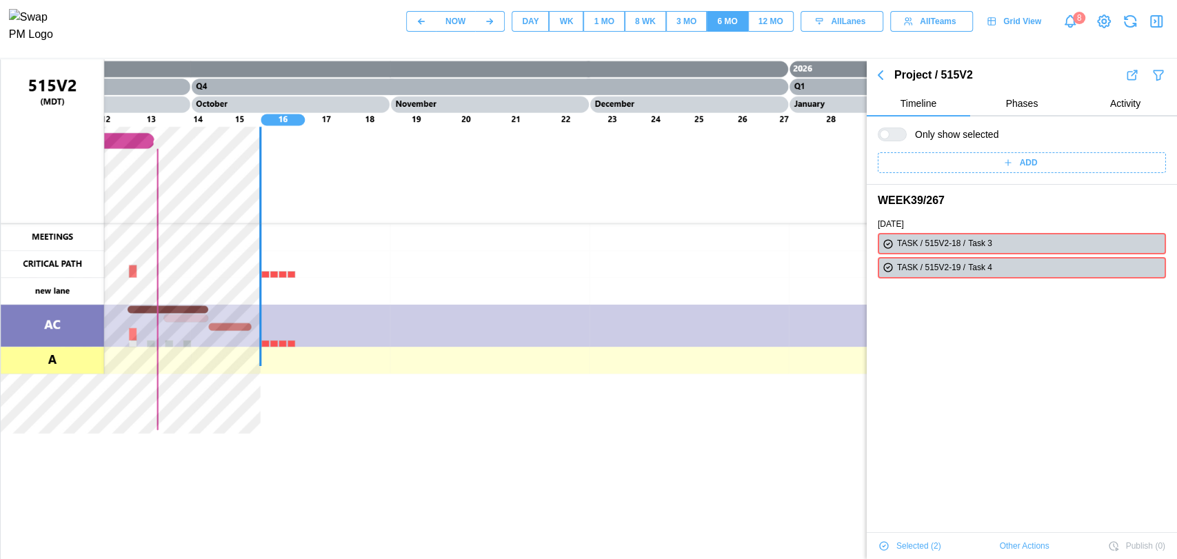
click at [279, 278] on canvas at bounding box center [663, 404] width 1324 height 690
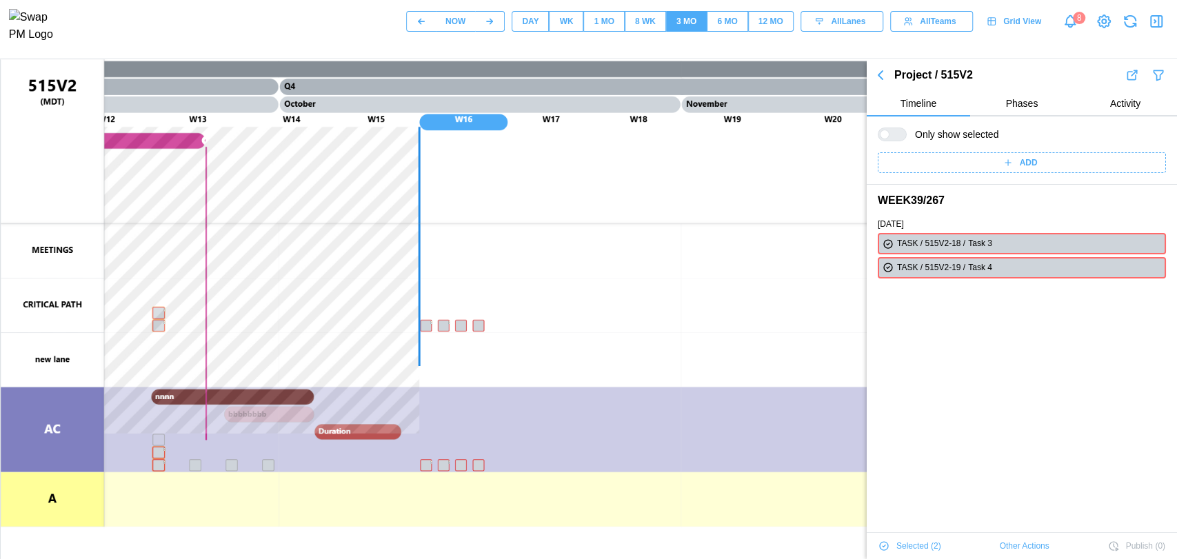
click at [639, 28] on div "8 WK" at bounding box center [645, 21] width 21 height 13
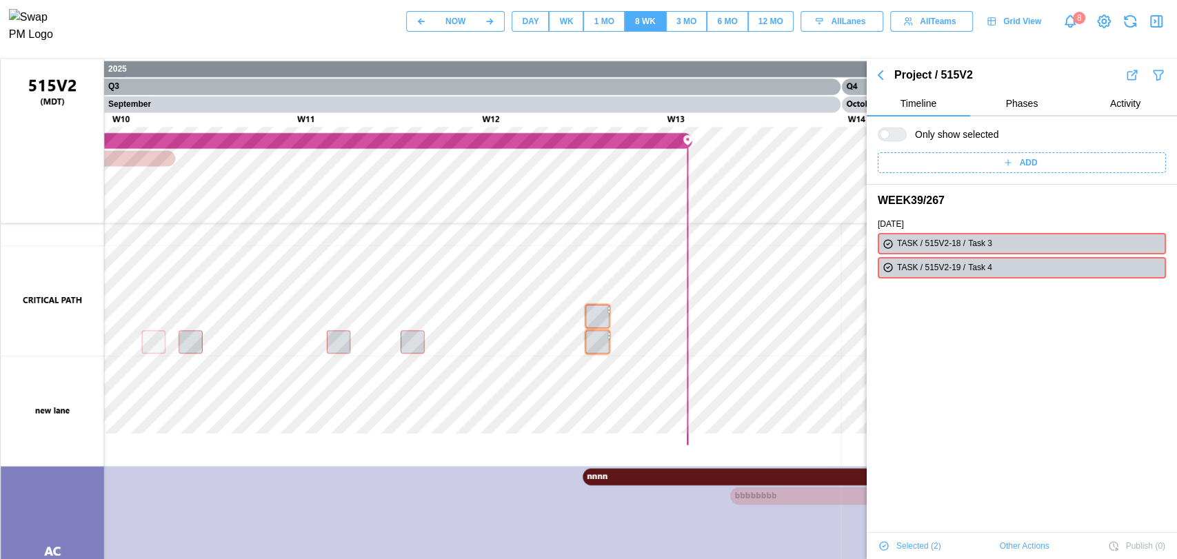
click at [678, 28] on div "3 MO" at bounding box center [686, 21] width 20 height 13
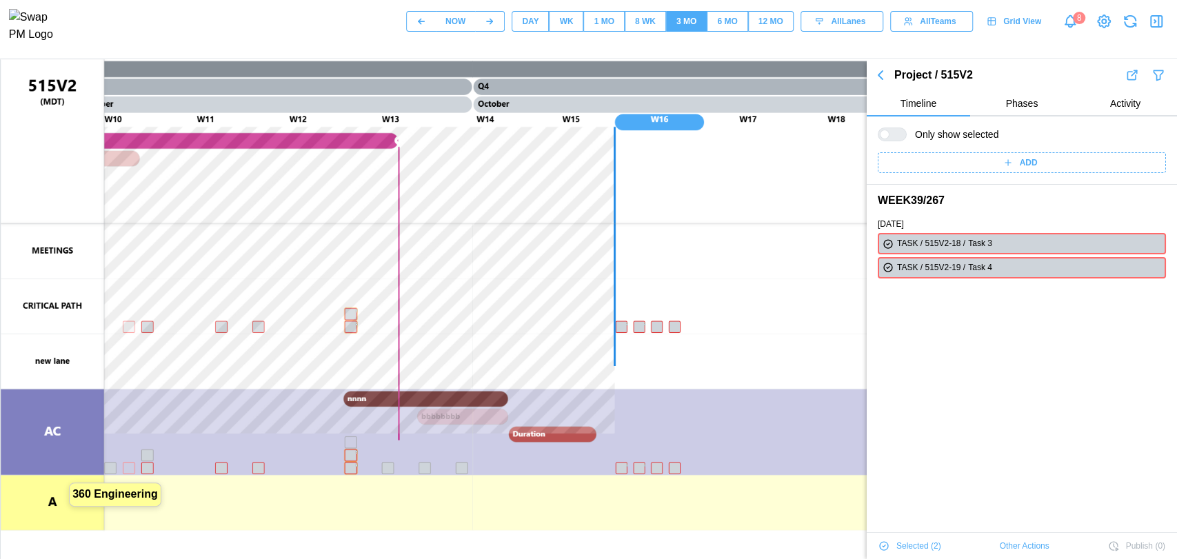
click at [66, 492] on canvas at bounding box center [663, 404] width 1324 height 690
click at [536, 24] on div "DAY" at bounding box center [530, 21] width 17 height 13
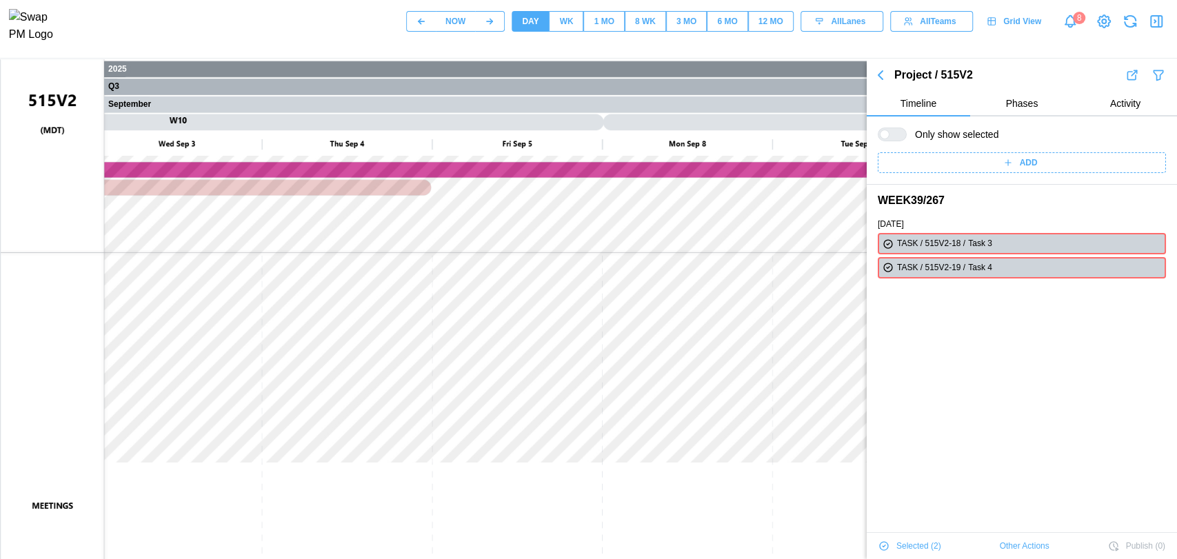
click at [559, 26] on div "WK" at bounding box center [566, 21] width 14 height 13
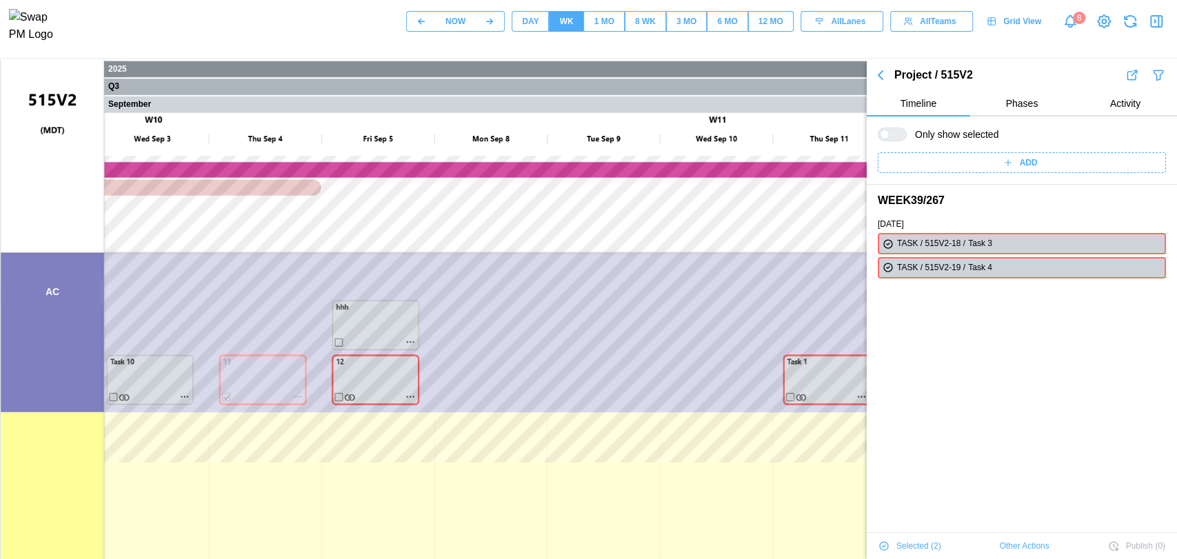
click at [51, 294] on canvas at bounding box center [663, 404] width 1324 height 690
click at [1048, 27] on icon "button" at bounding box center [1156, 21] width 11 height 11
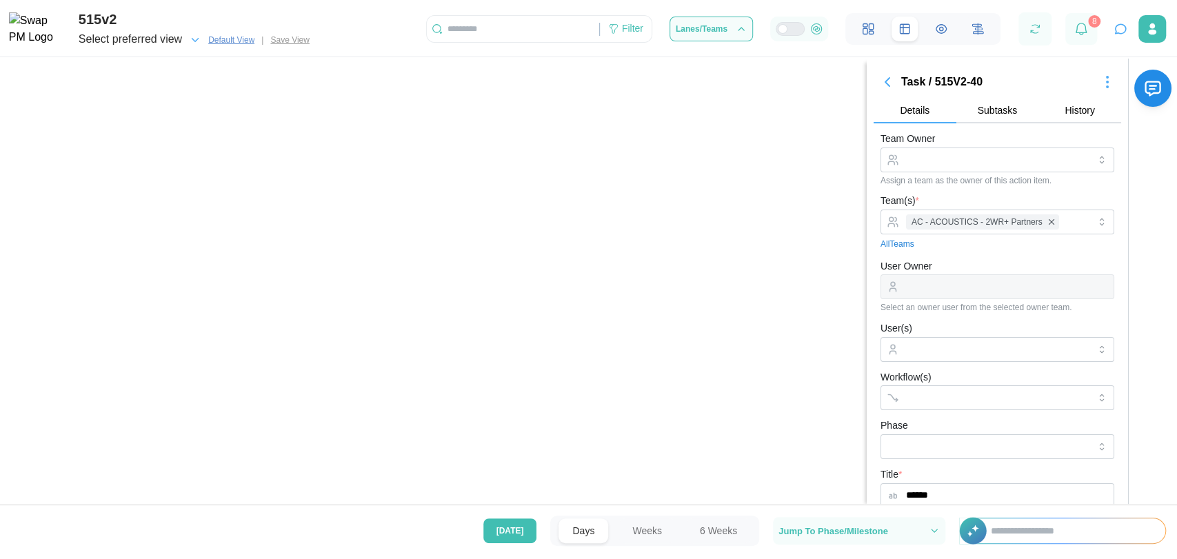
scroll to position [270, 0]
